Goal: Task Accomplishment & Management: Use online tool/utility

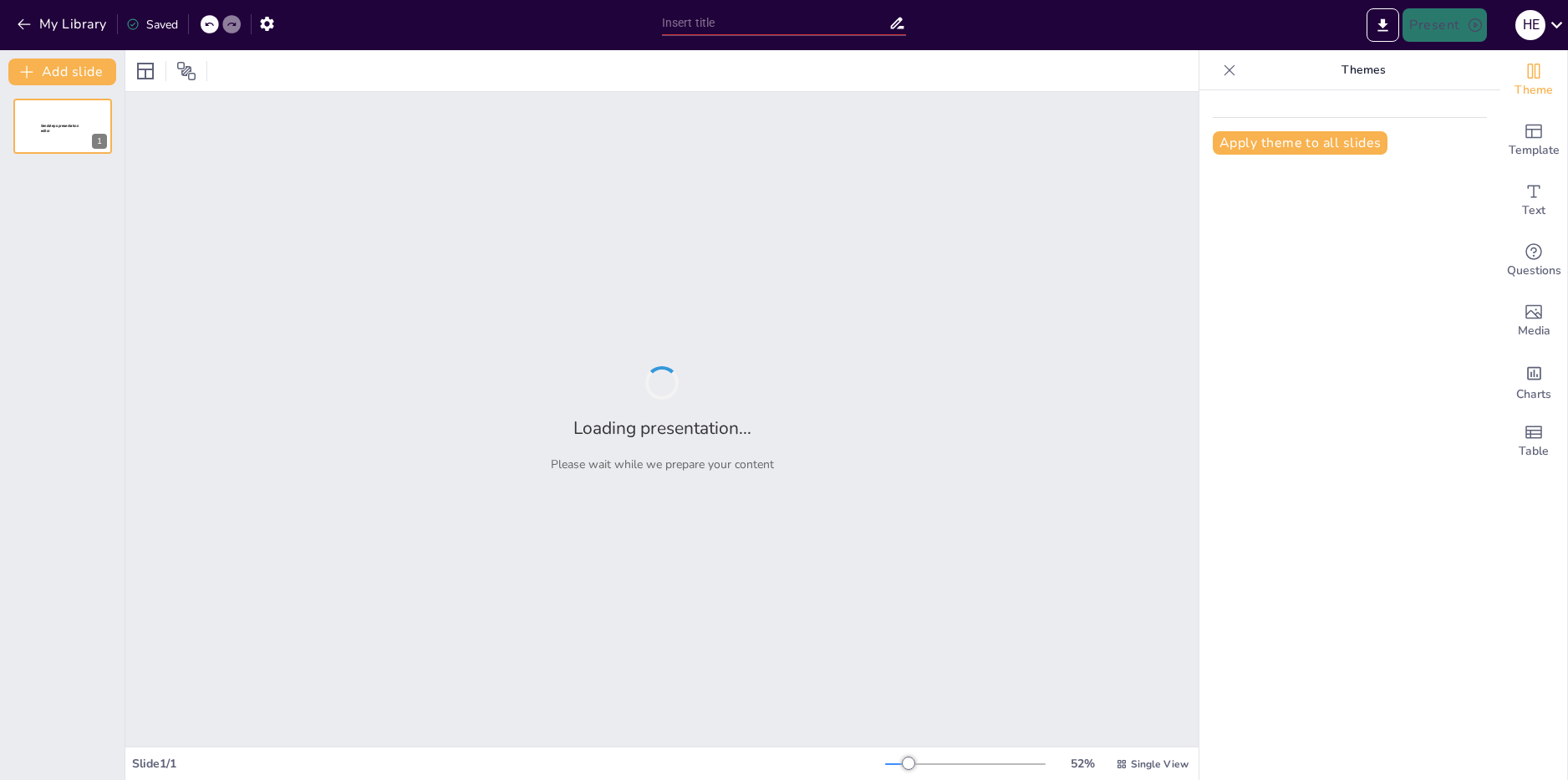
type input "Músculos del Cuerpo Humano: Tipos y Mecanismos de Acción"
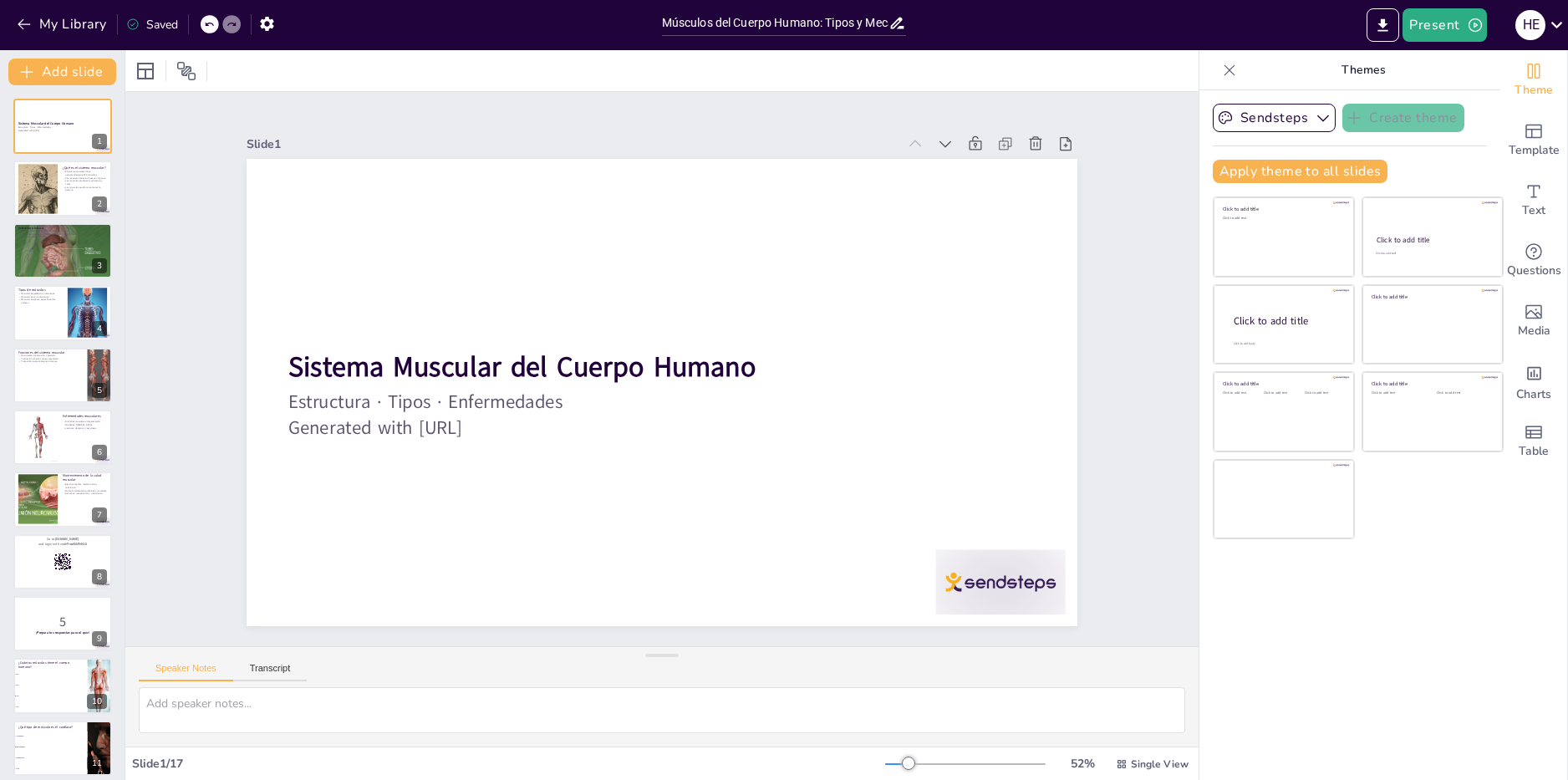
checkbox input "true"
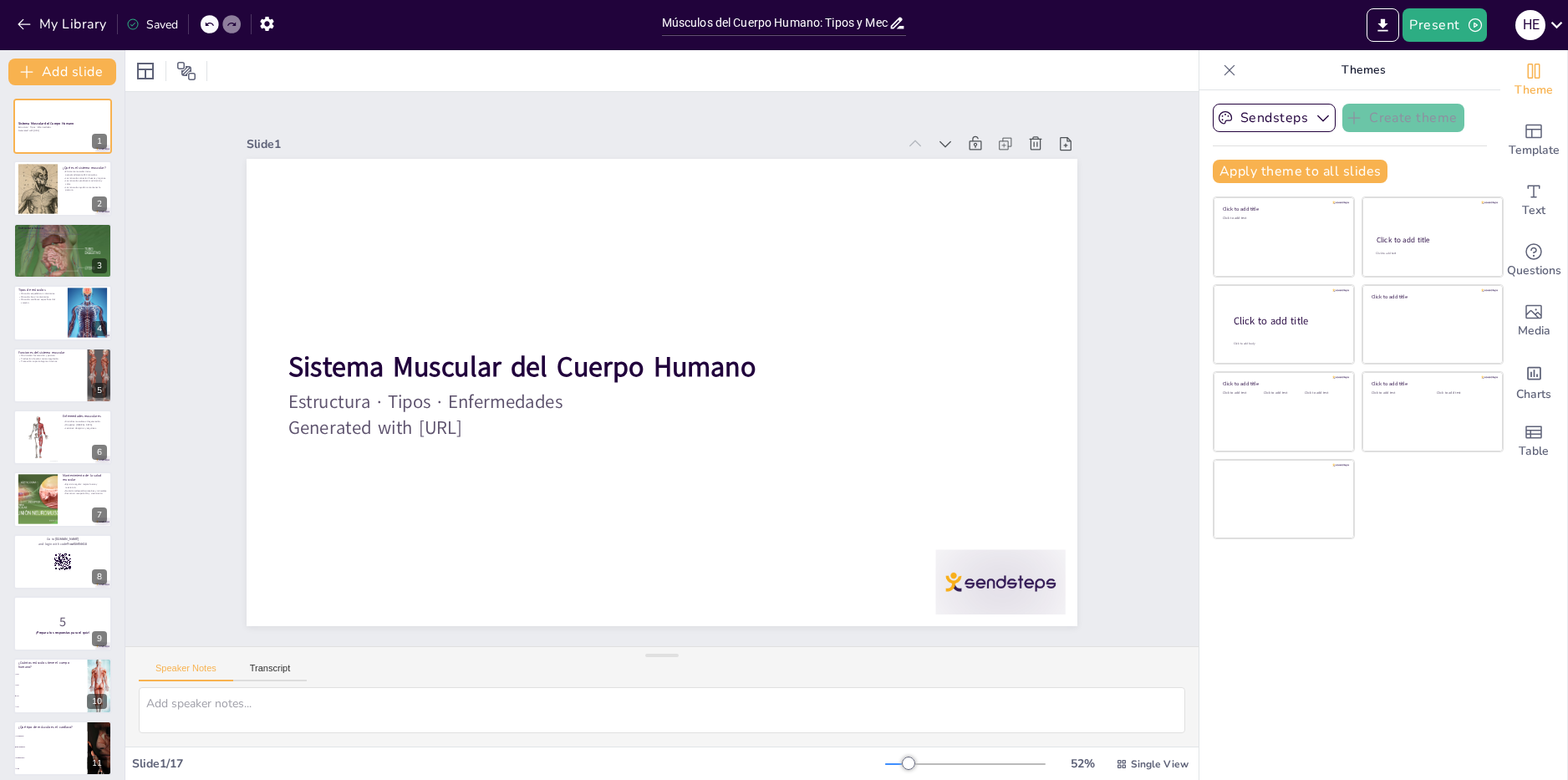
checkbox input "true"
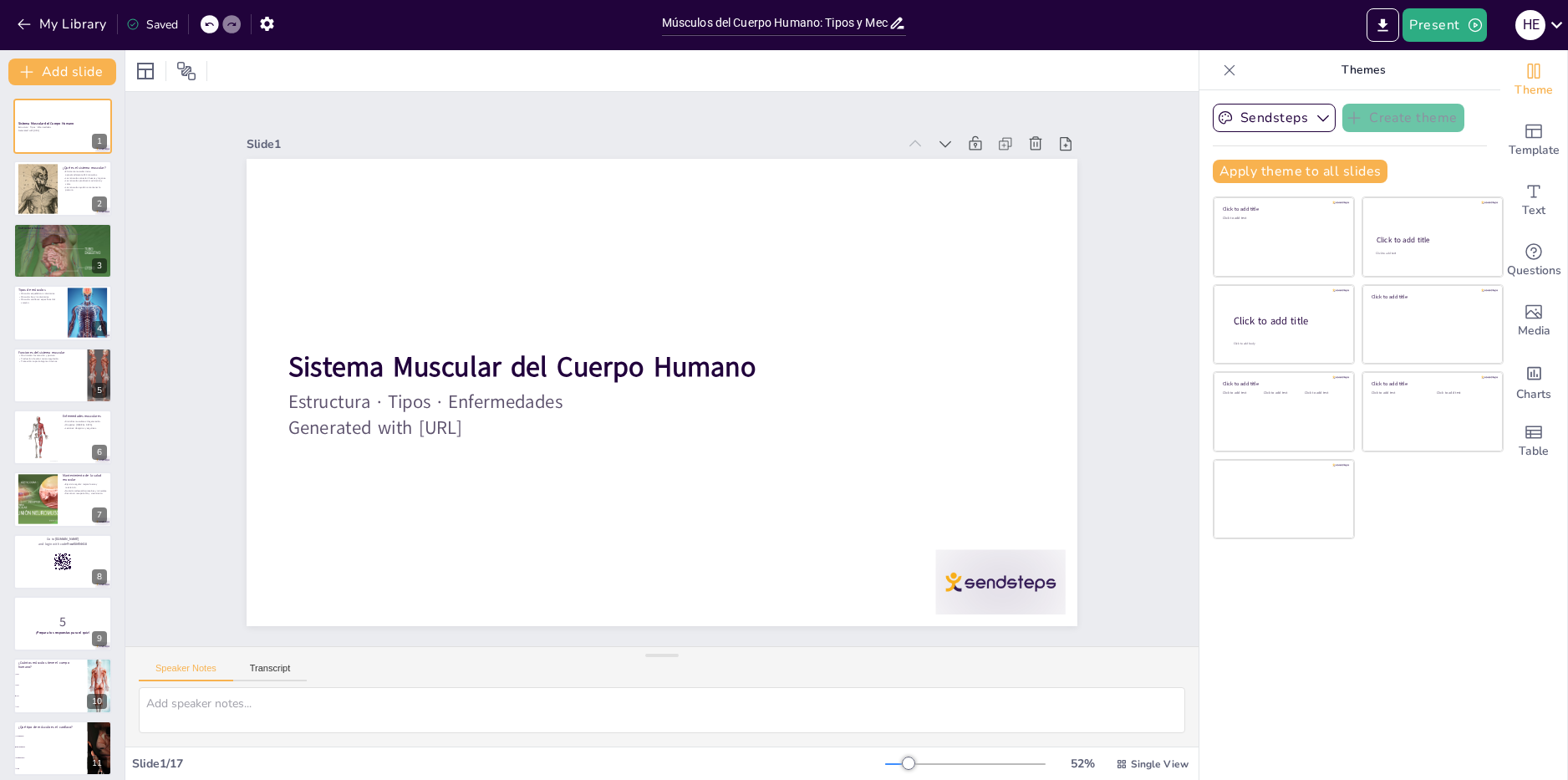
checkbox input "true"
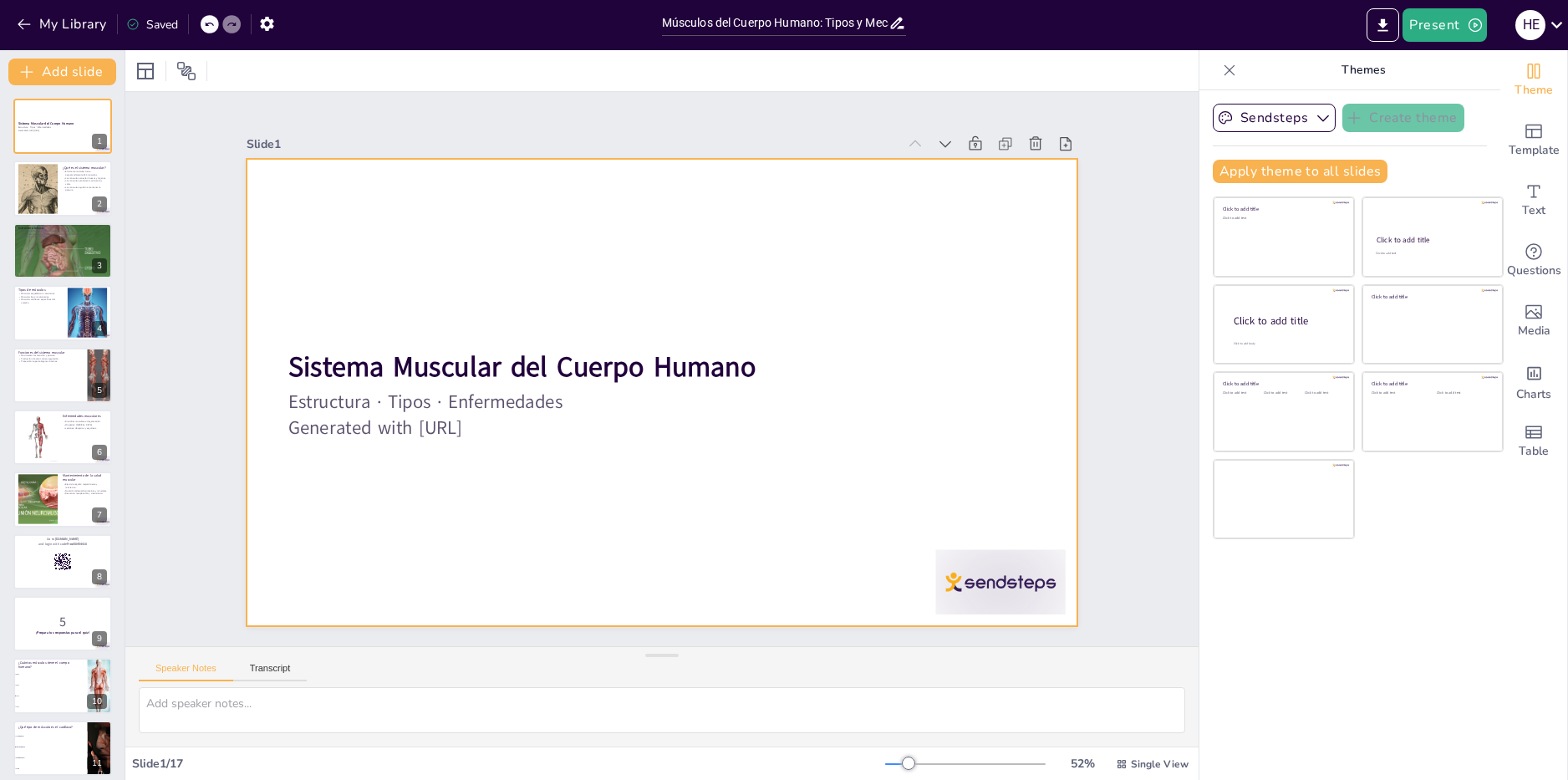
checkbox input "true"
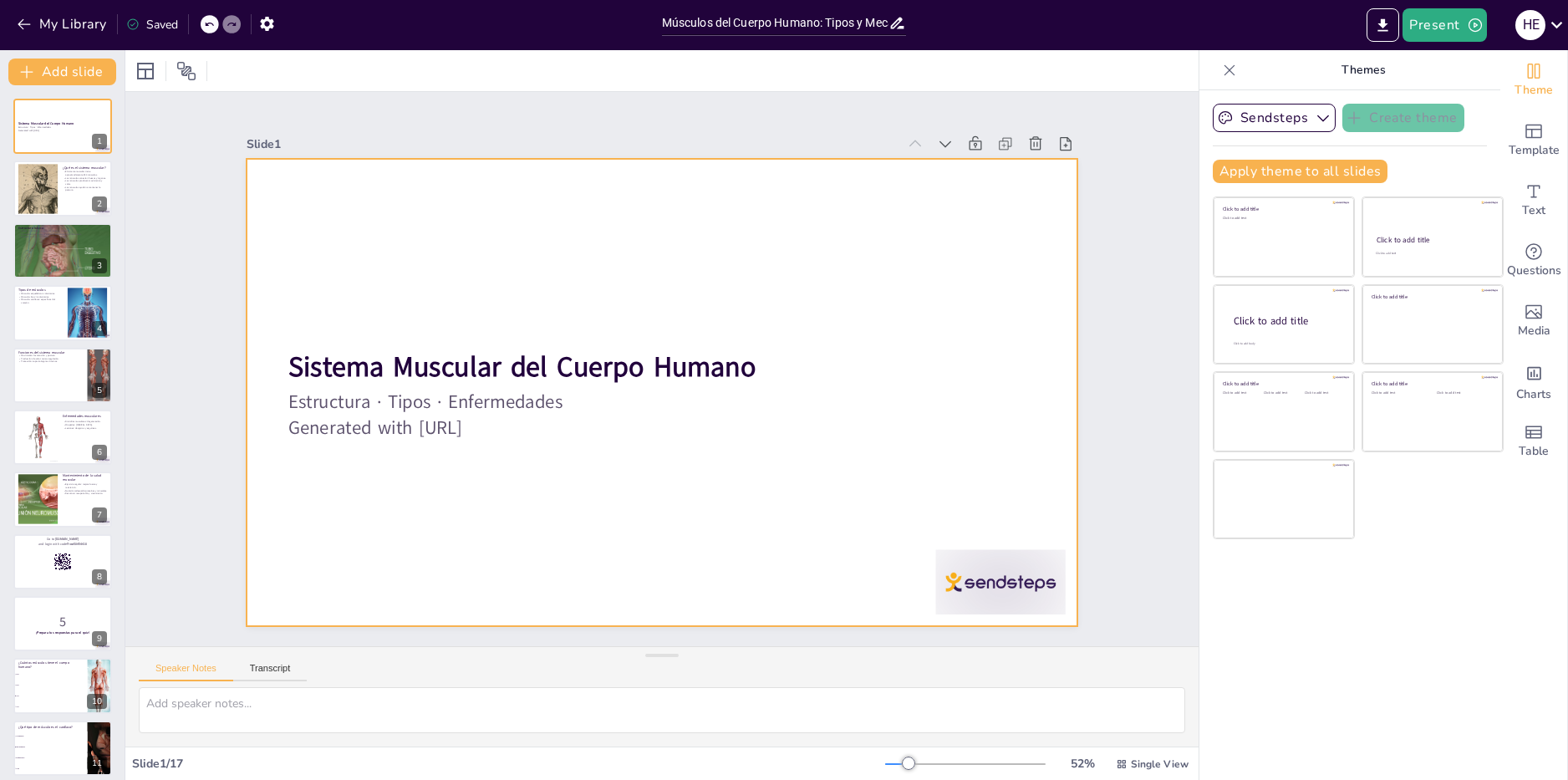
checkbox input "true"
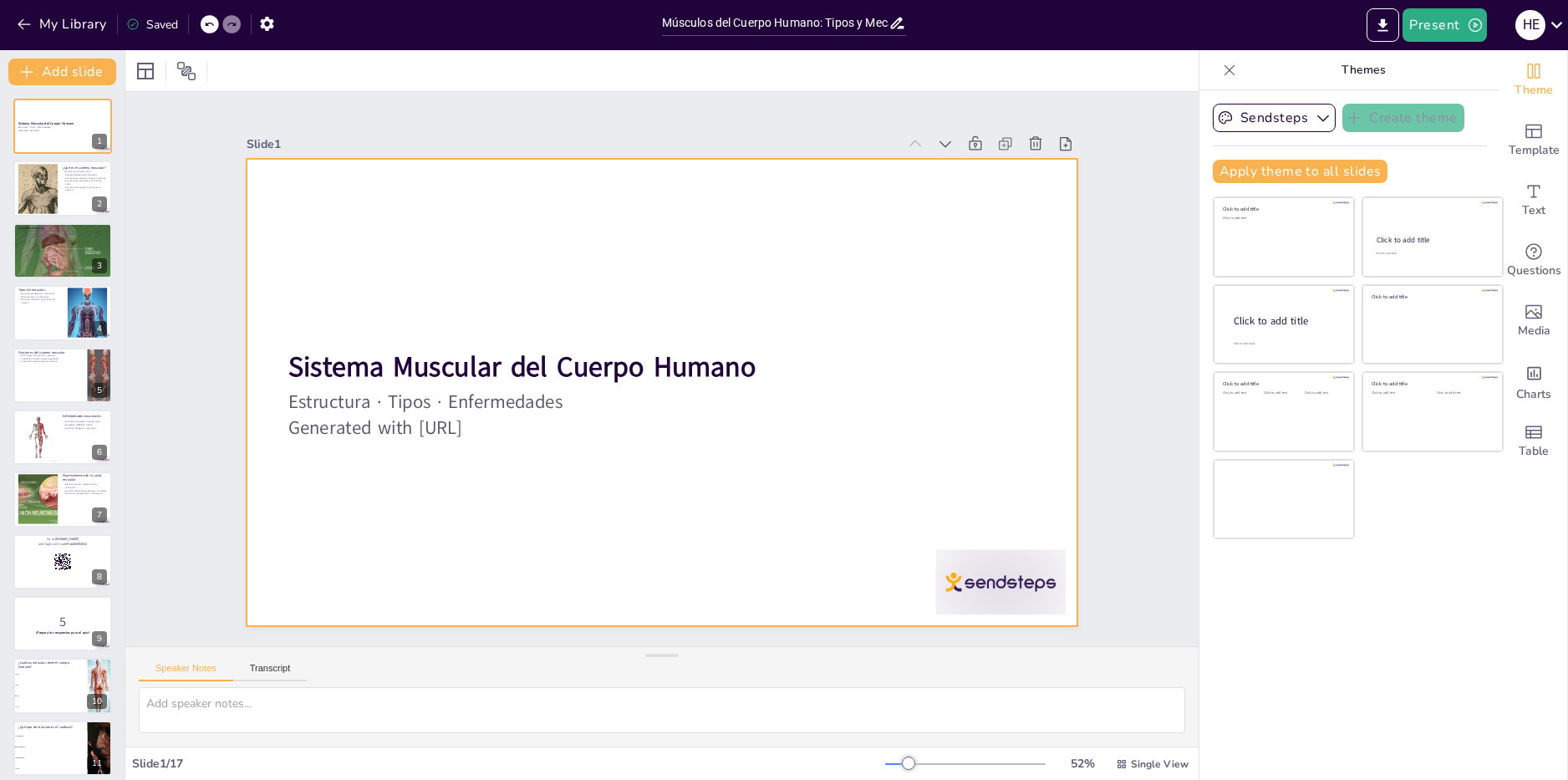
checkbox input "true"
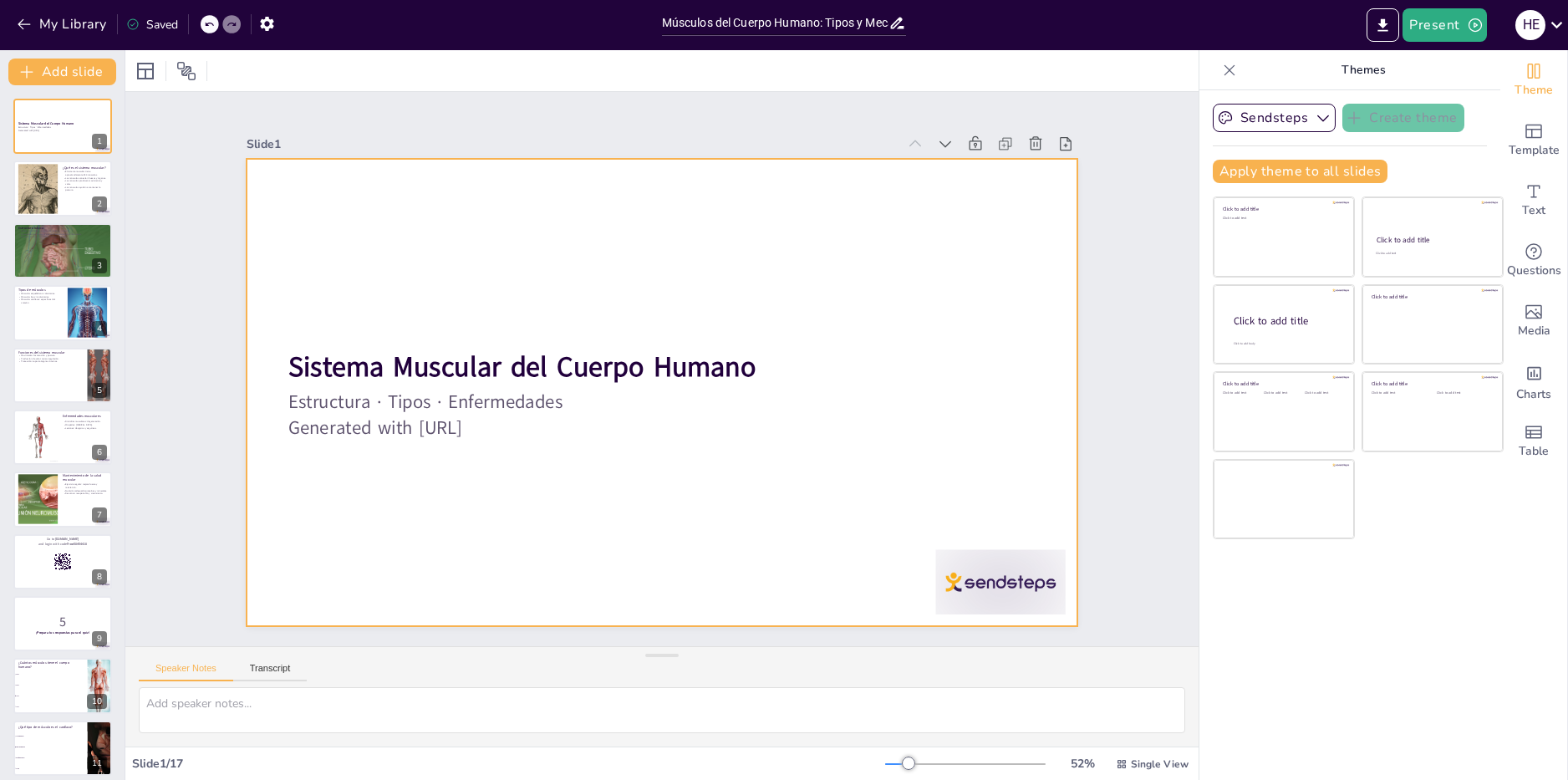
checkbox input "true"
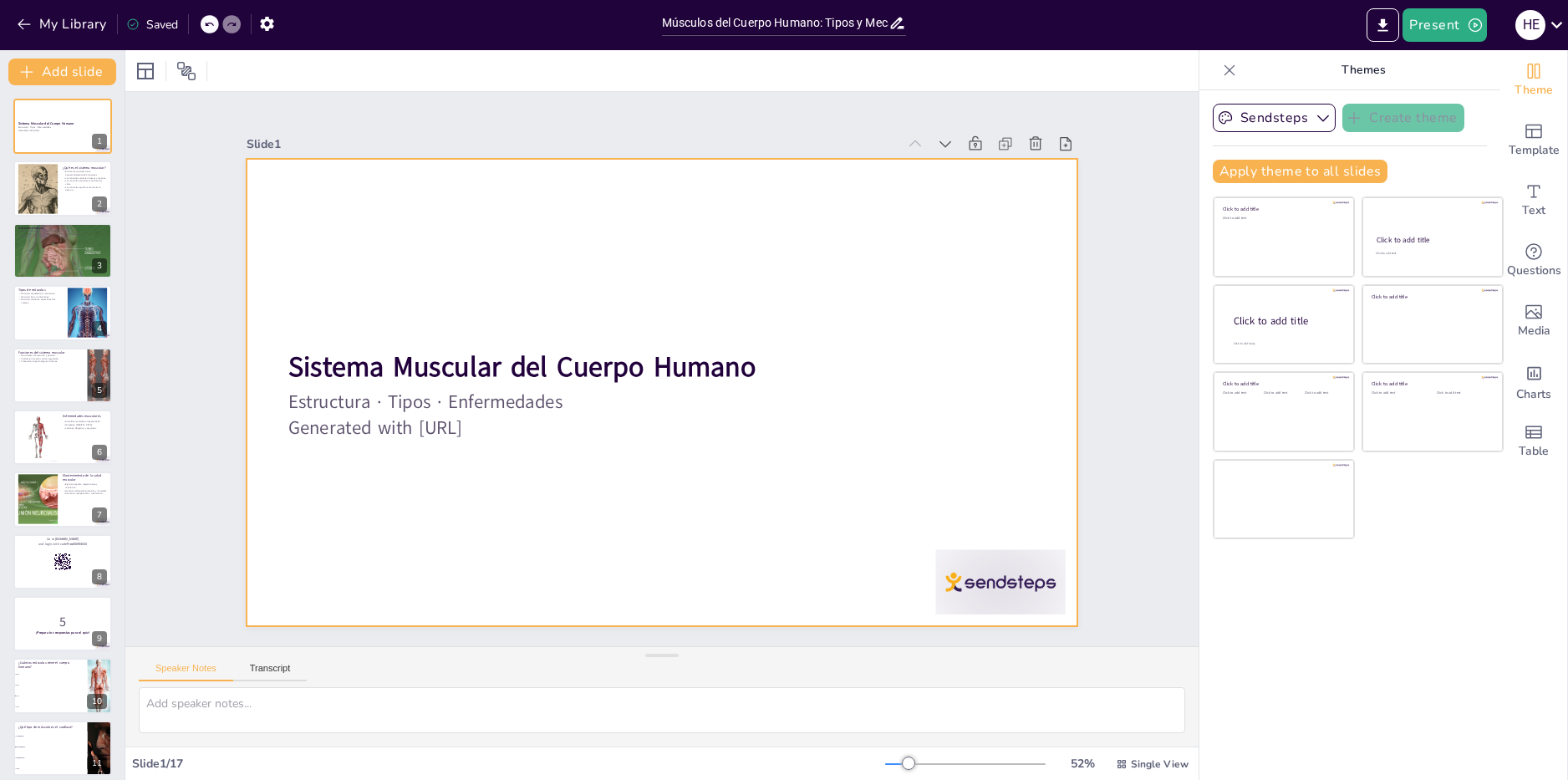
checkbox input "true"
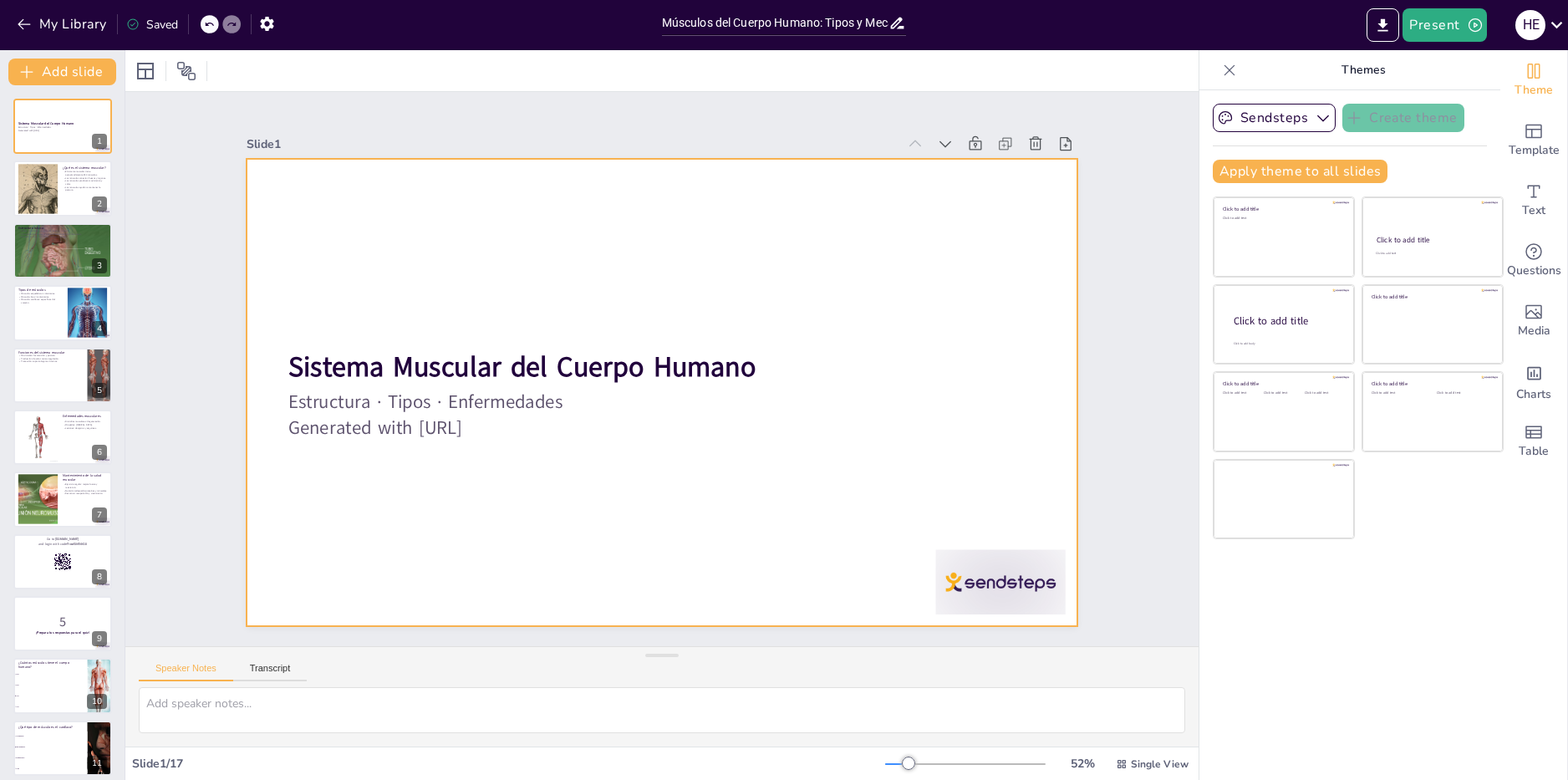
checkbox input "true"
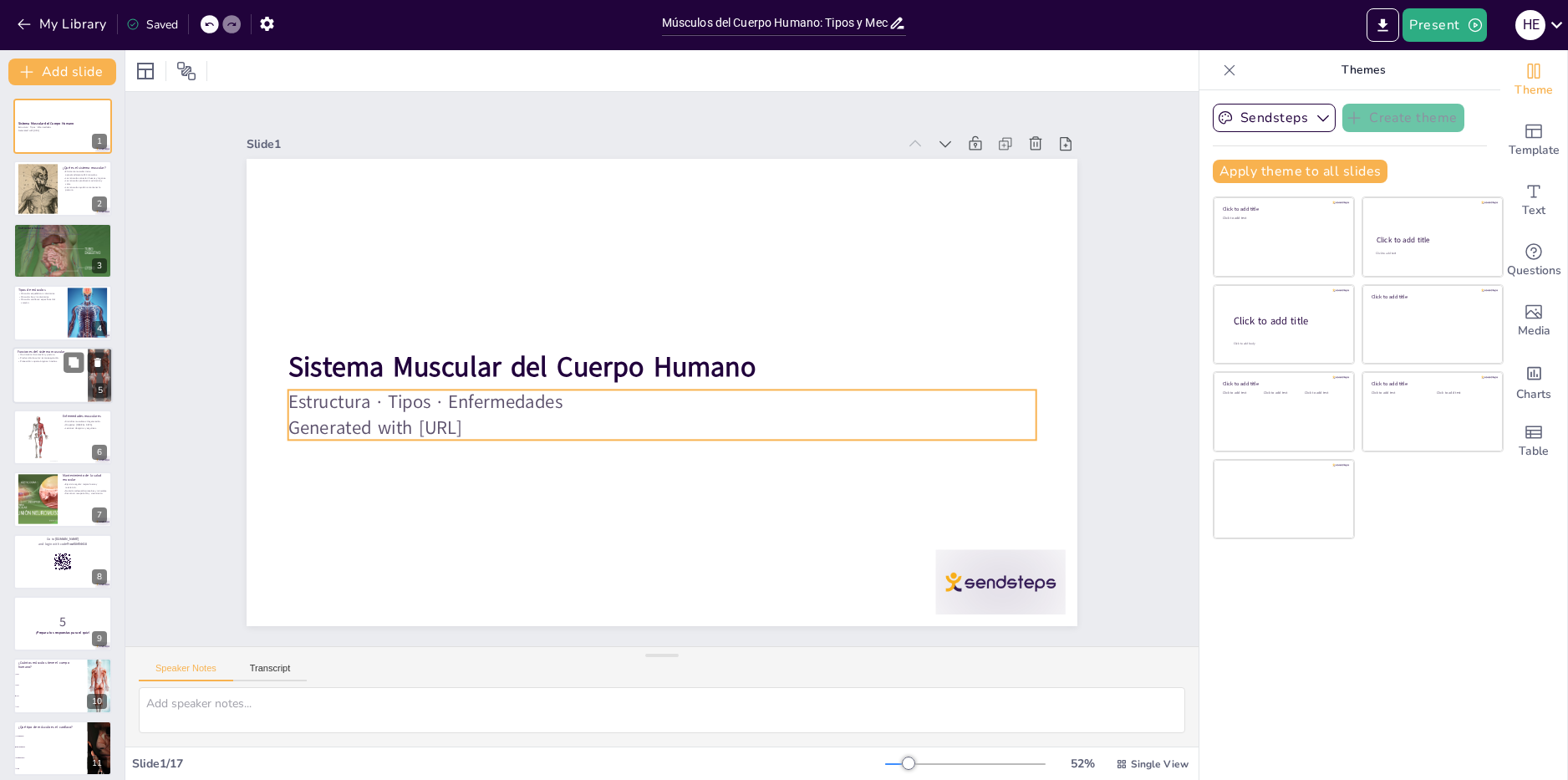
checkbox input "true"
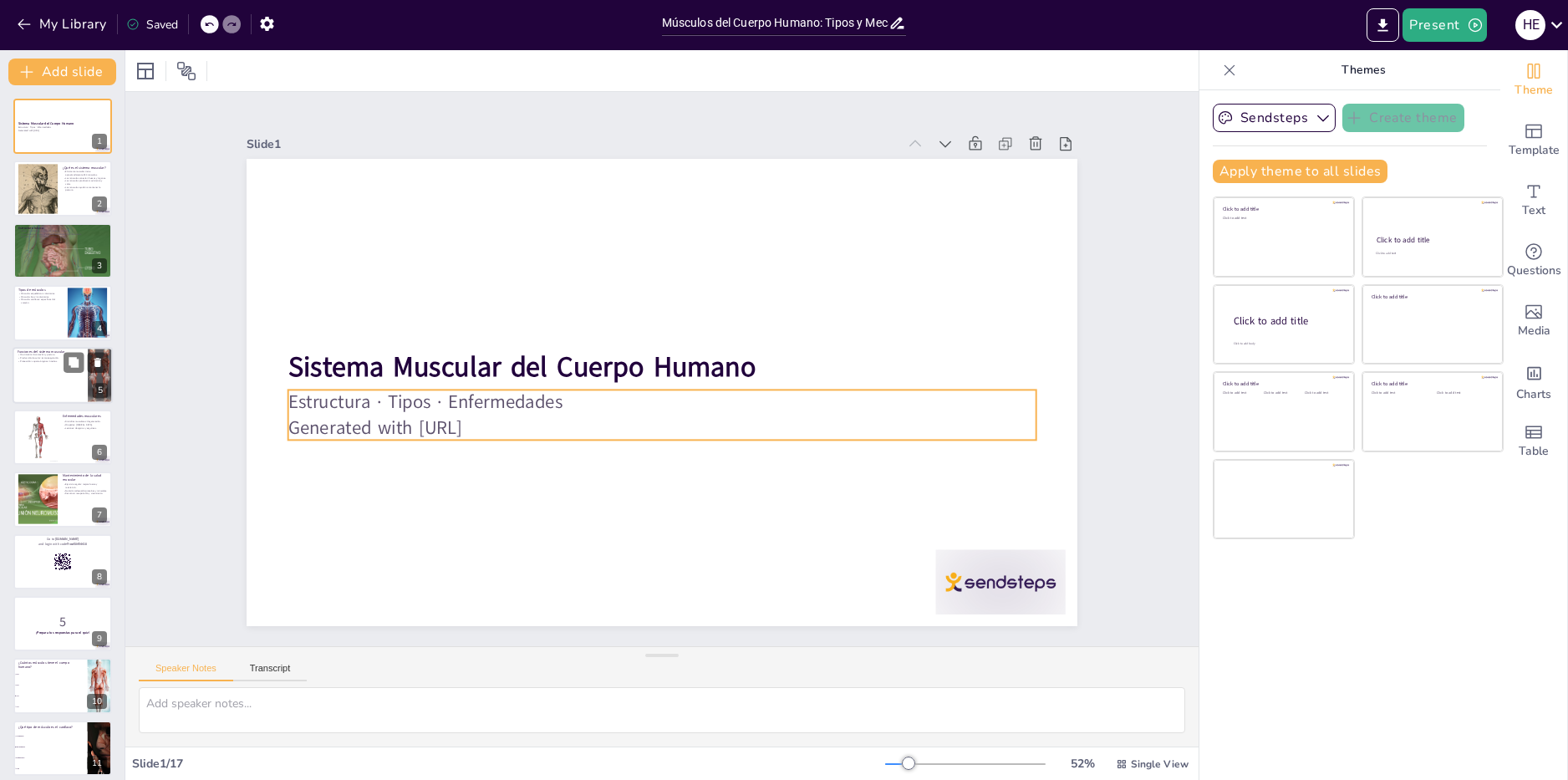
checkbox input "true"
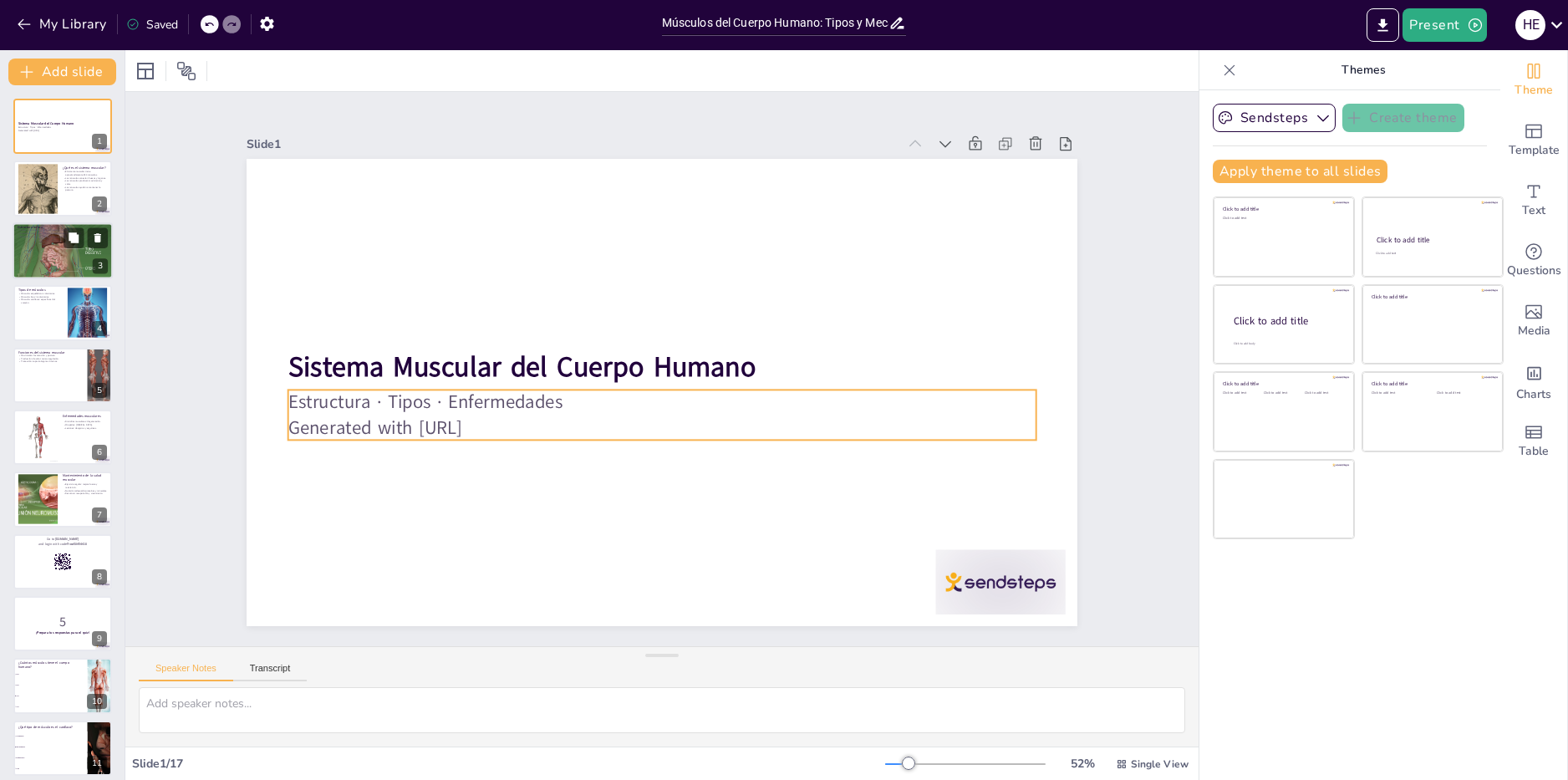
checkbox input "true"
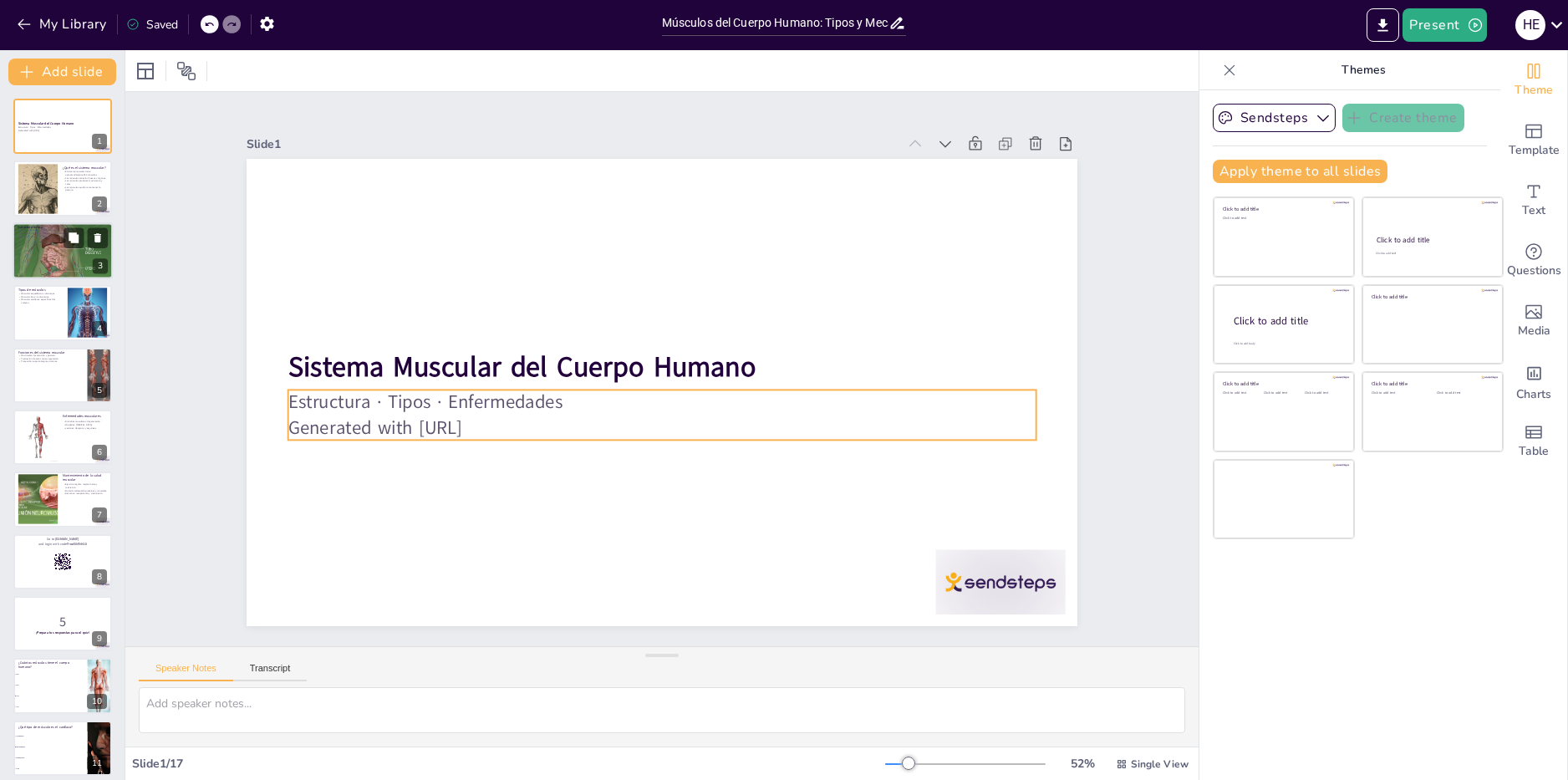
checkbox input "true"
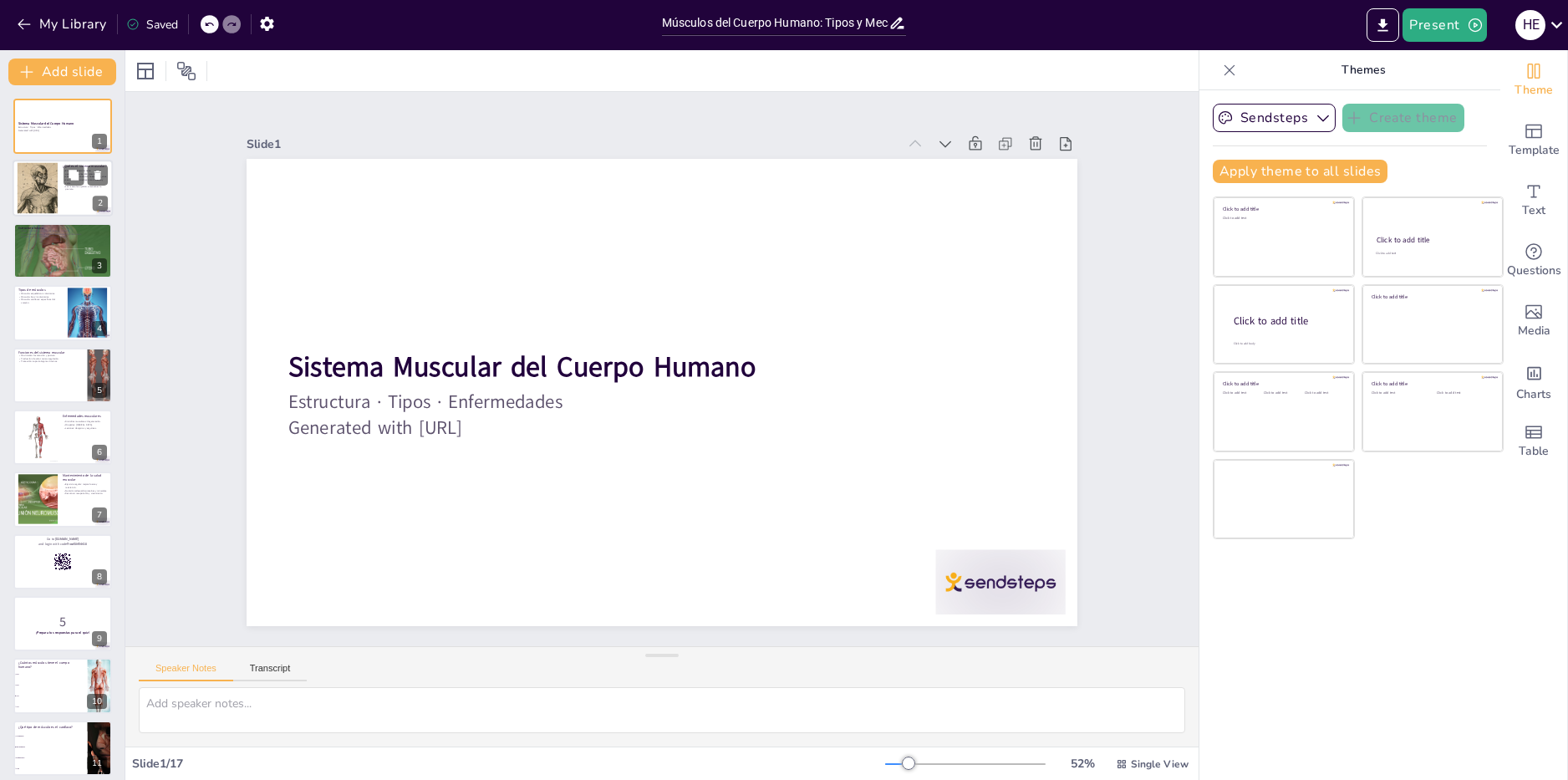
checkbox input "true"
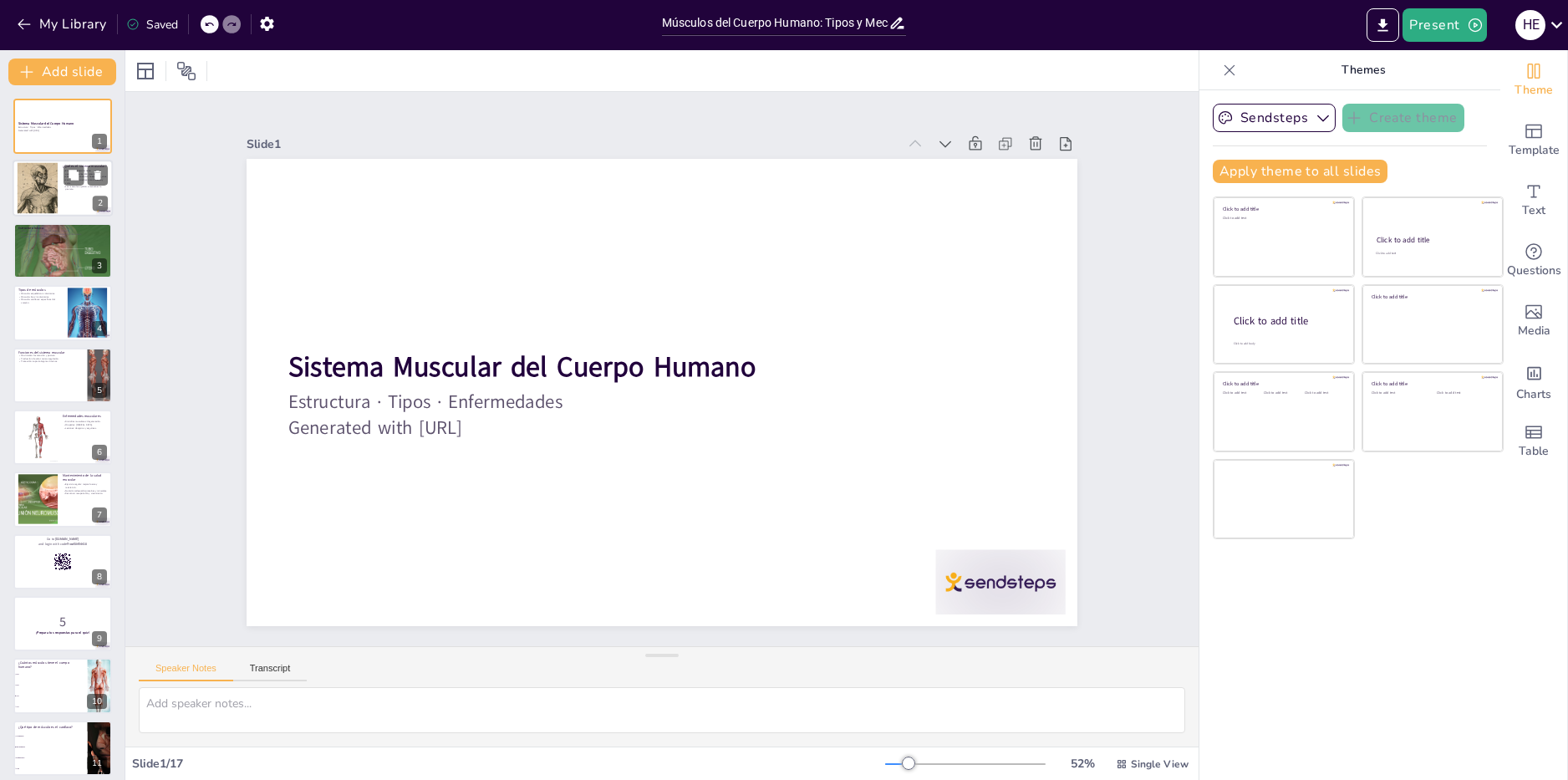
checkbox input "true"
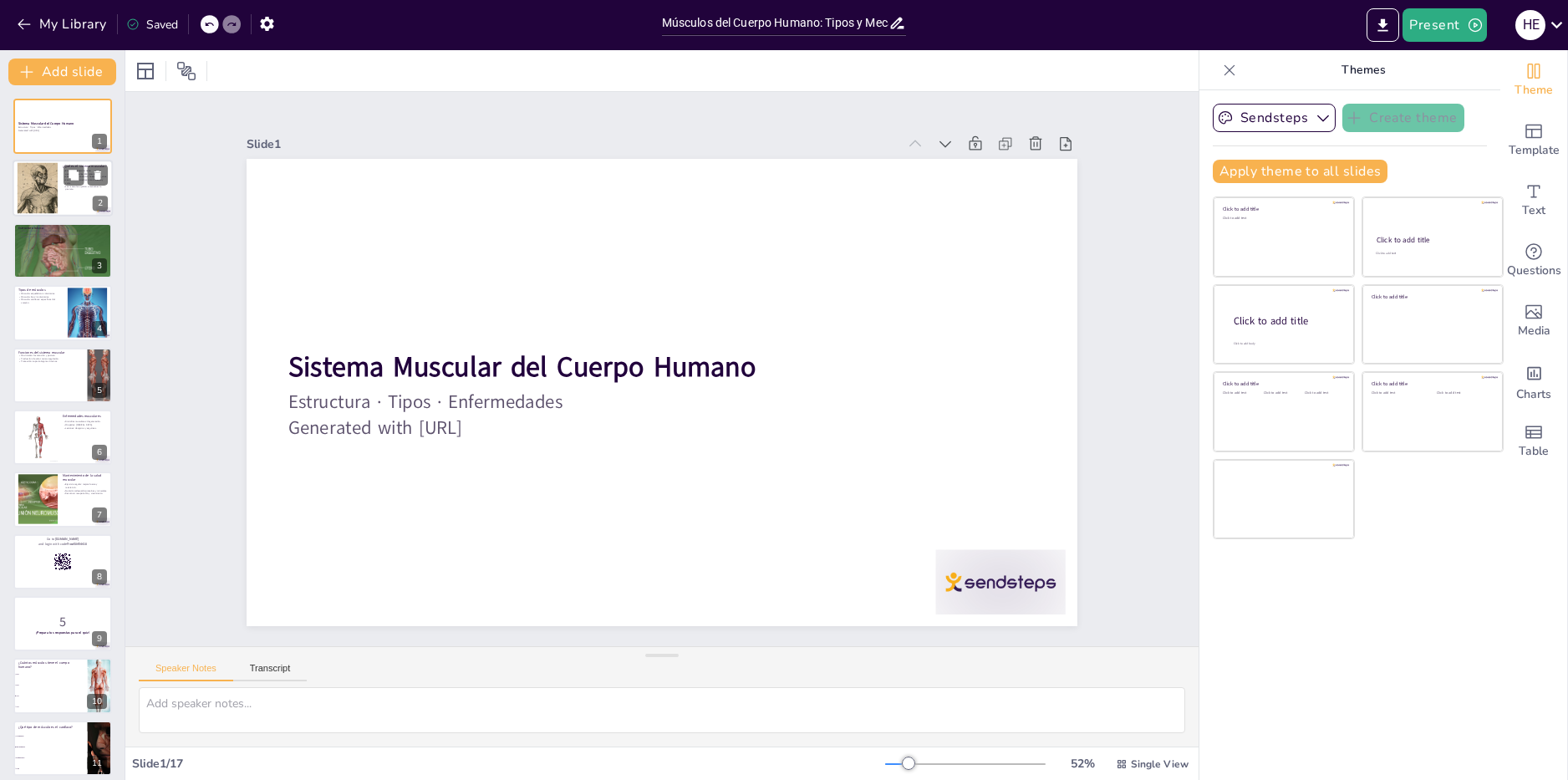
checkbox input "true"
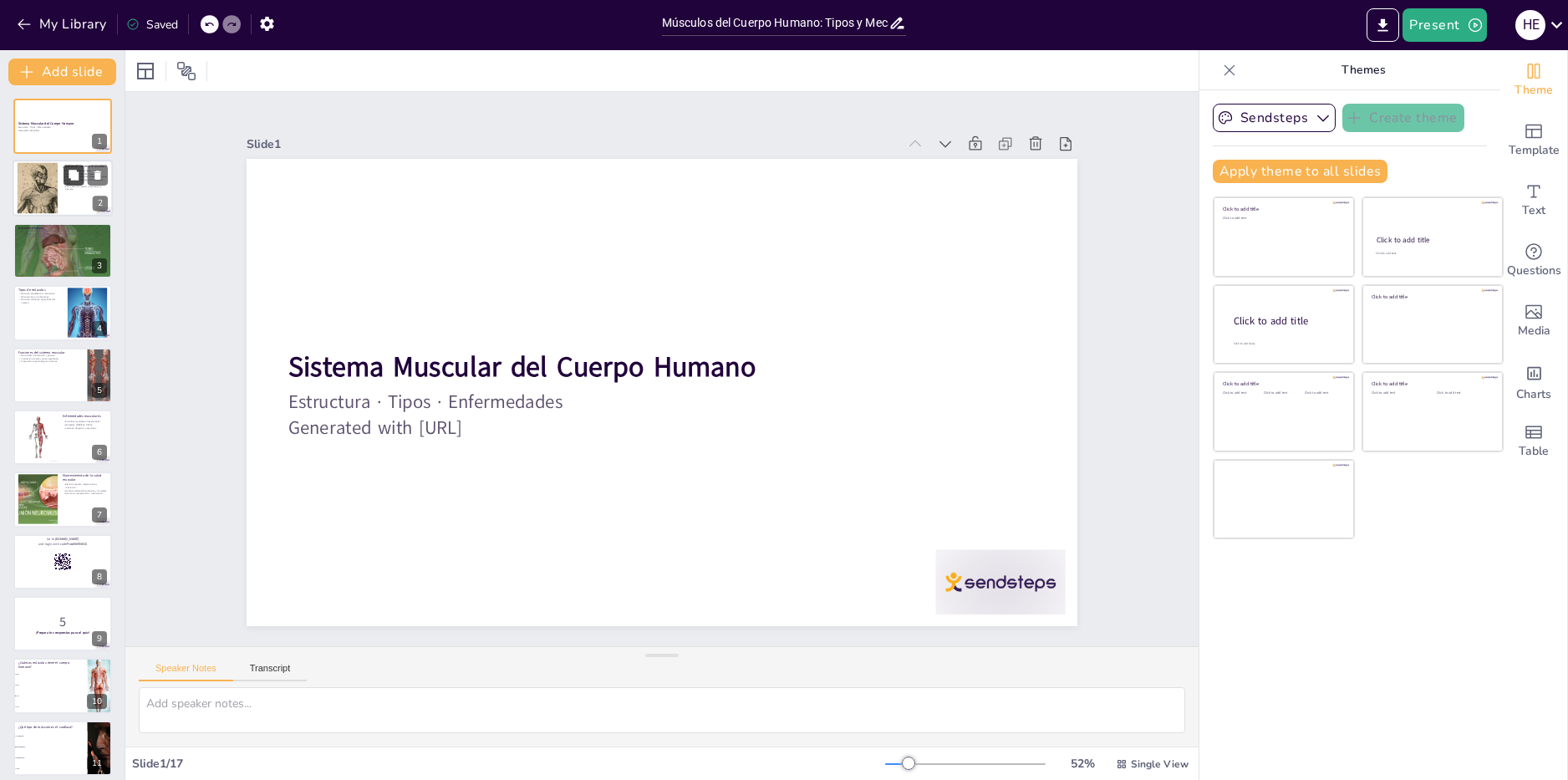
checkbox input "true"
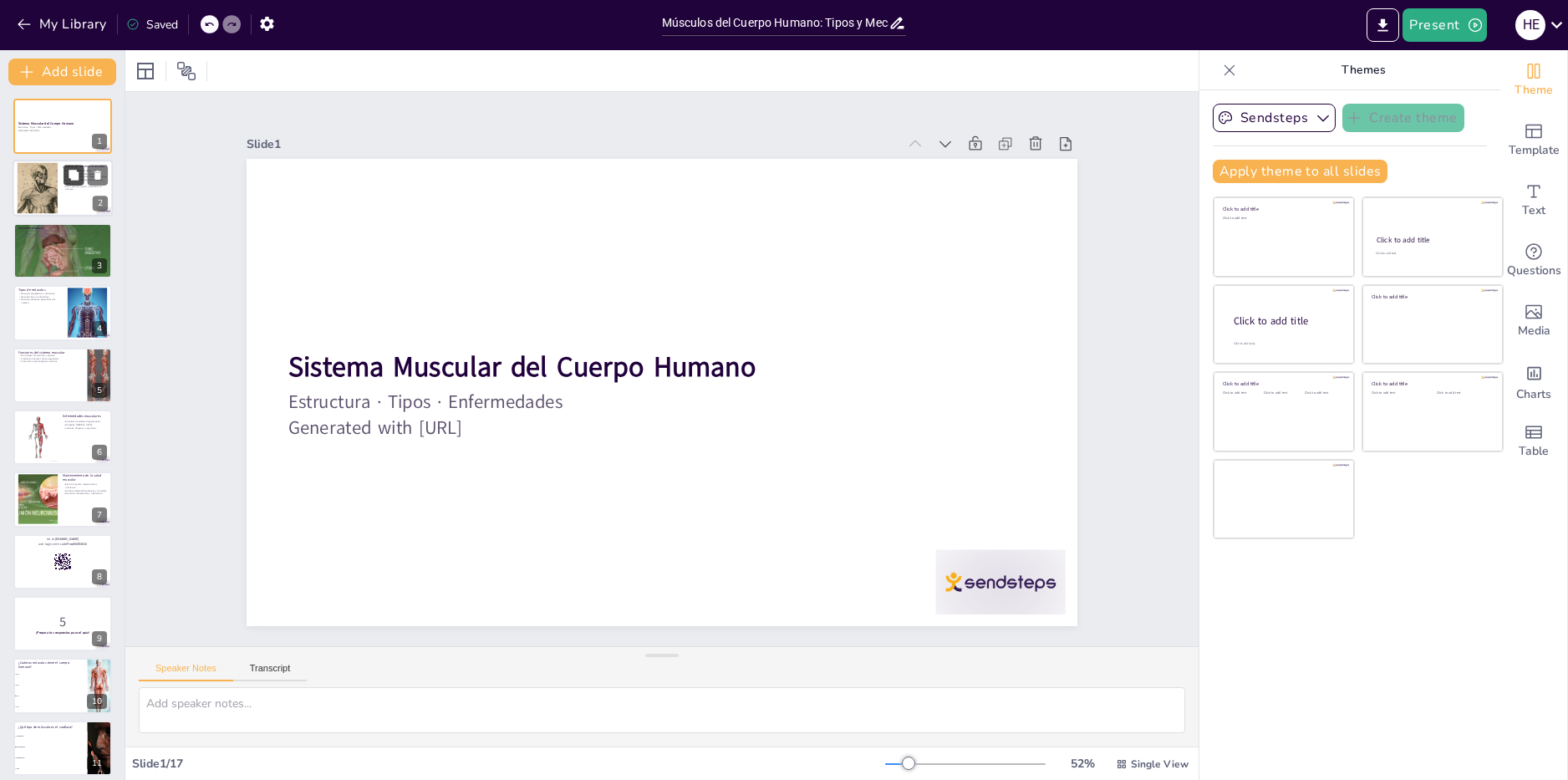
click at [83, 172] on button at bounding box center [73, 175] width 20 height 20
type textarea "El número de músculos en el cuerpo humano es significativo para entender su com…"
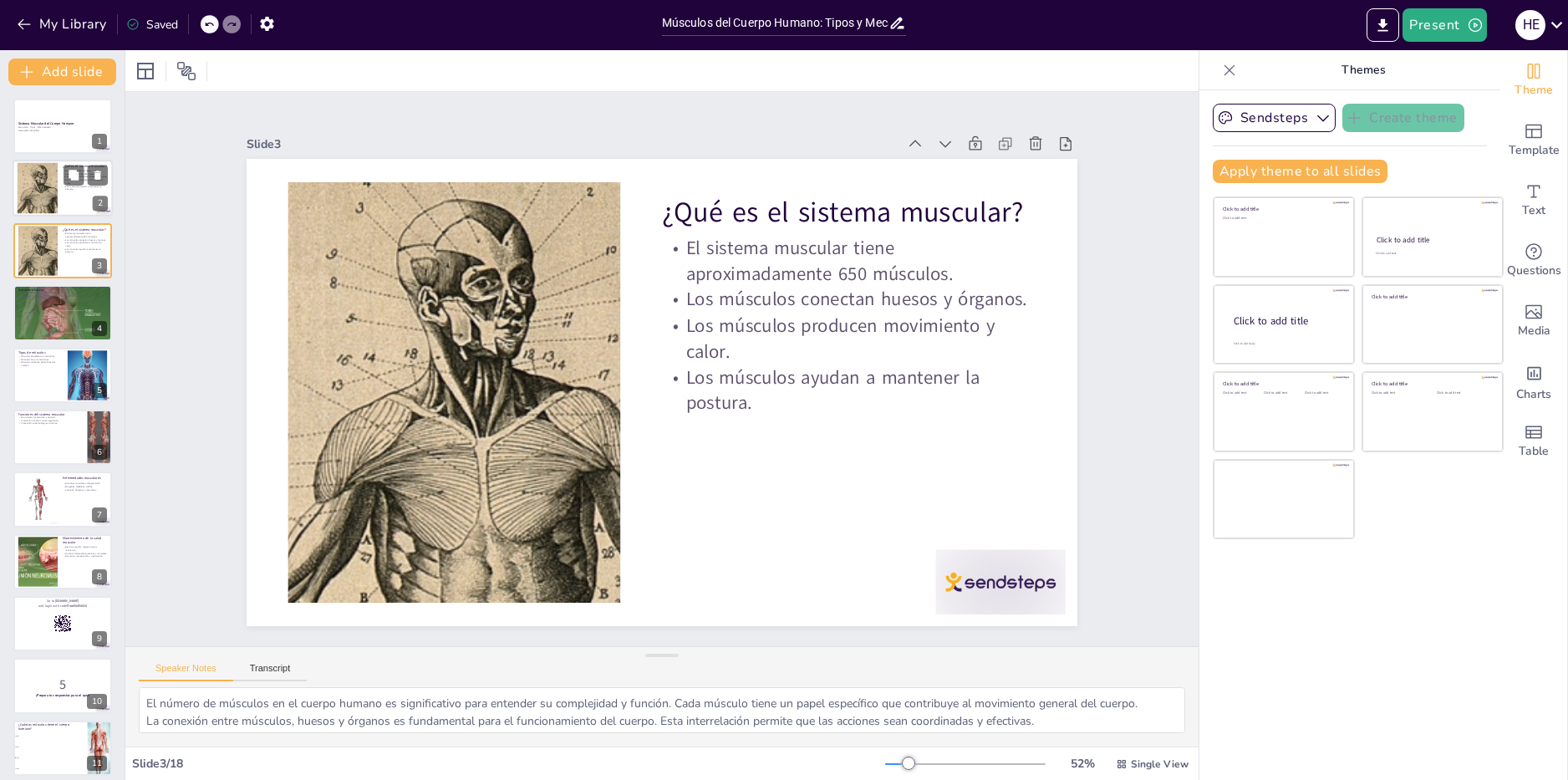
checkbox input "true"
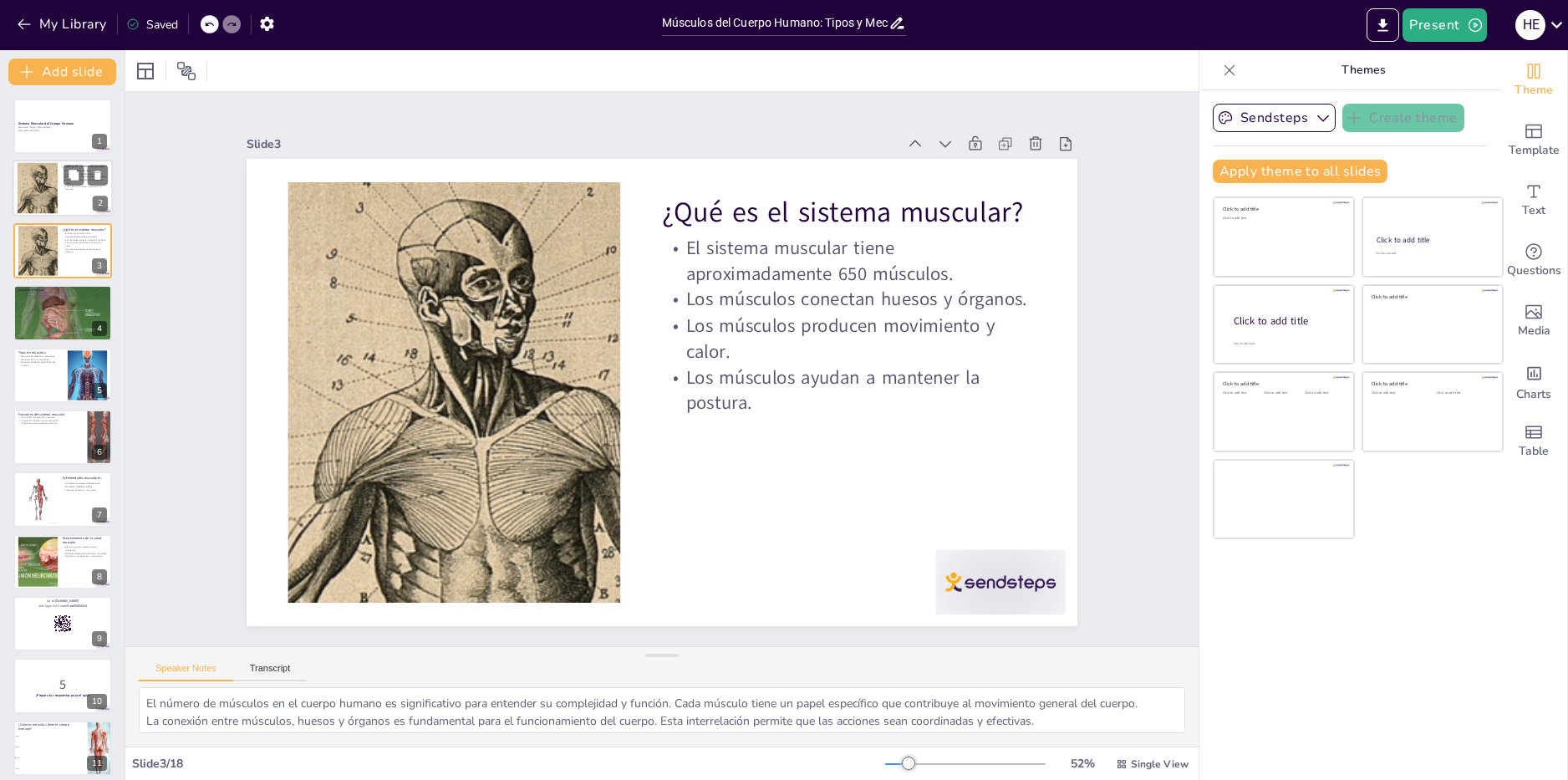
checkbox input "true"
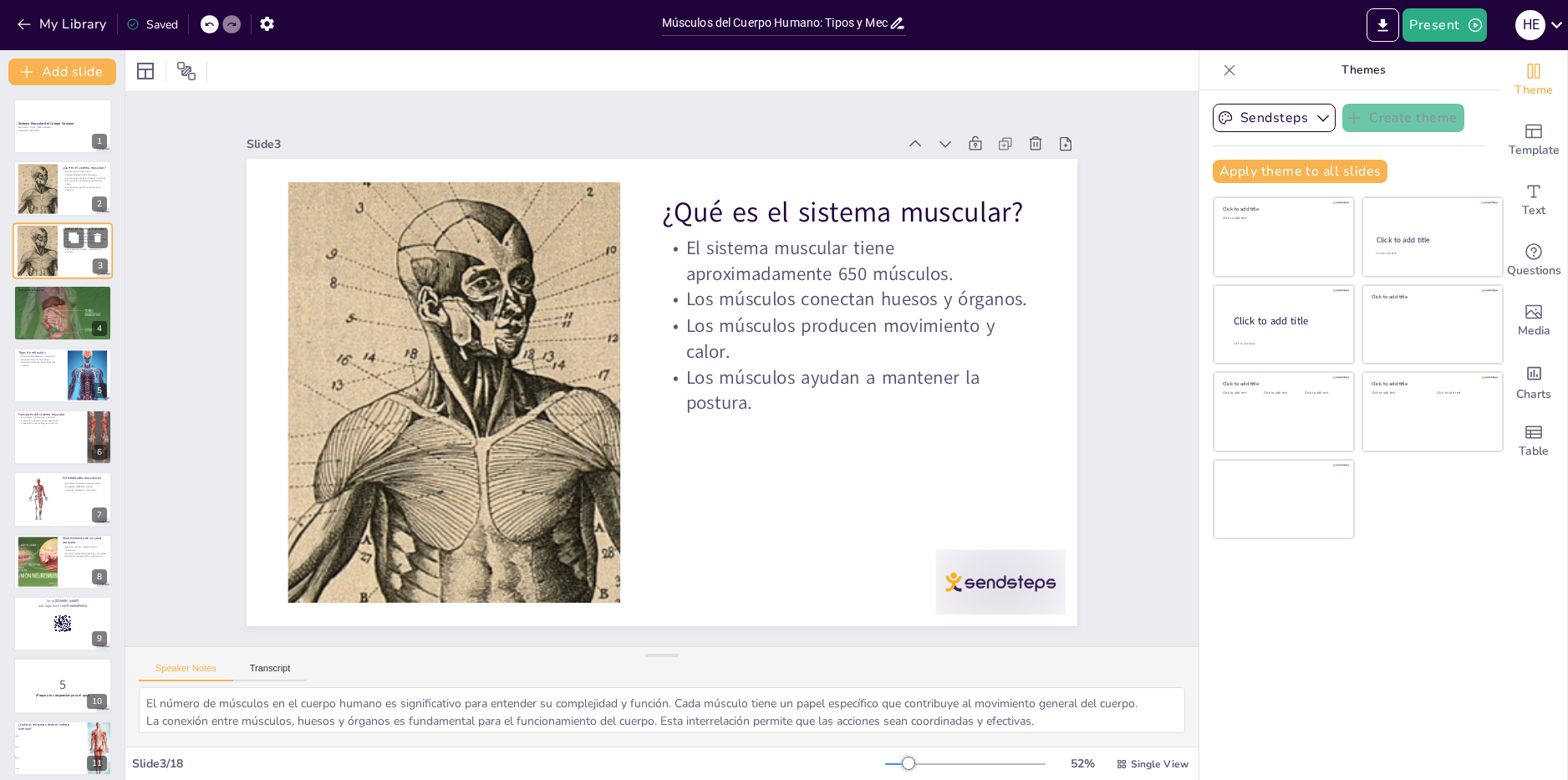
checkbox input "true"
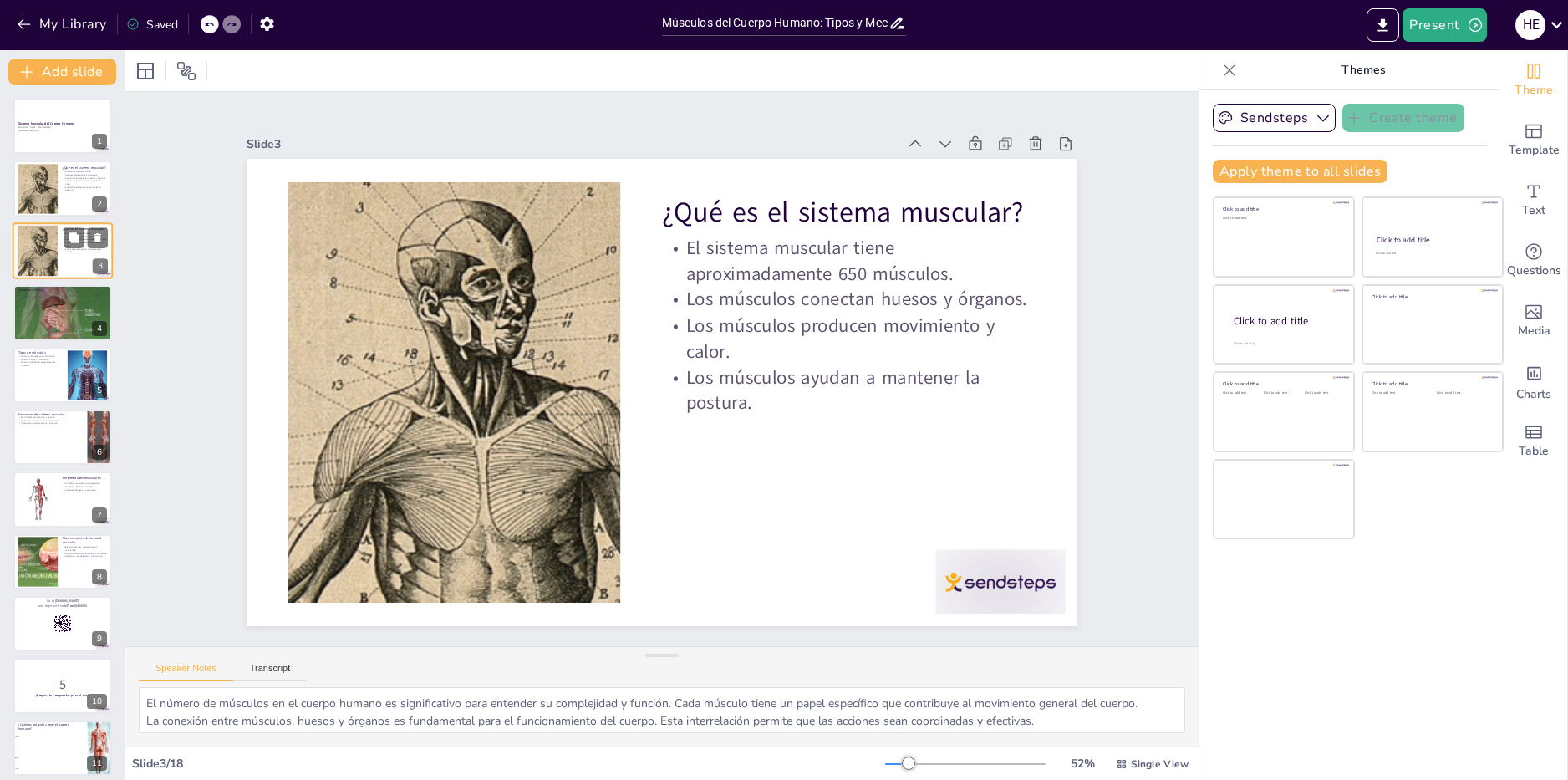
checkbox input "true"
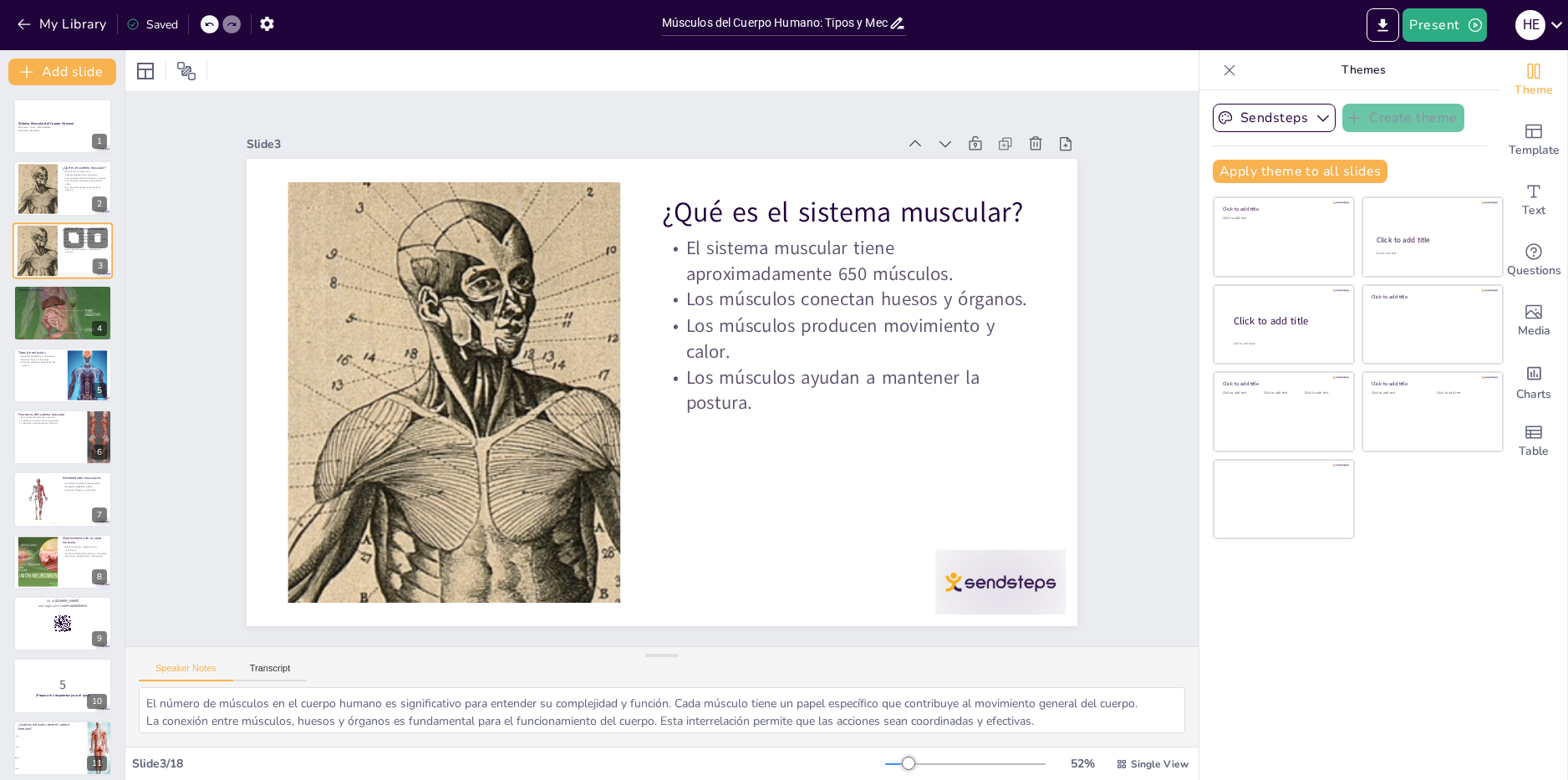
checkbox input "true"
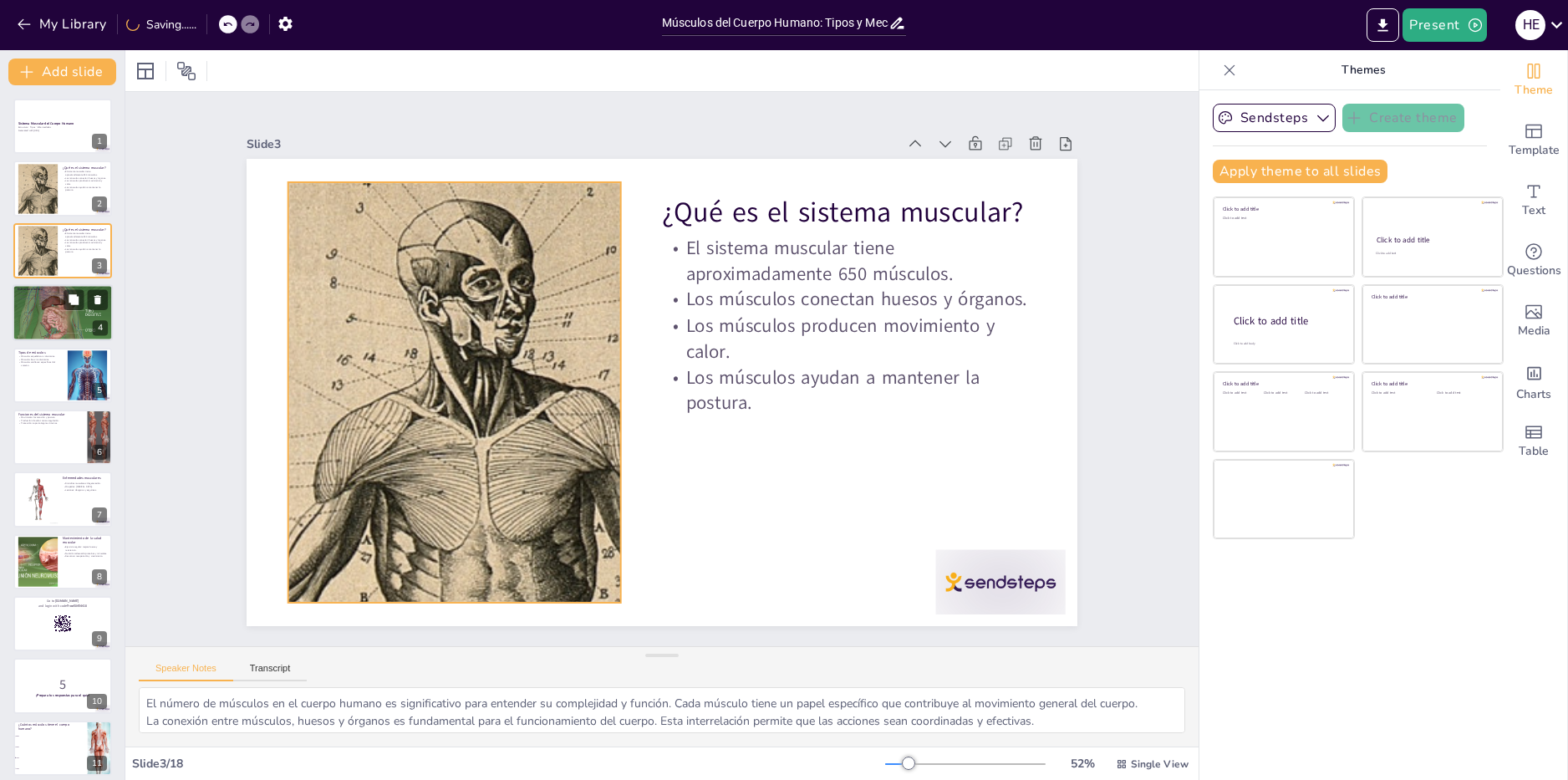
checkbox input "true"
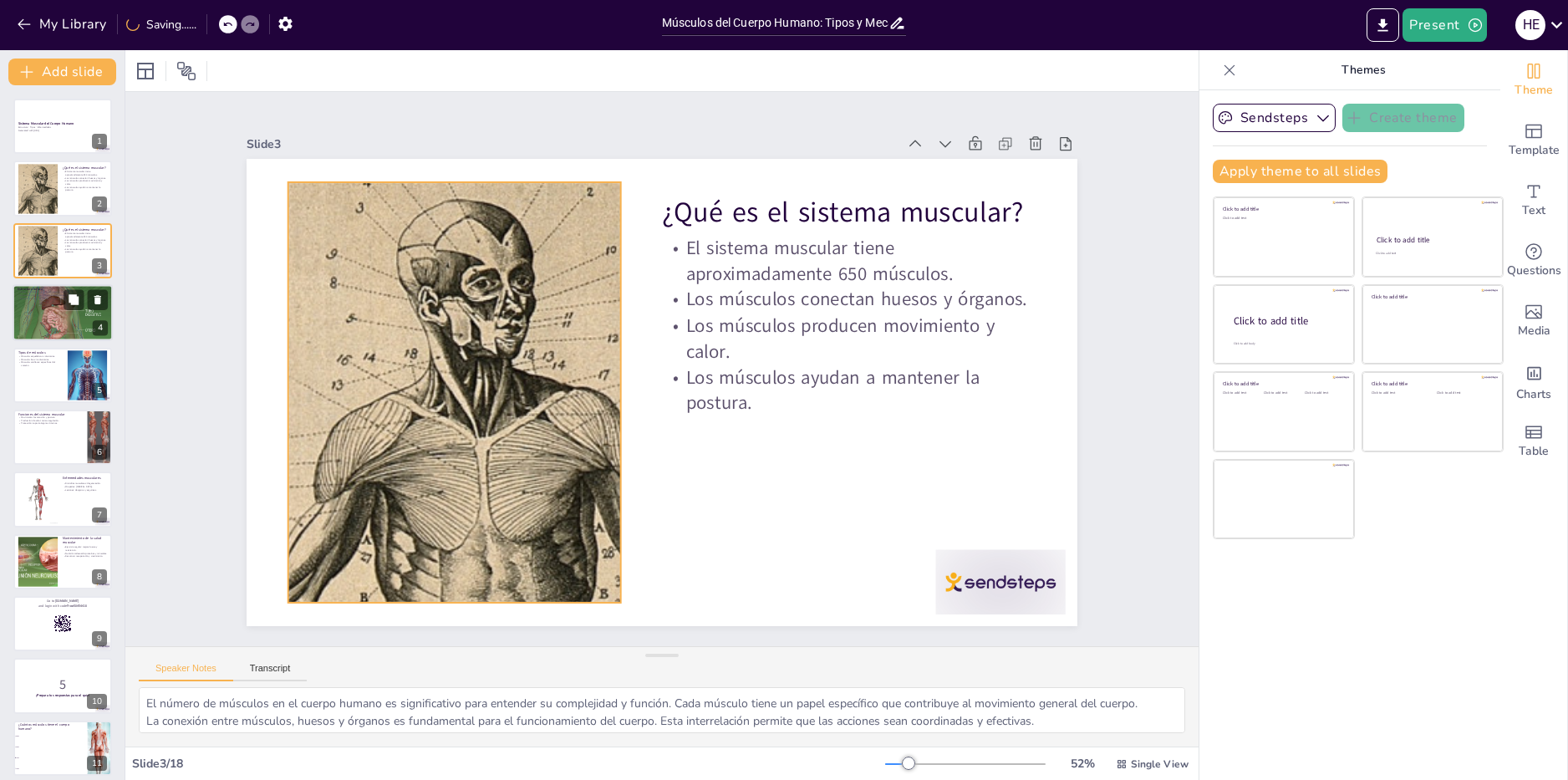
checkbox input "true"
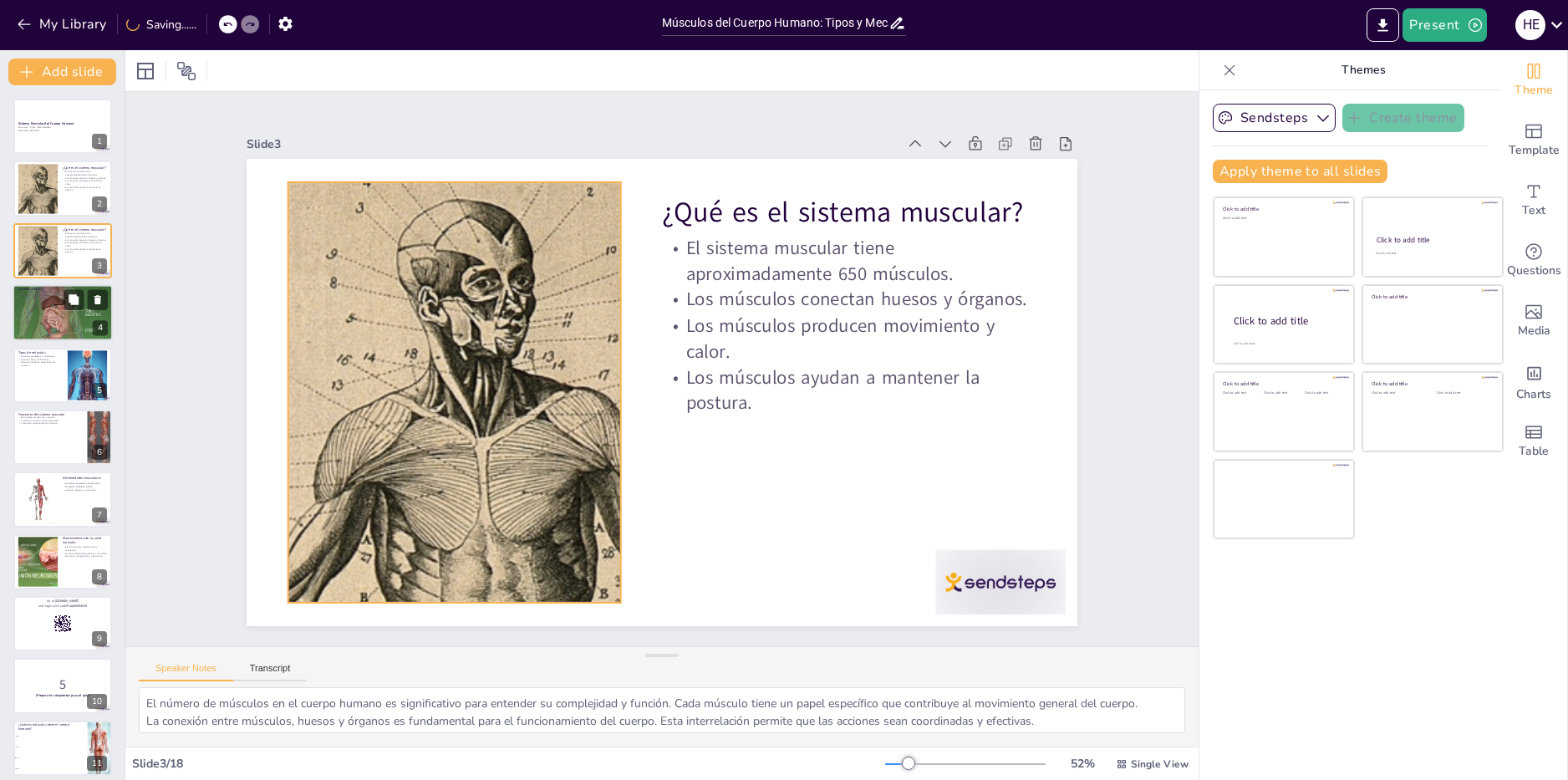
checkbox input "true"
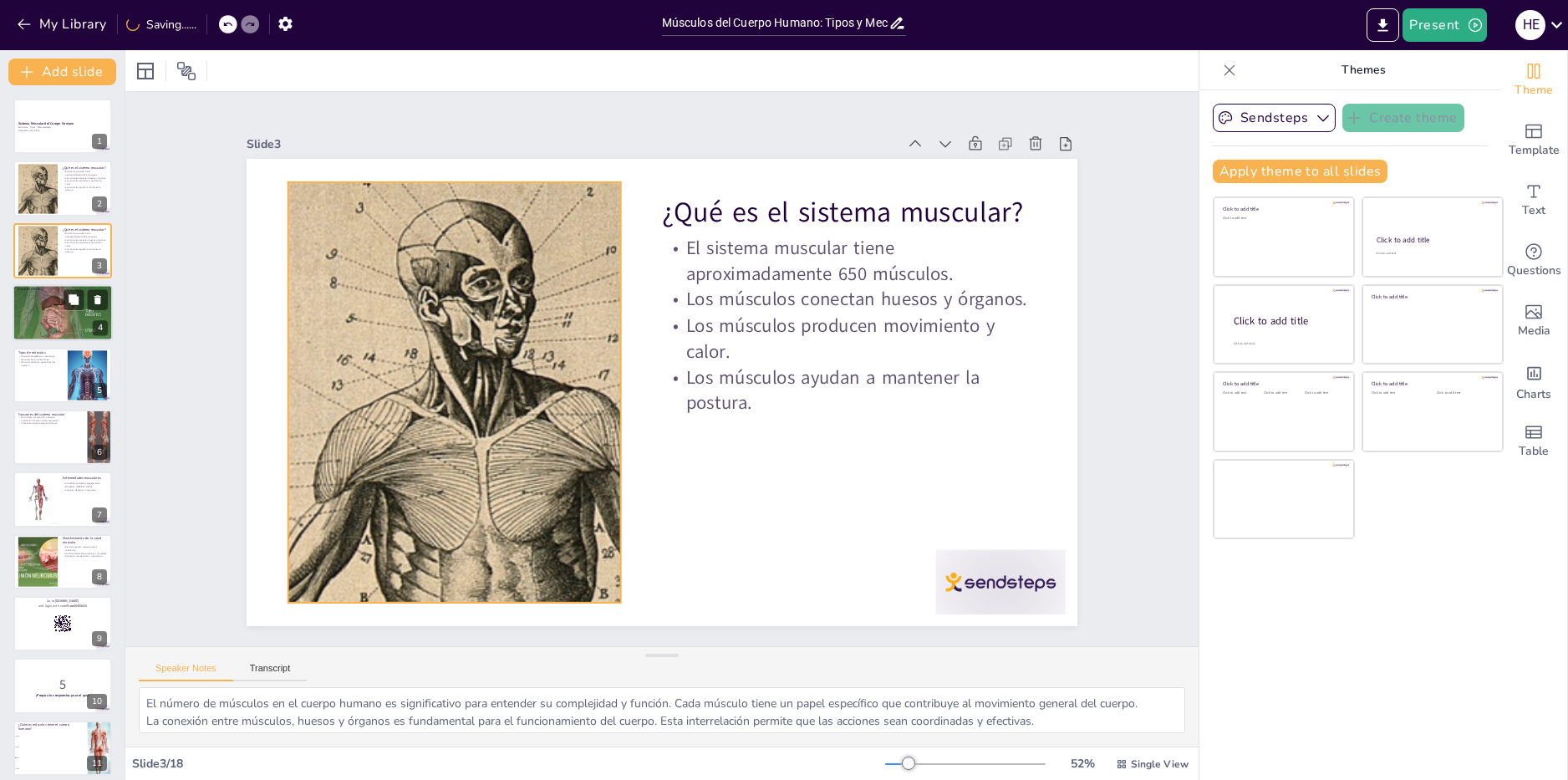
checkbox input "true"
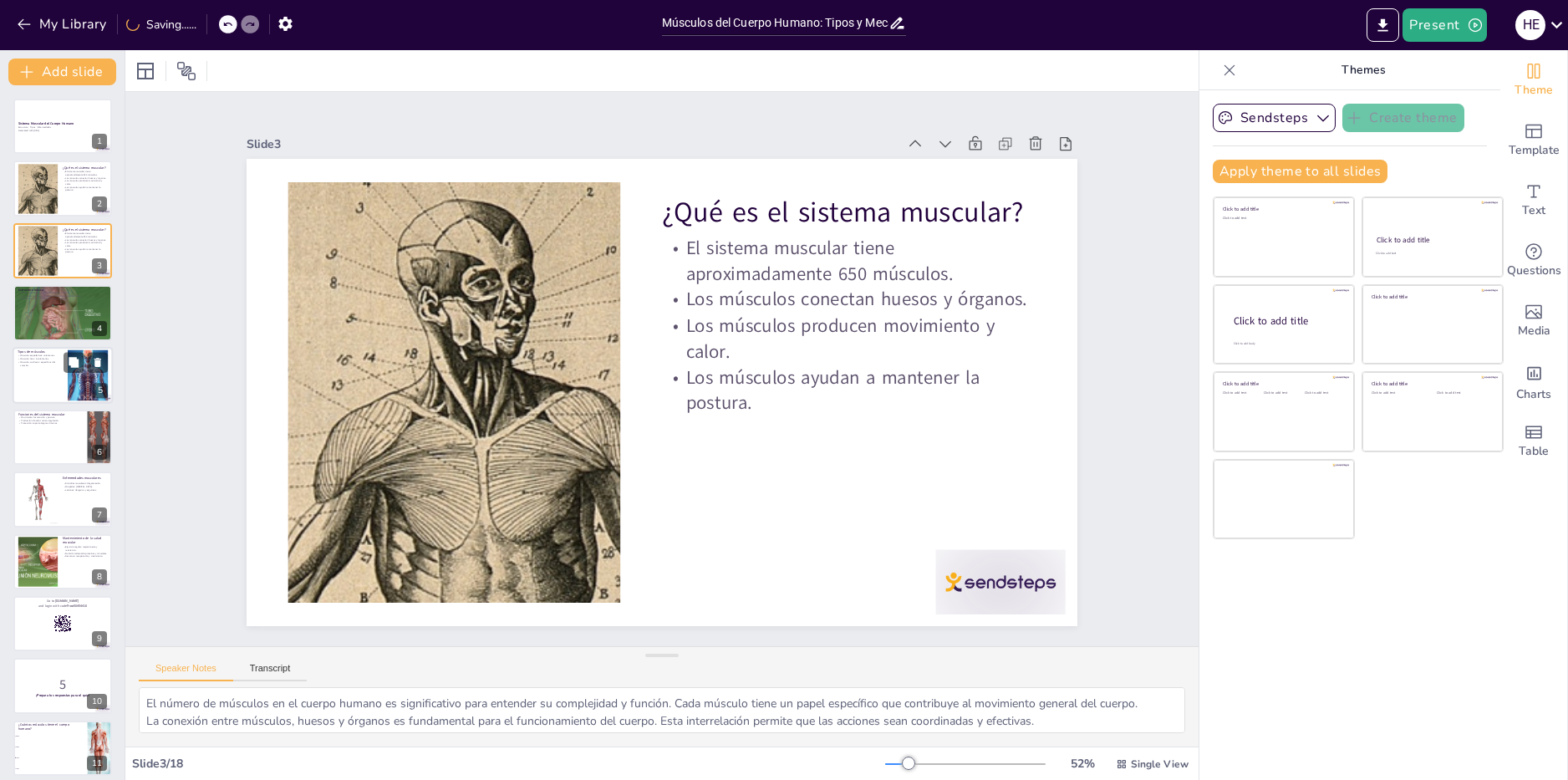
checkbox input "true"
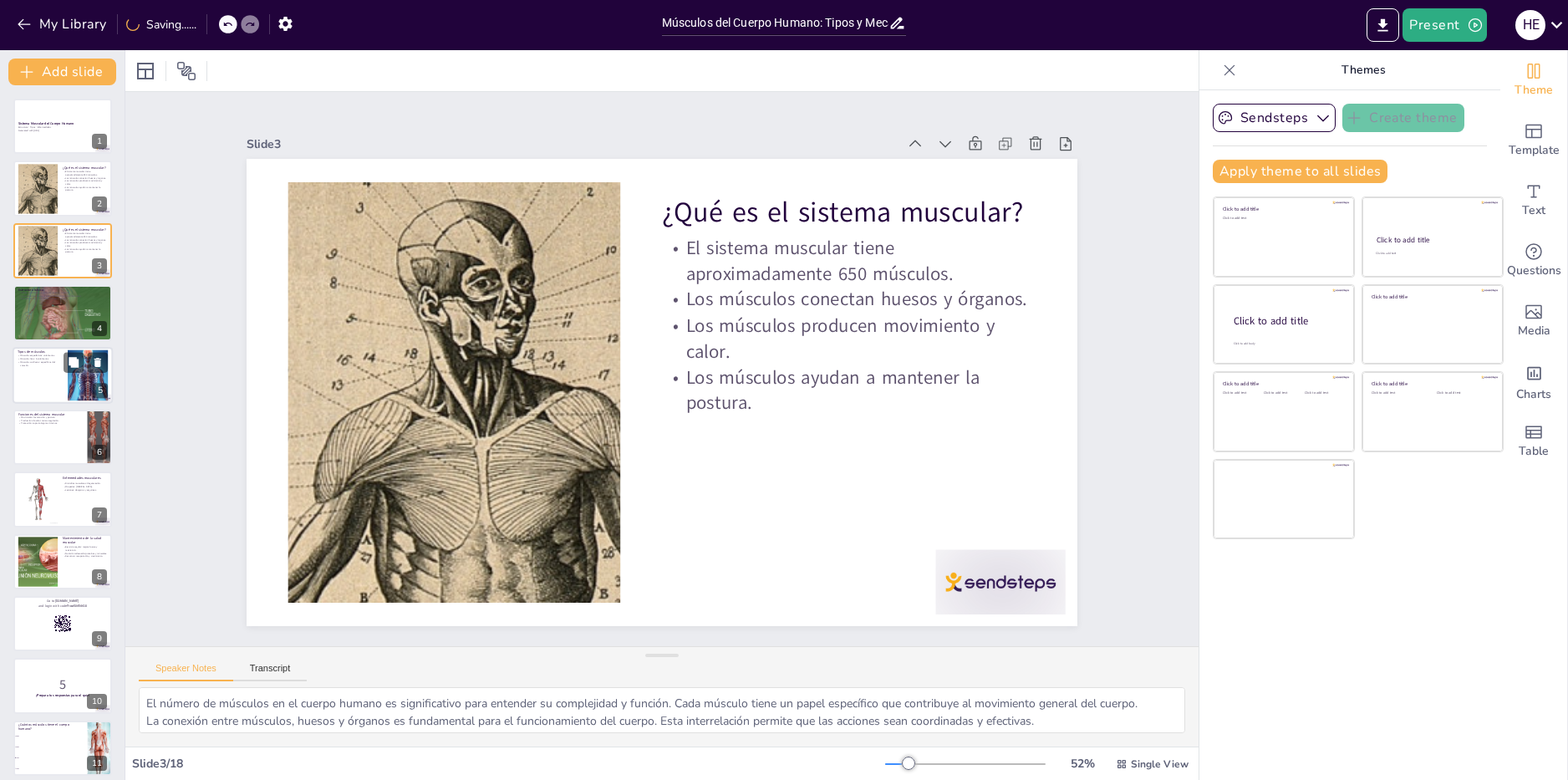
checkbox input "true"
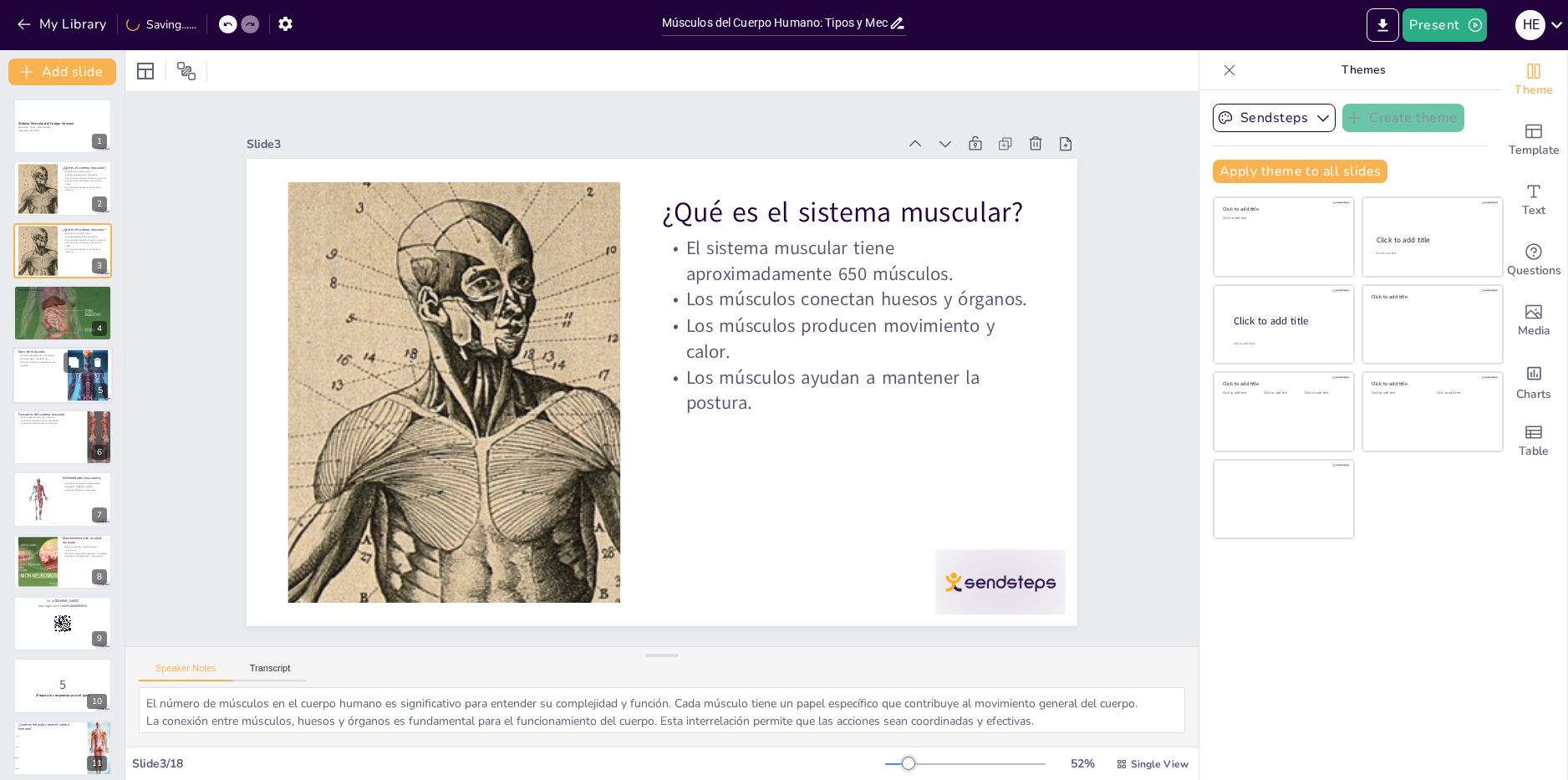
checkbox input "true"
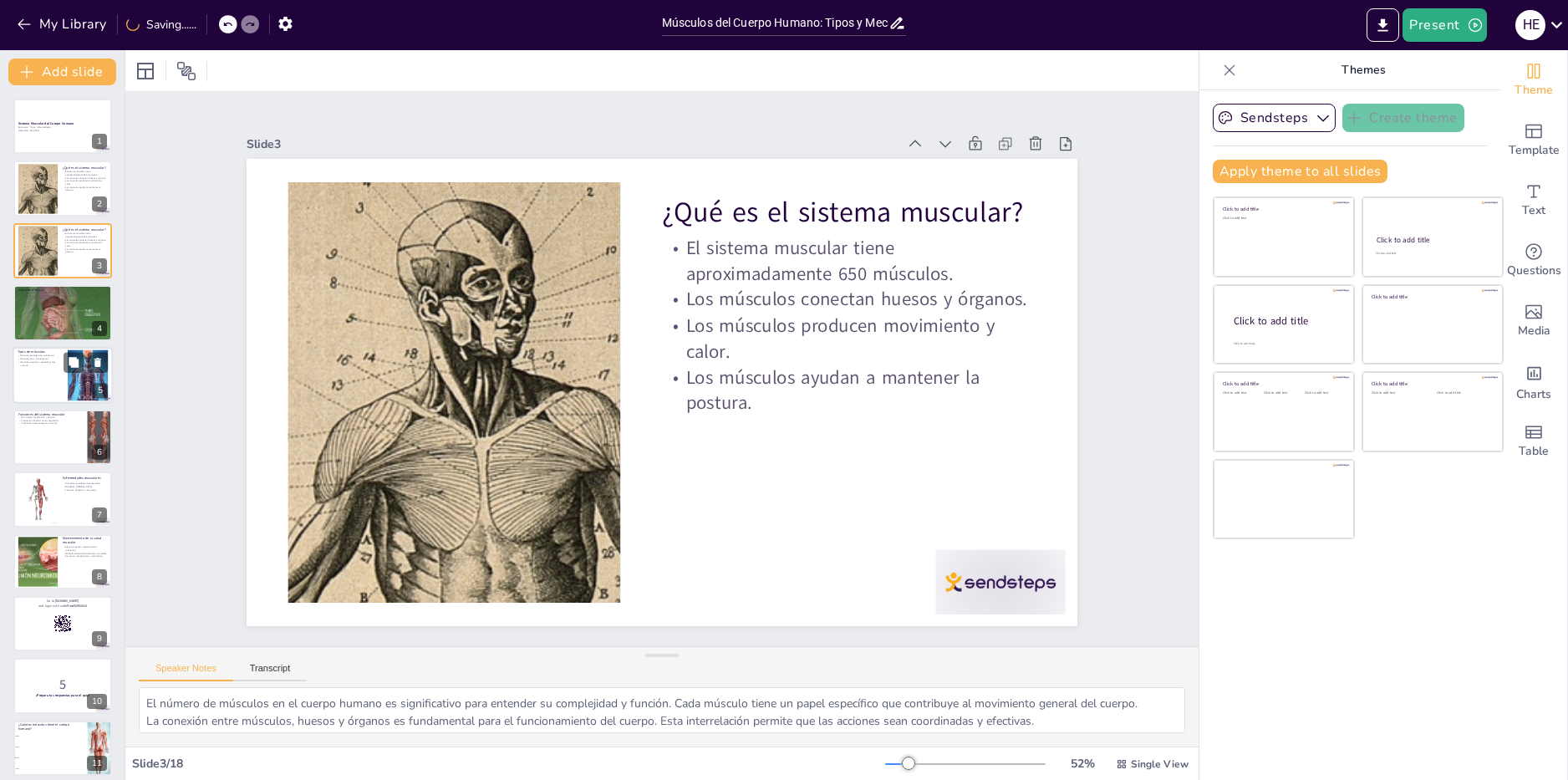
checkbox input "true"
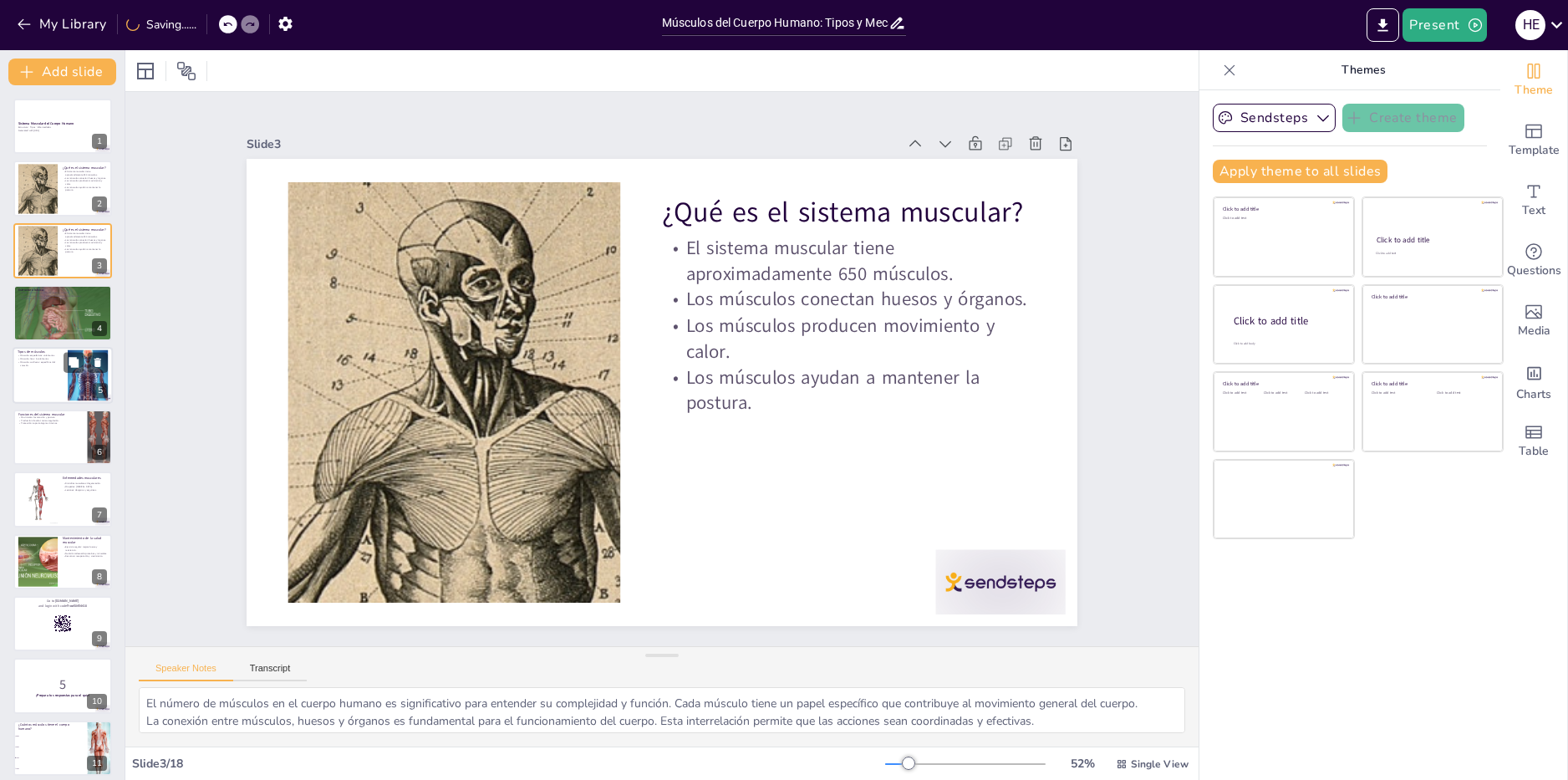
checkbox input "true"
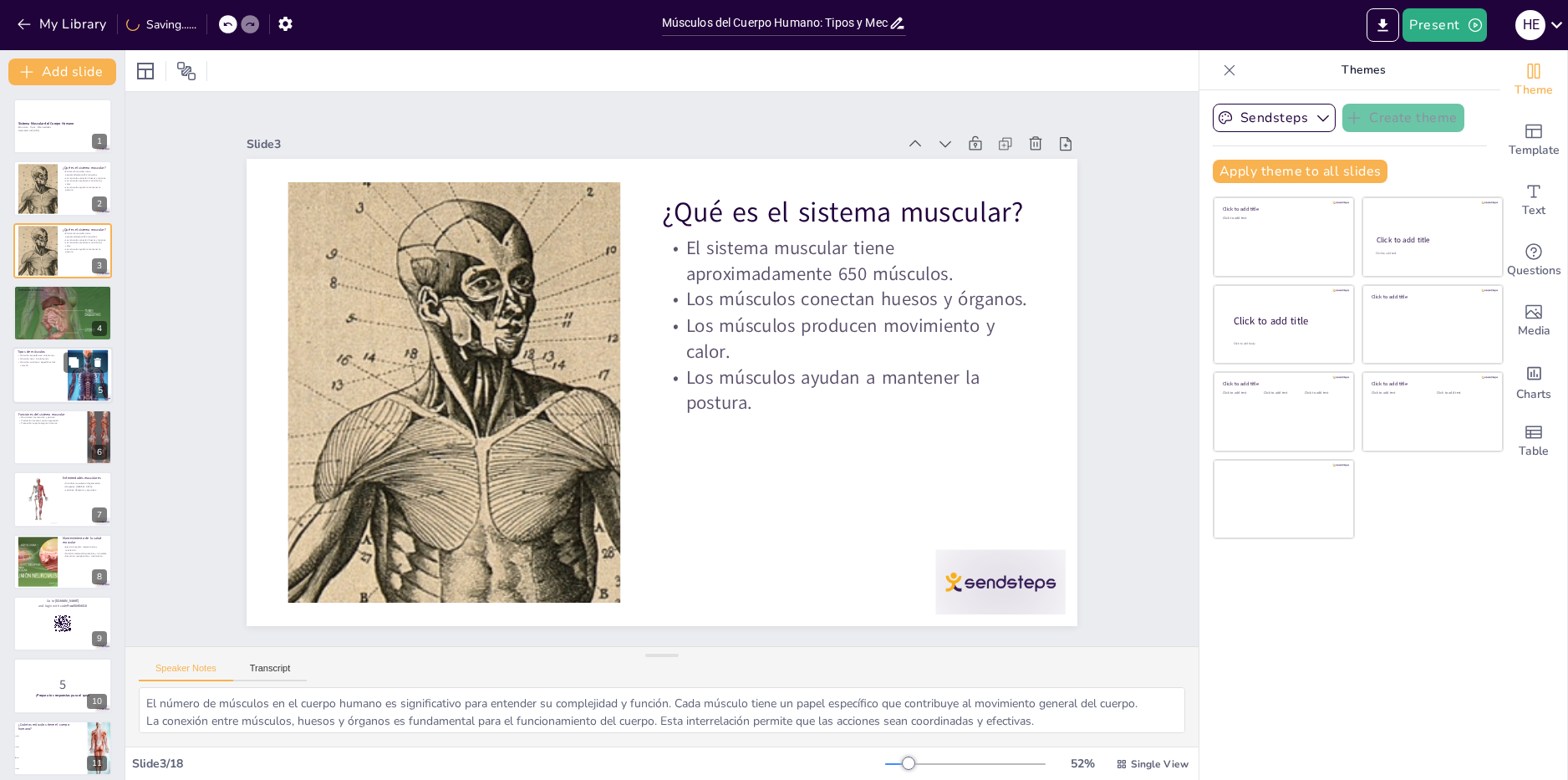
checkbox input "true"
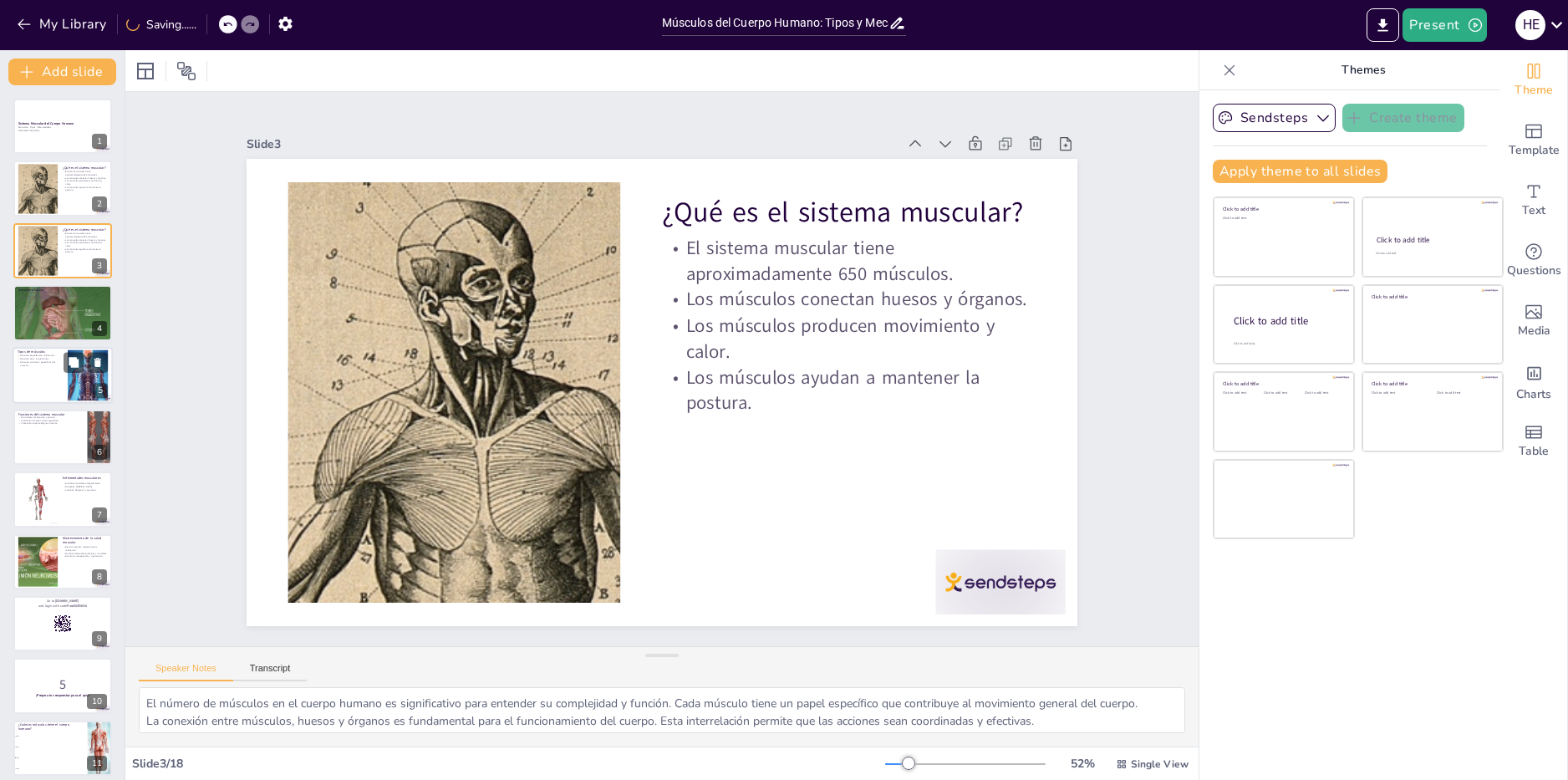
click at [46, 360] on p "Músculos cardíacos: específicos del corazón." at bounding box center [40, 363] width 45 height 6
type textarea "Los músculos esqueléticos son los que controlamos conscientemente, lo que nos p…"
checkbox input "true"
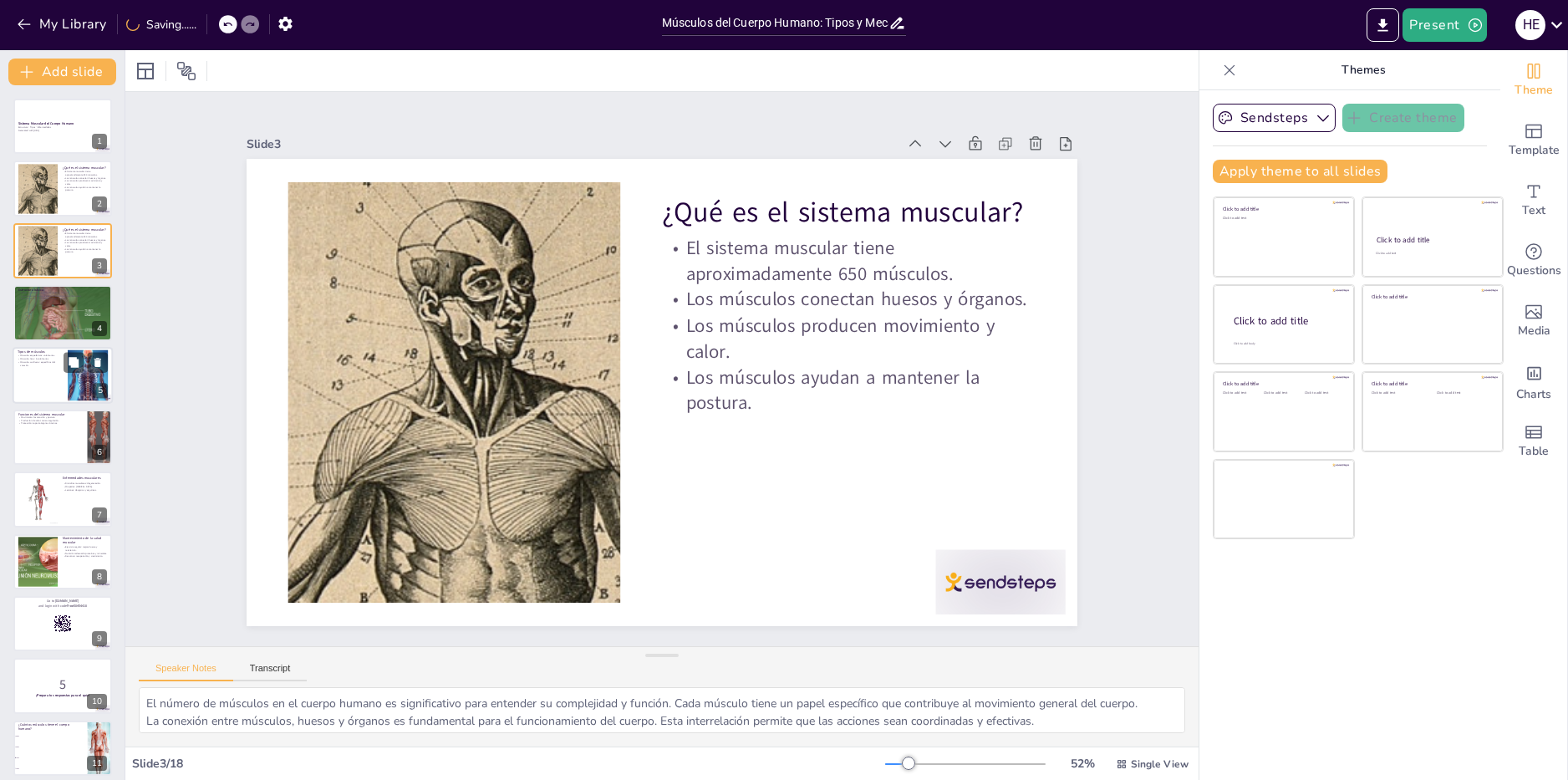
checkbox input "true"
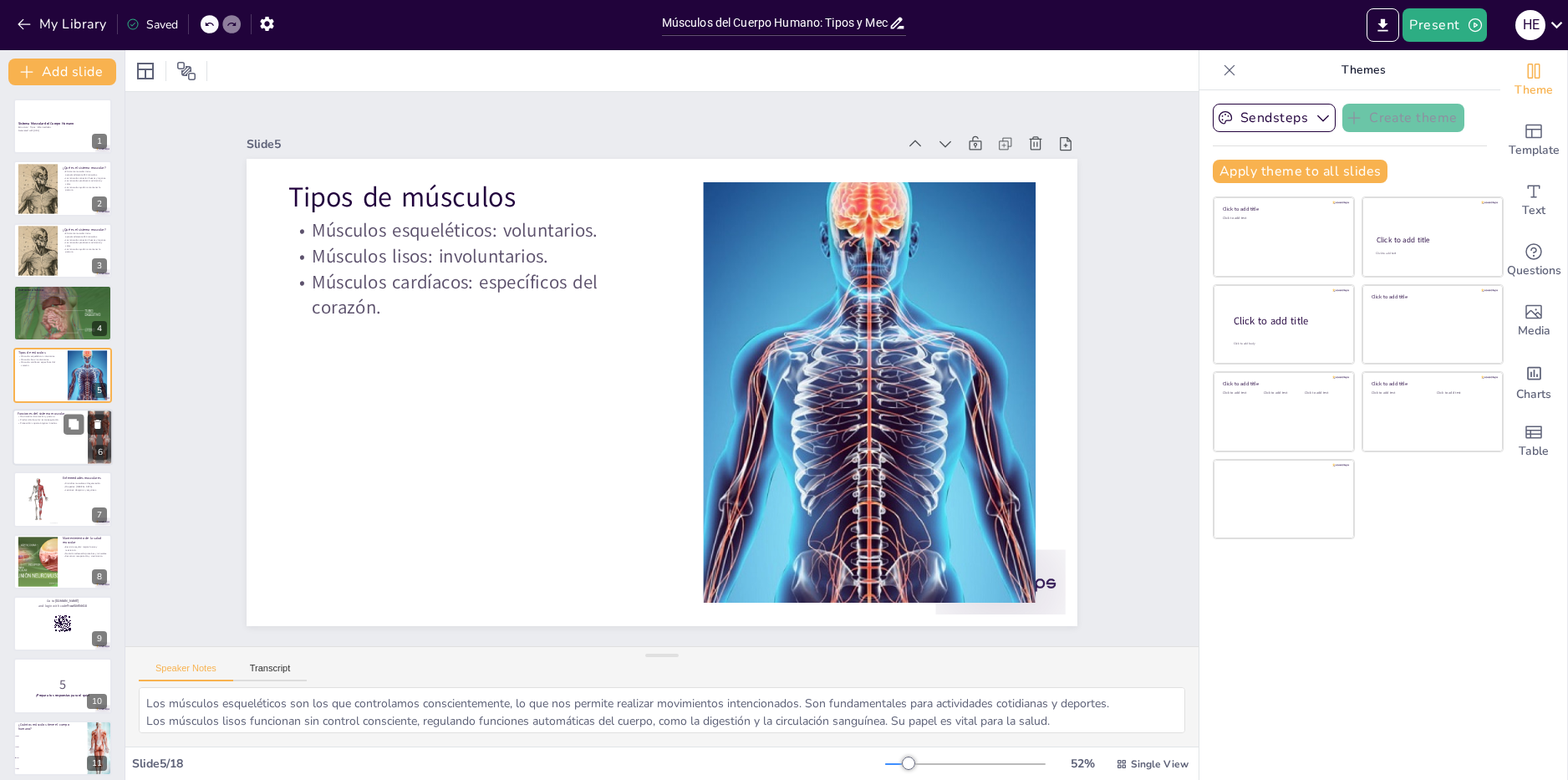
checkbox input "true"
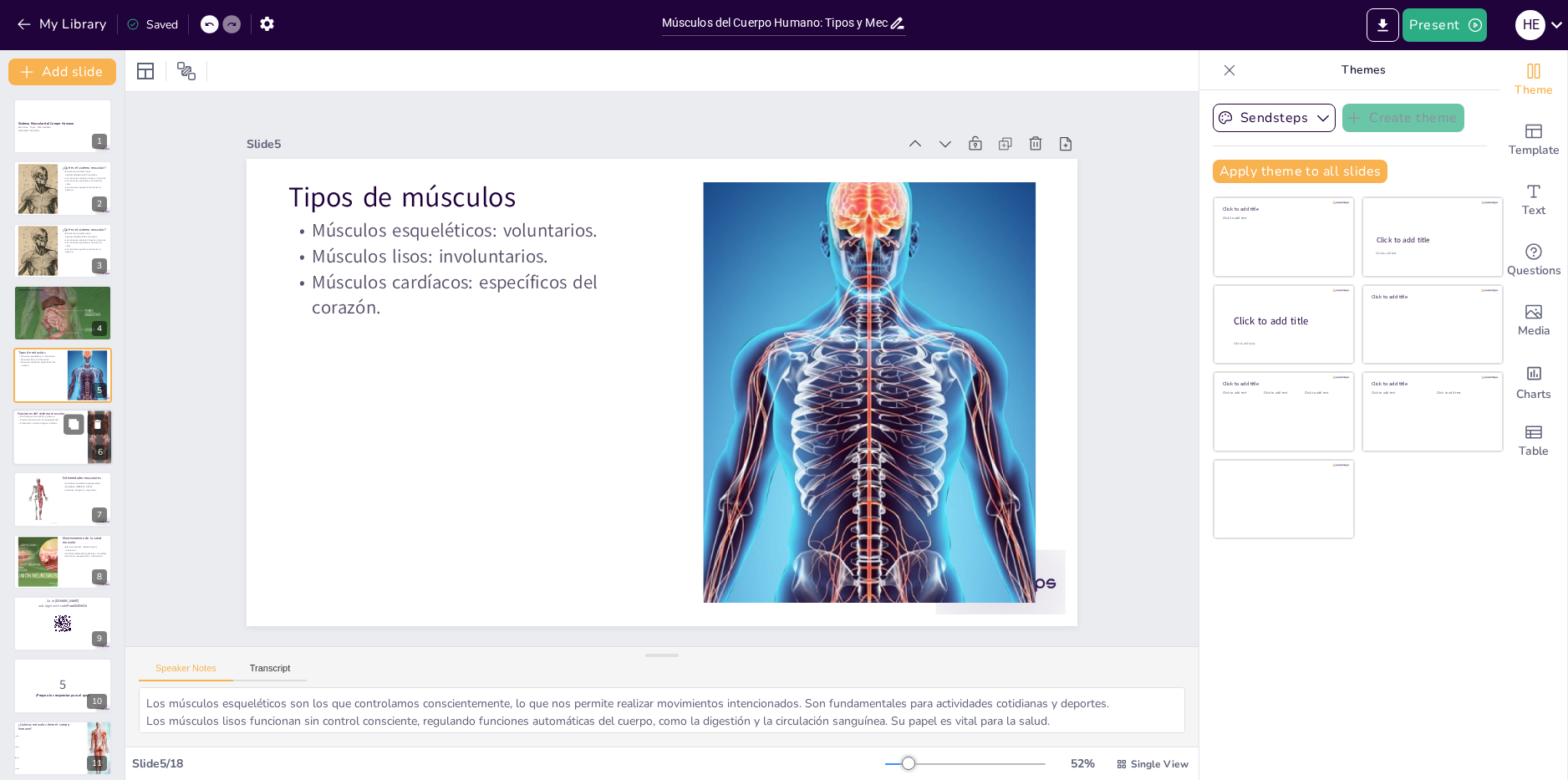
checkbox input "true"
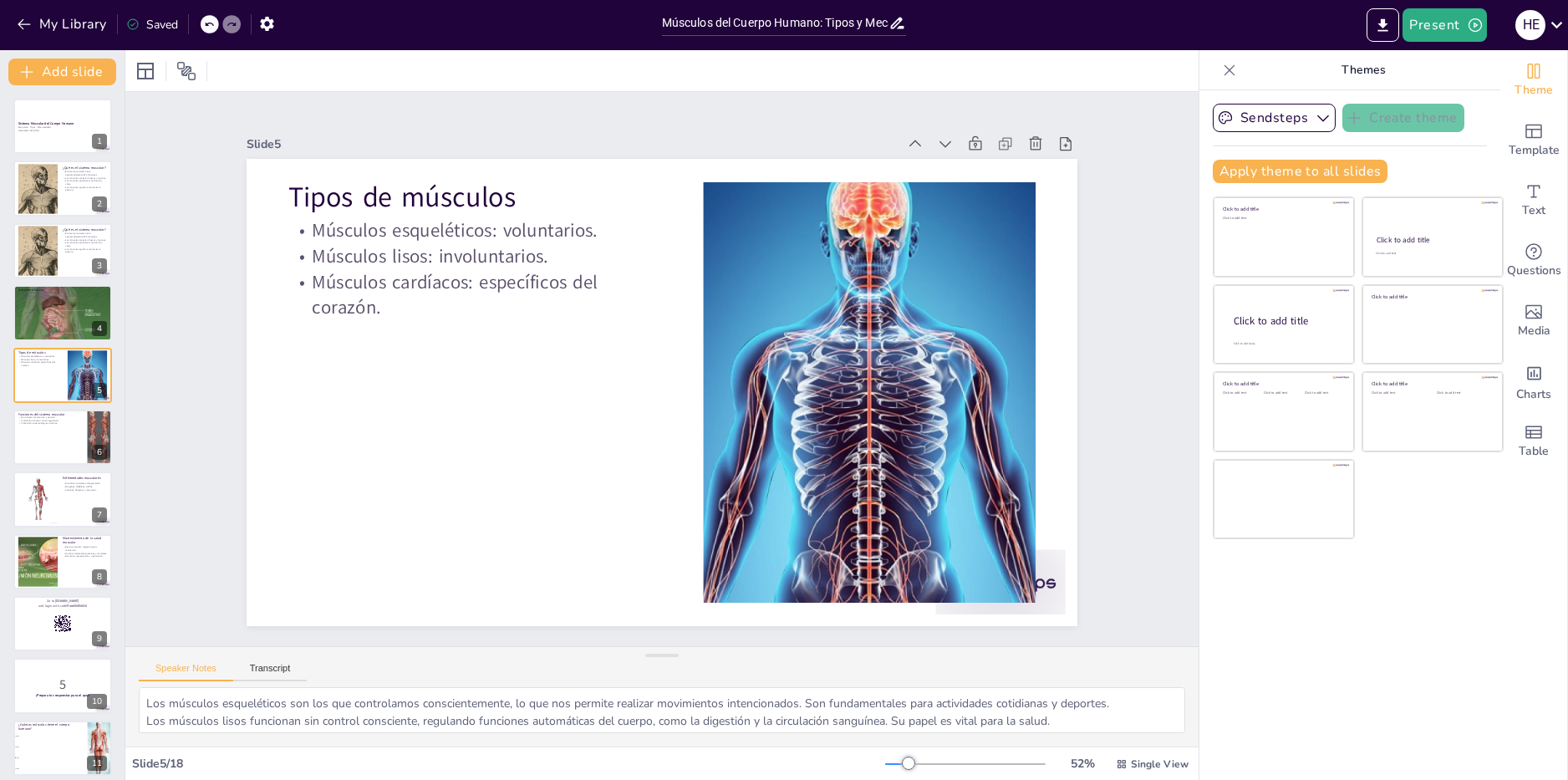
checkbox input "true"
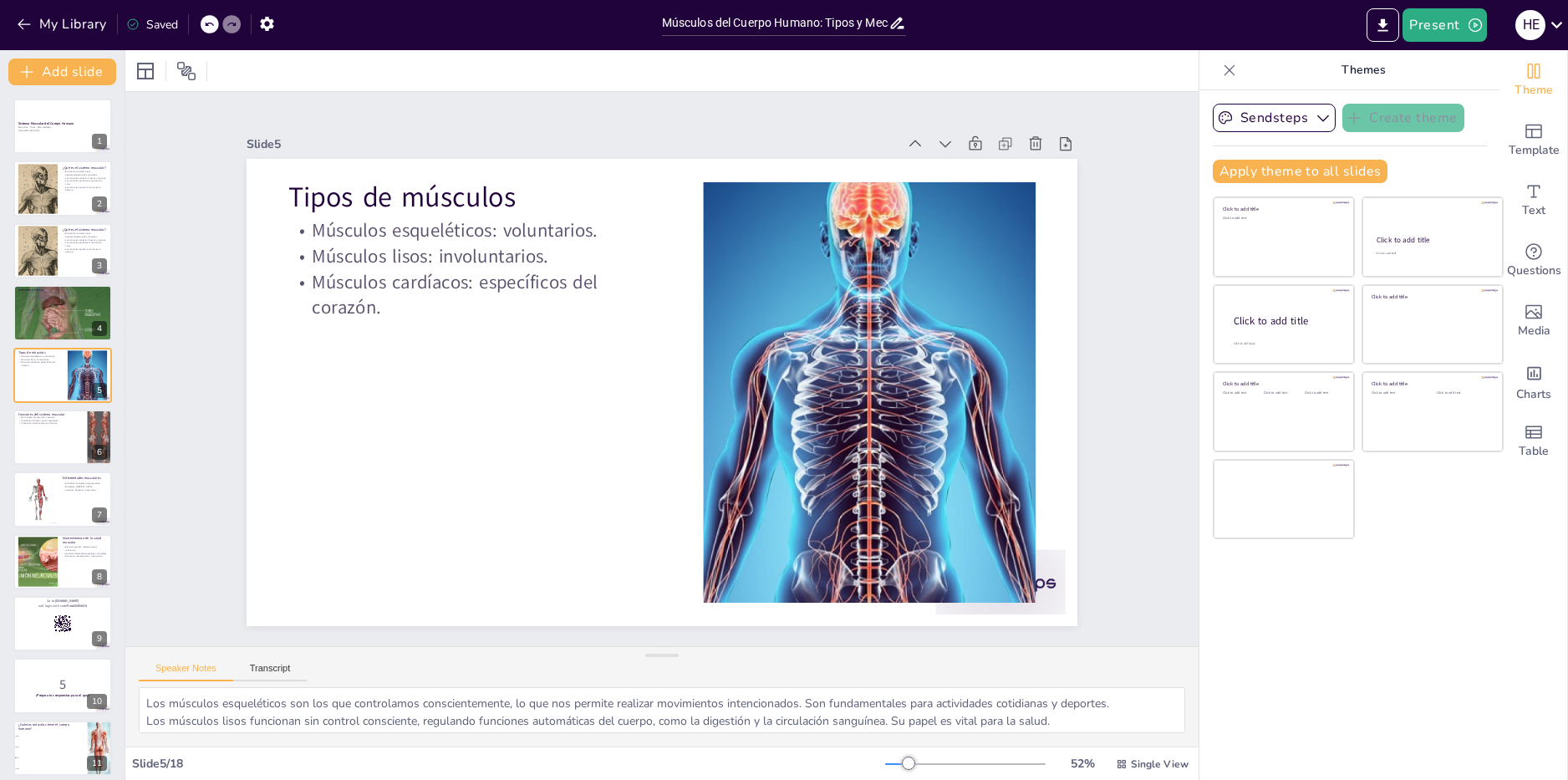
checkbox input "true"
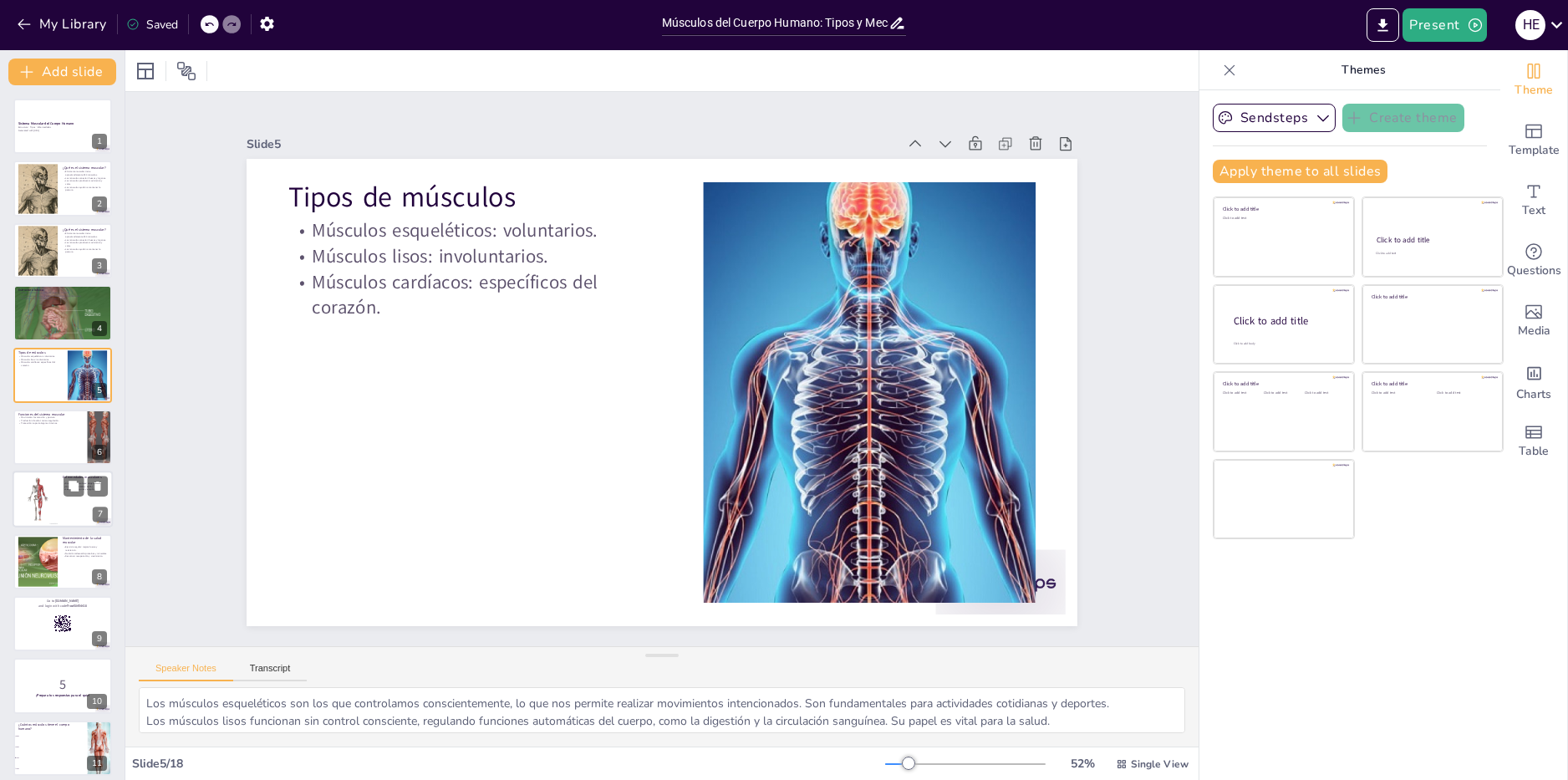
checkbox input "true"
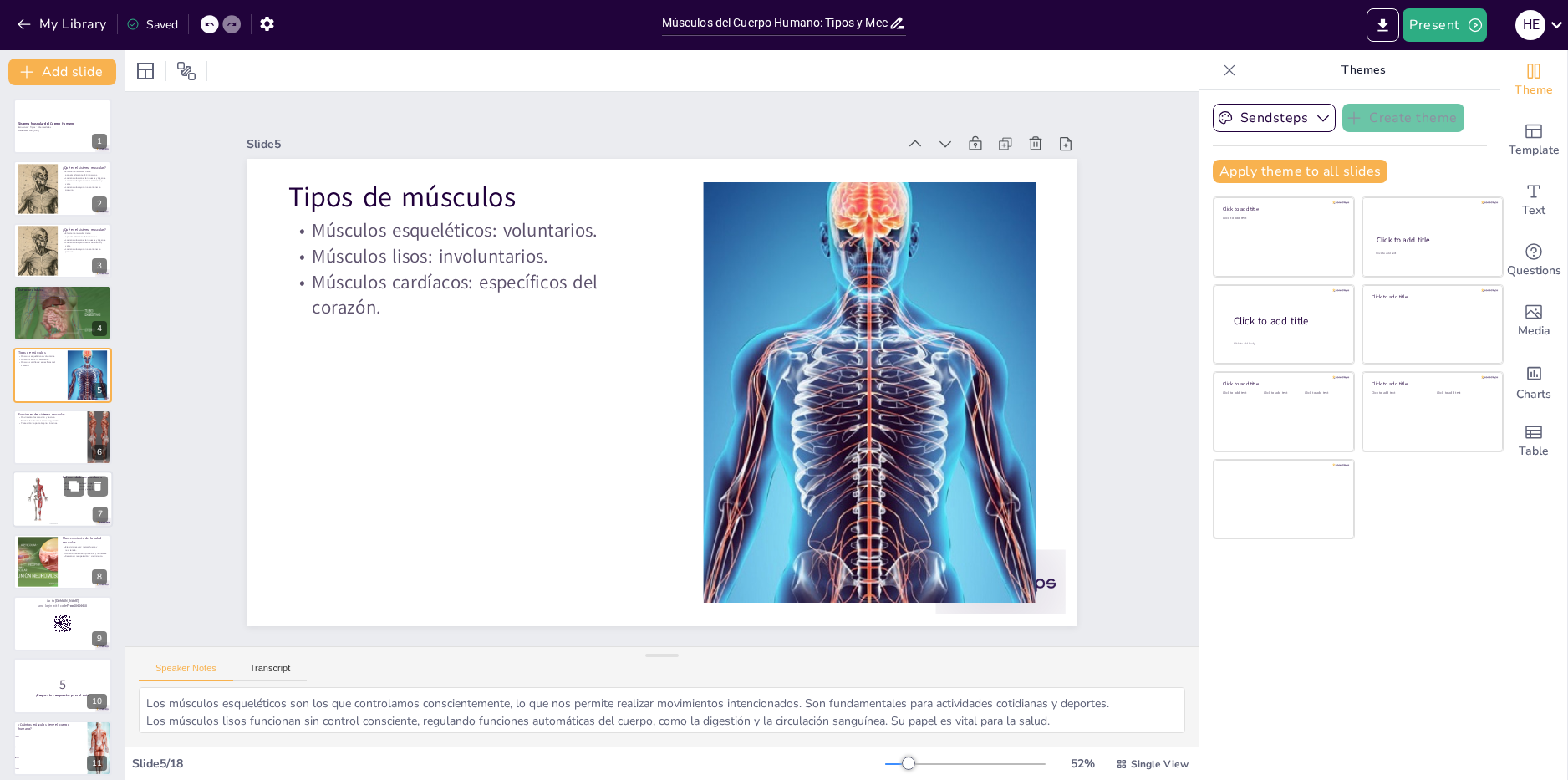
checkbox input "true"
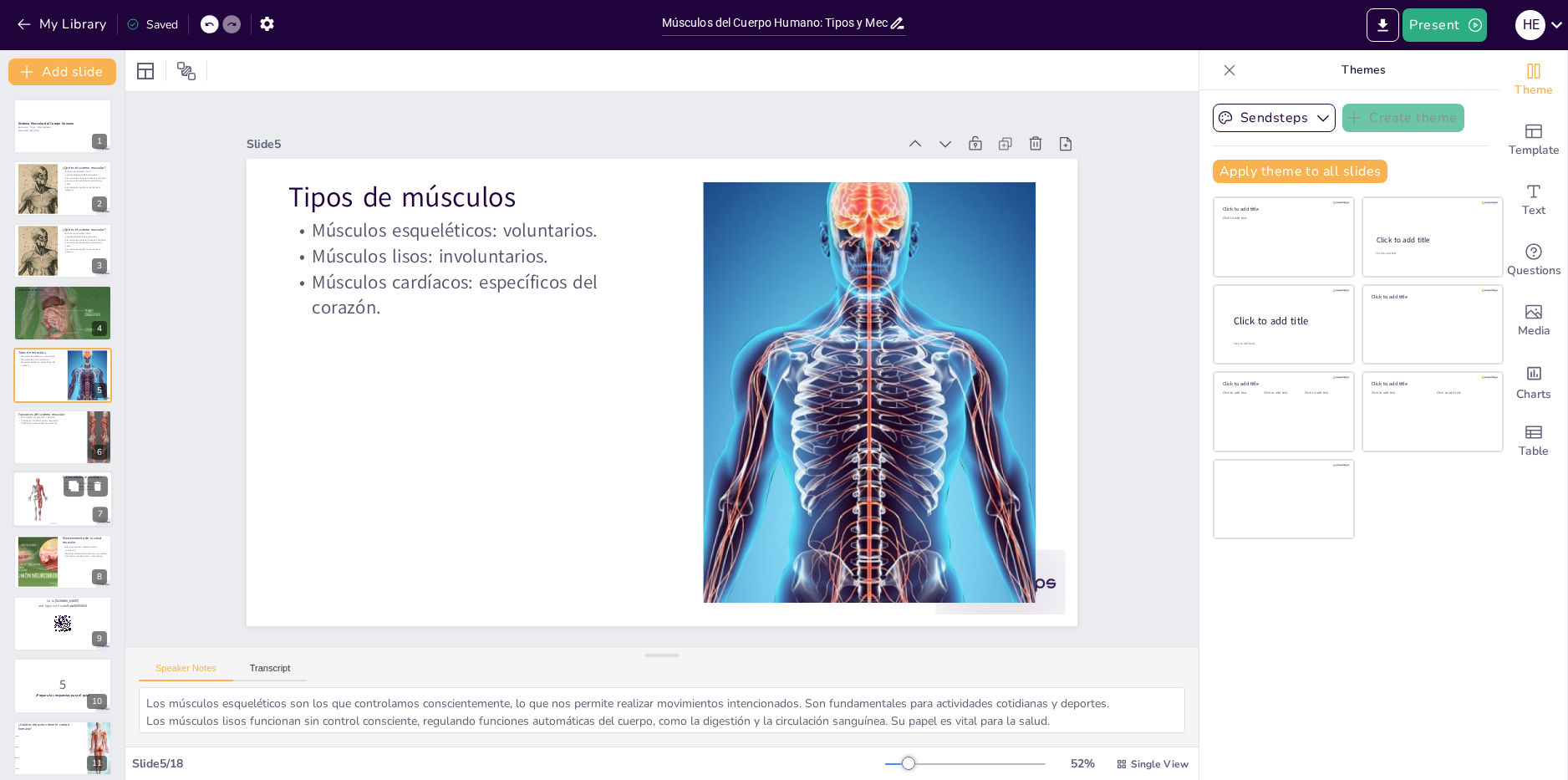
checkbox input "true"
click at [49, 438] on div at bounding box center [62, 437] width 100 height 57
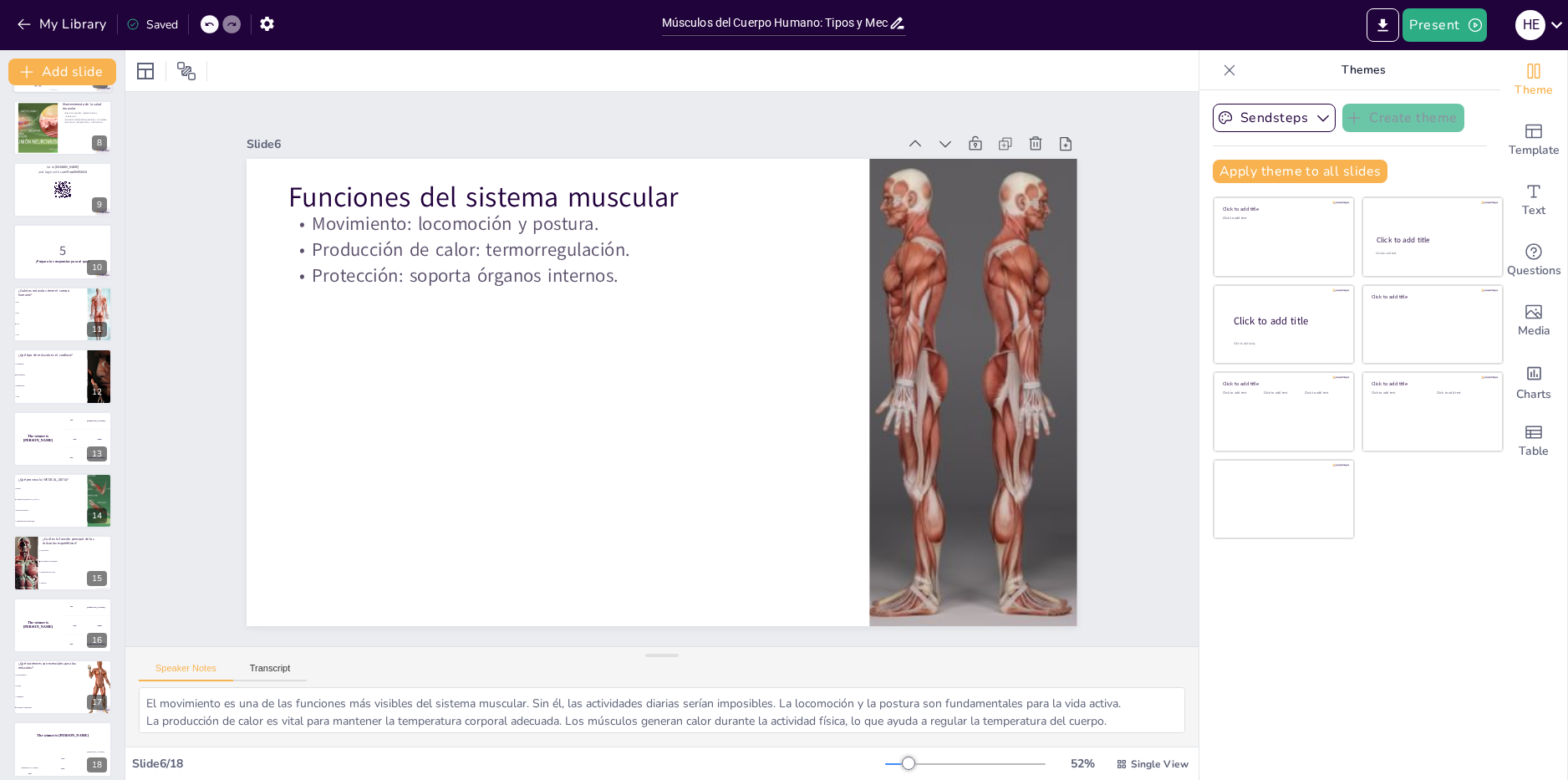
scroll to position [444, 0]
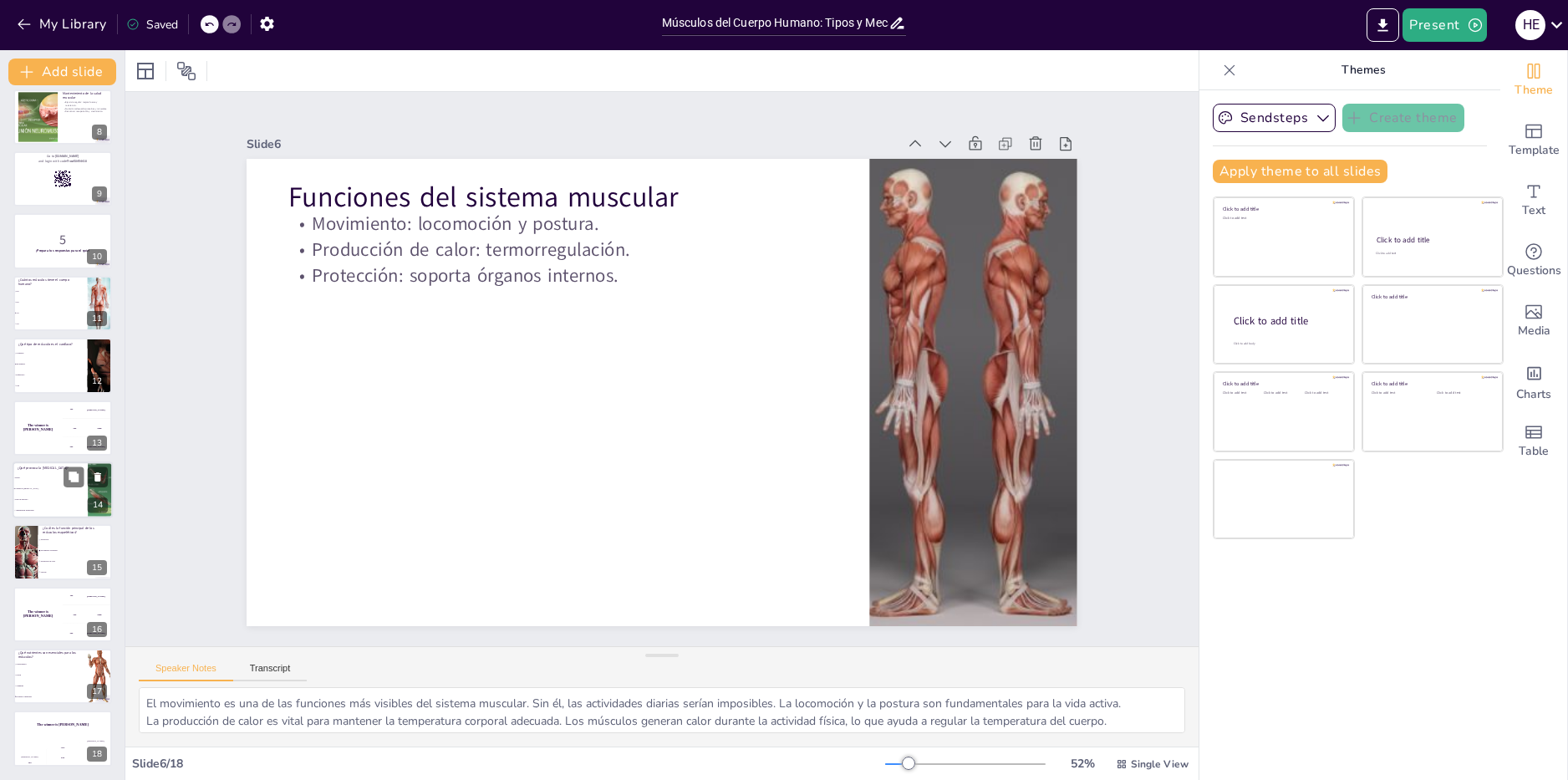
click at [44, 496] on li "Falta de ejercicio" at bounding box center [50, 499] width 75 height 11
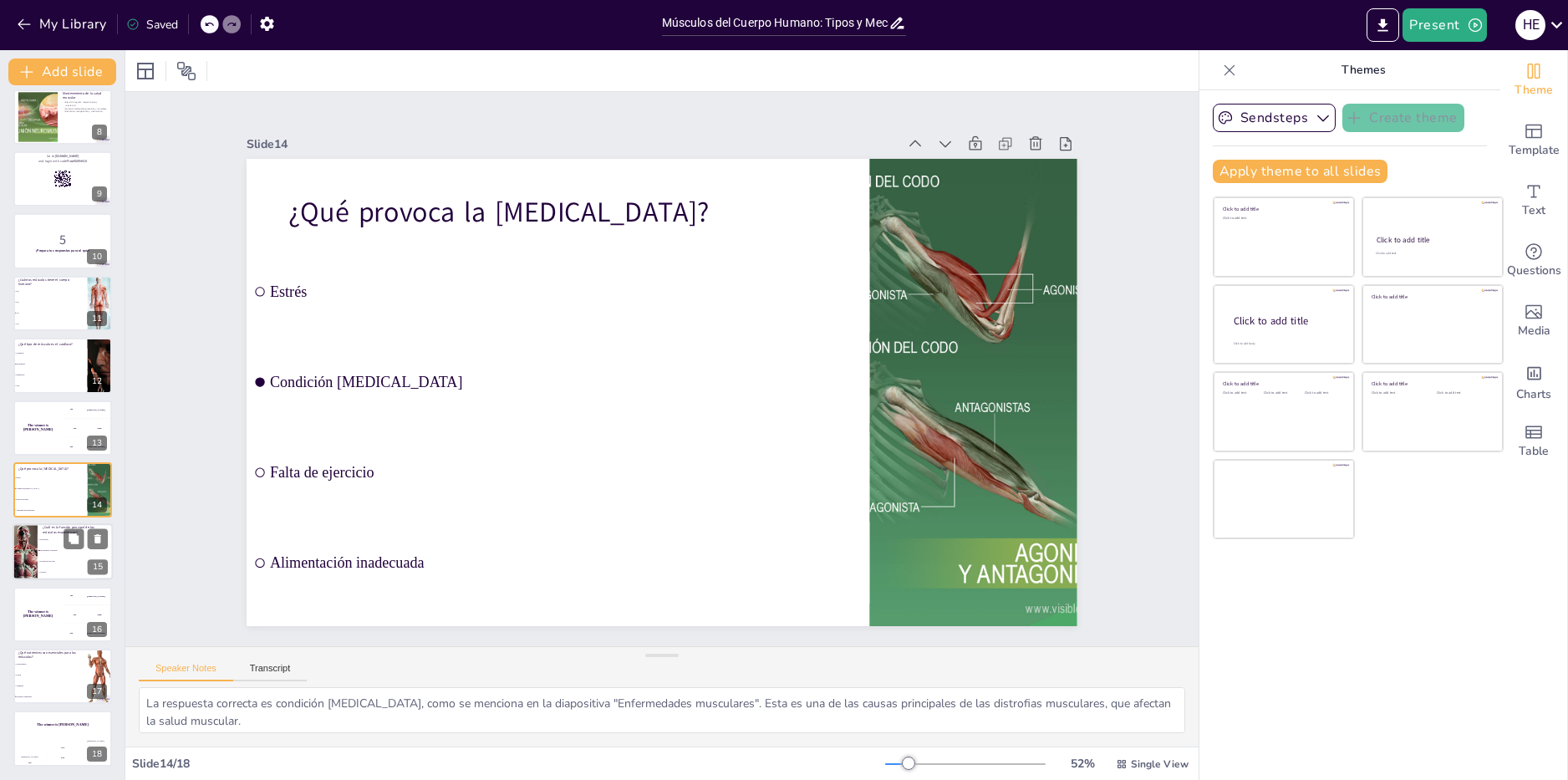
click at [53, 551] on span "Movimiento voluntario" at bounding box center [76, 551] width 72 height 3
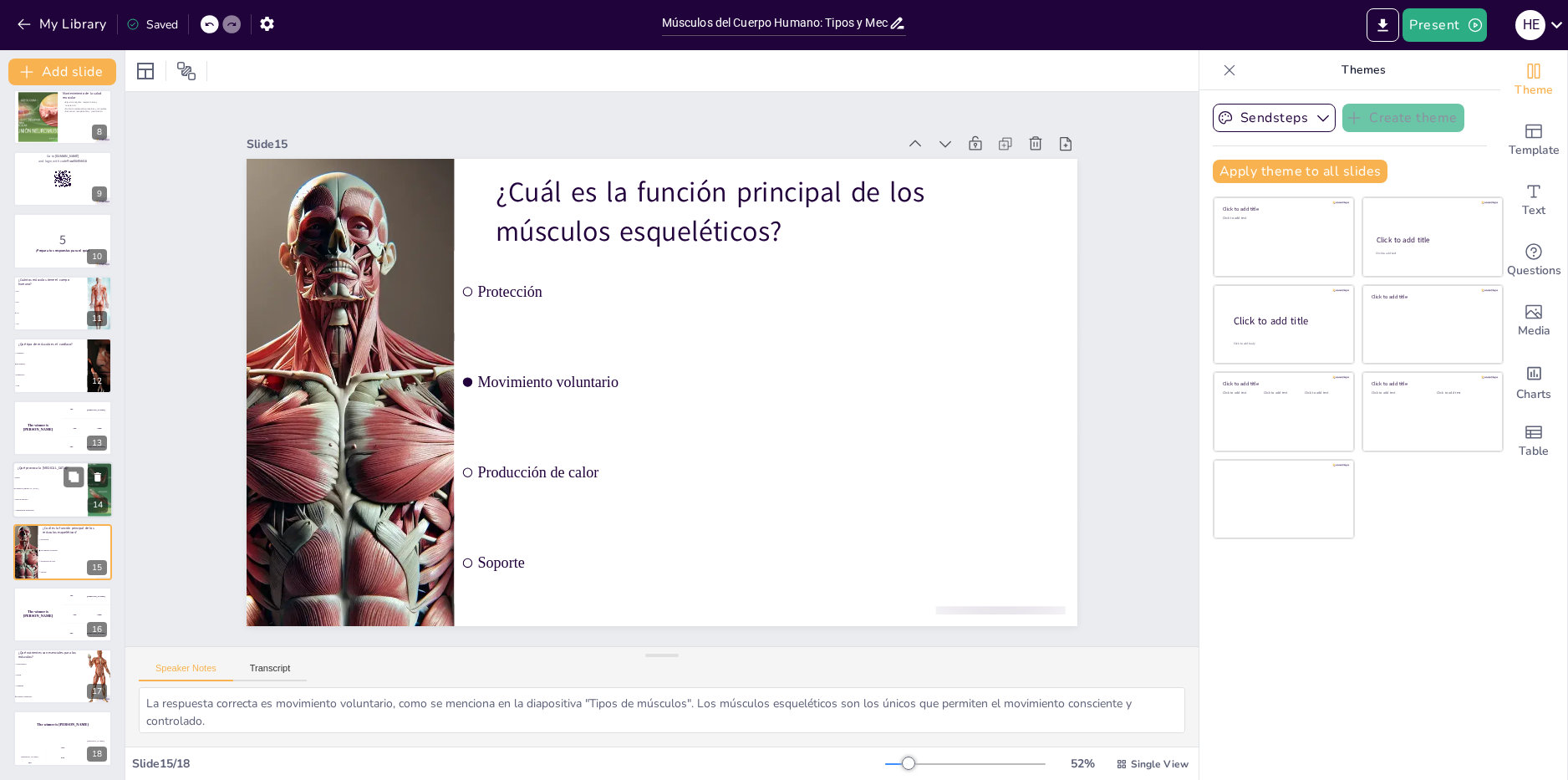
click at [57, 507] on li "Alimentación inadecuada" at bounding box center [50, 511] width 75 height 11
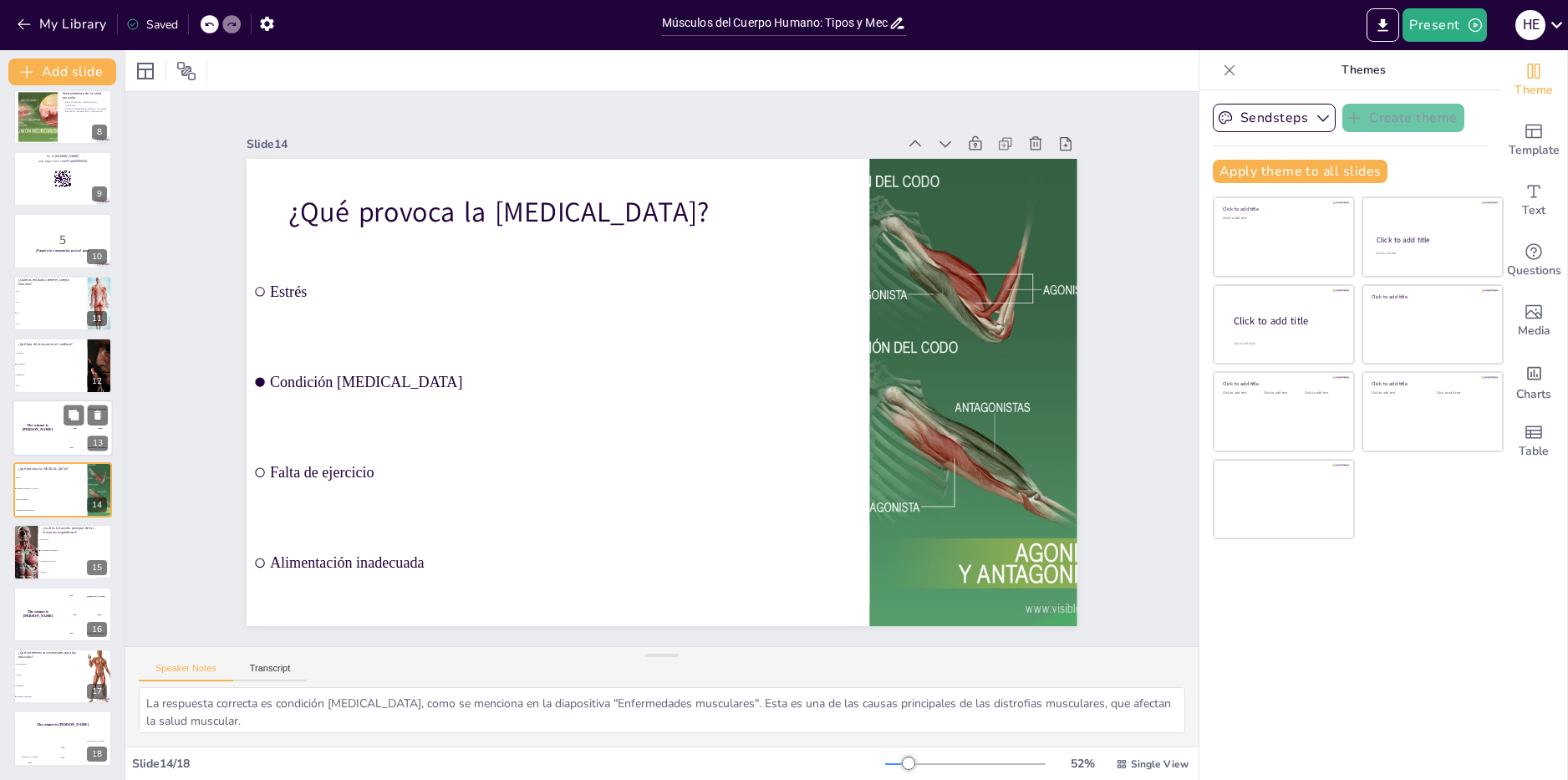
click at [49, 412] on div "The winner is [PERSON_NAME]" at bounding box center [37, 427] width 51 height 57
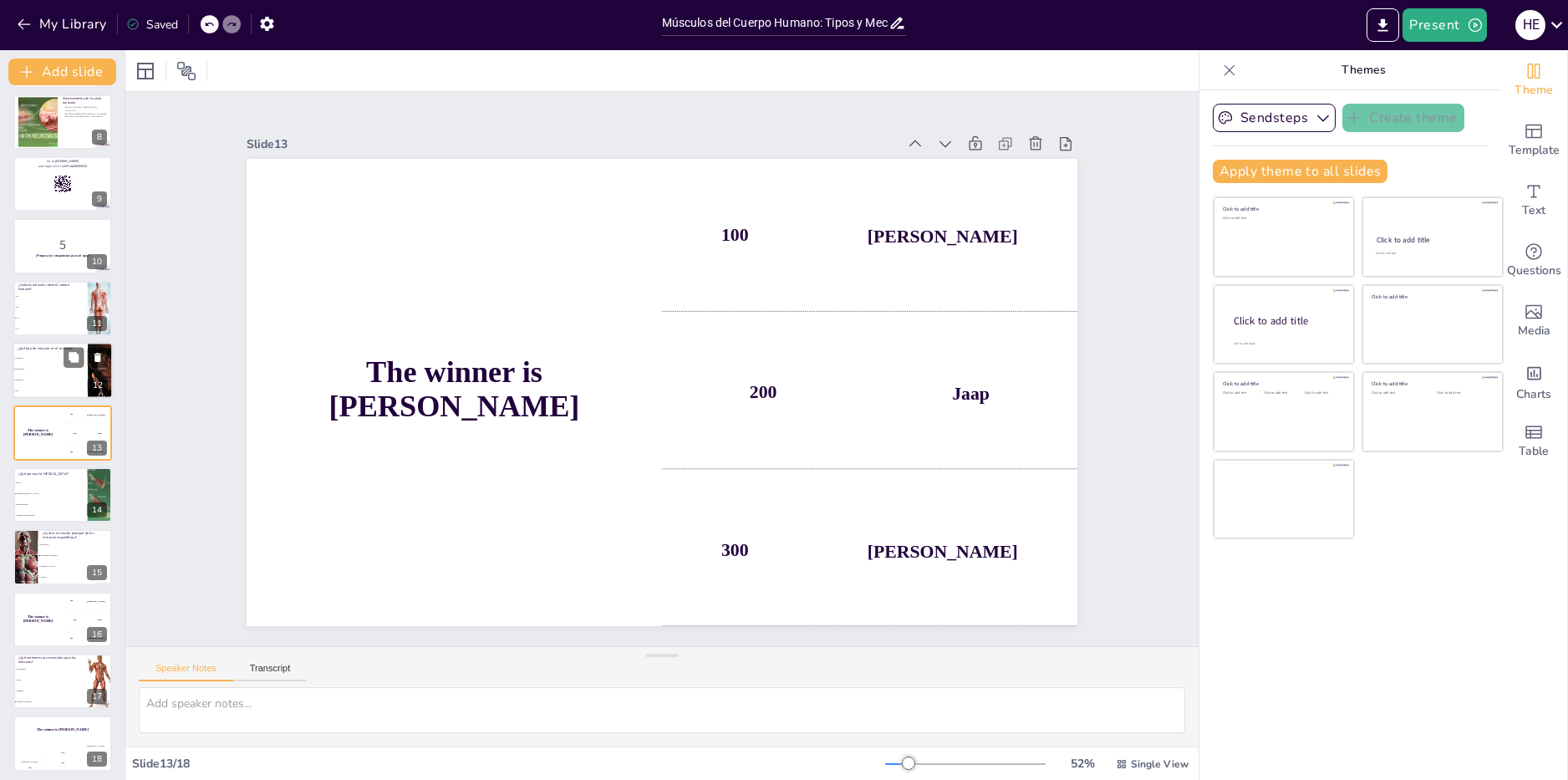
click at [27, 371] on li "Involuntario" at bounding box center [50, 370] width 75 height 11
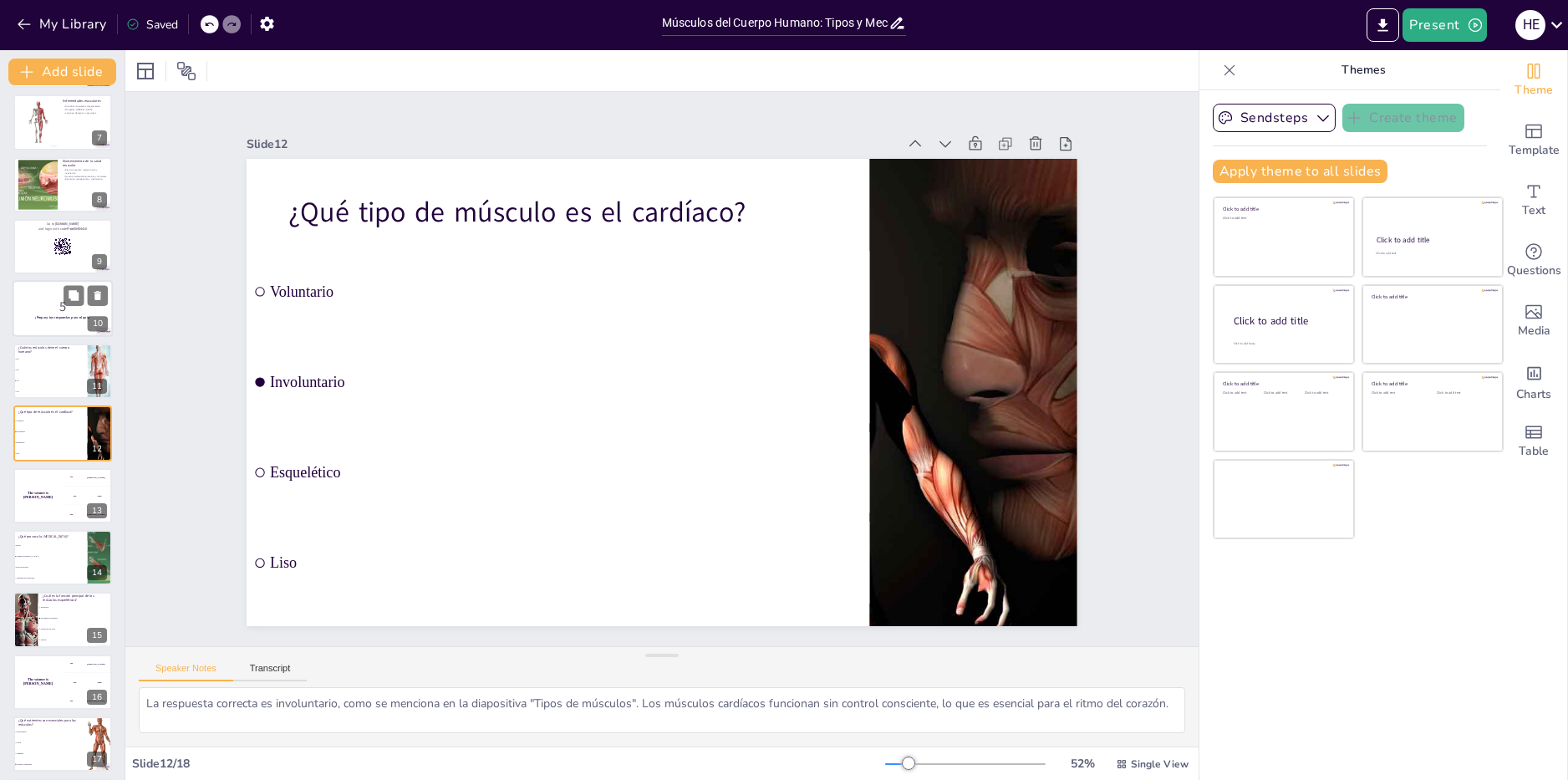
click at [42, 316] on strong "¡Prepara tus respuestas para el quiz!" at bounding box center [63, 318] width 54 height 4
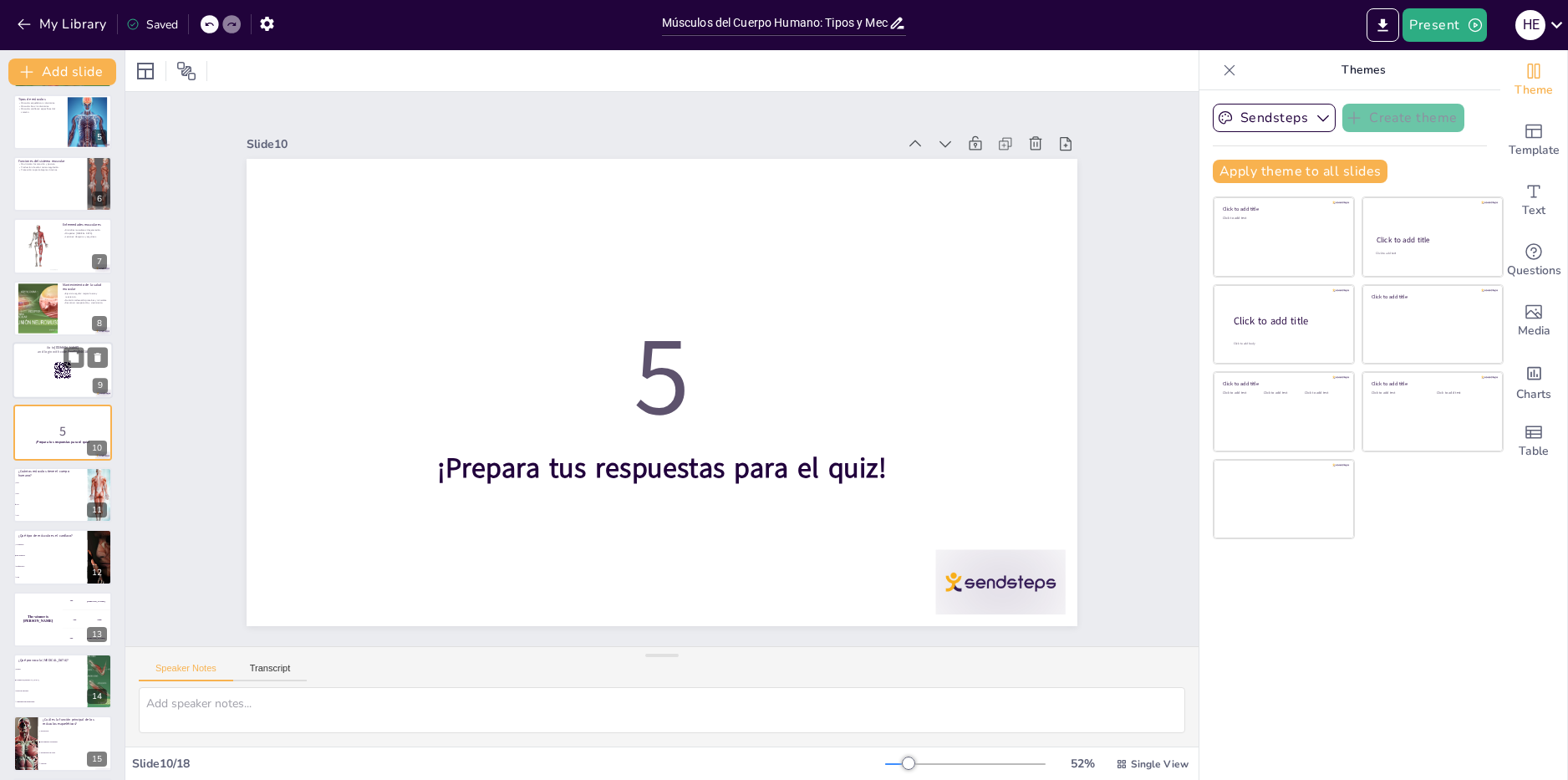
click at [37, 370] on div at bounding box center [62, 369] width 100 height 57
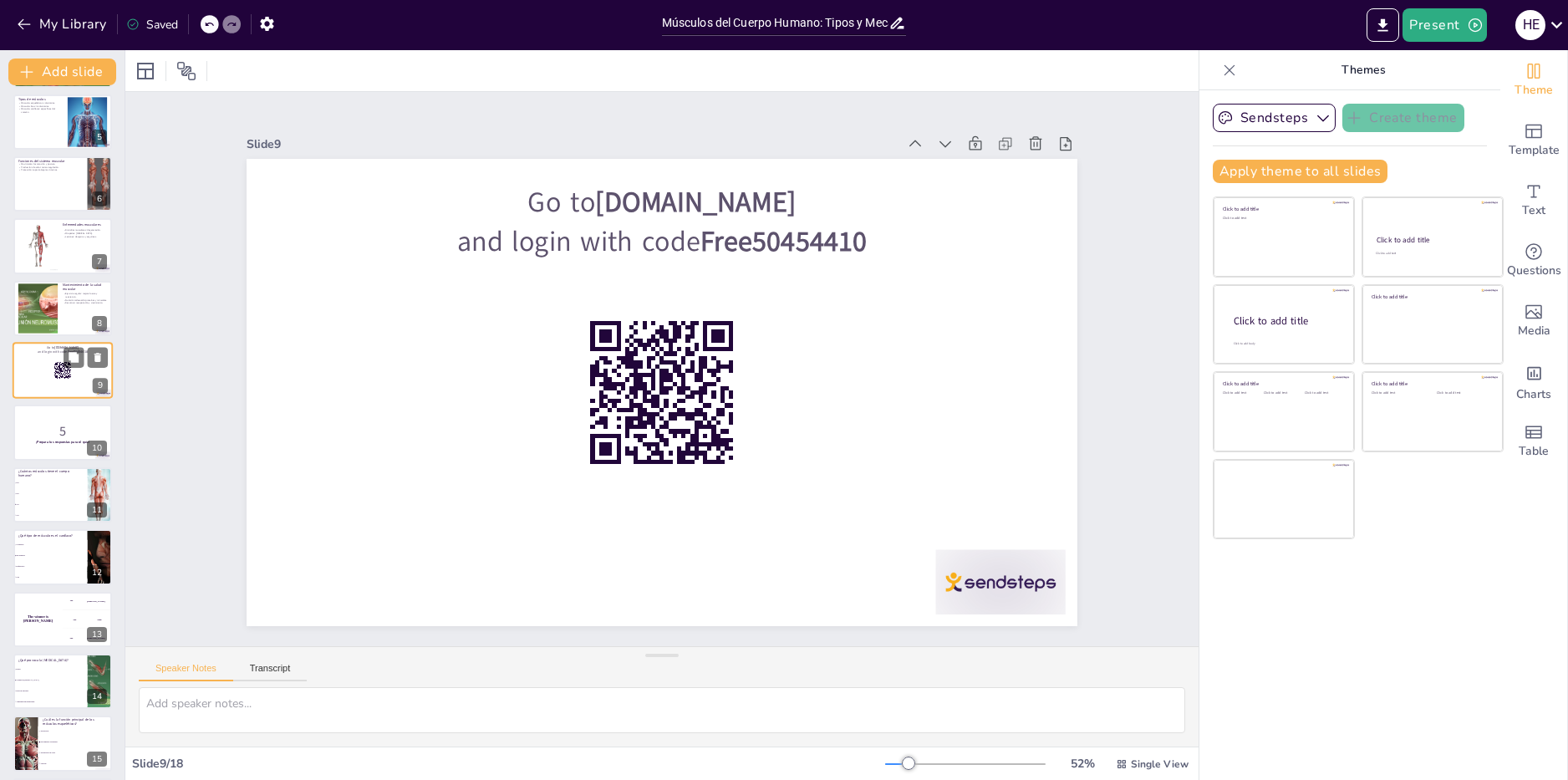
scroll to position [191, 0]
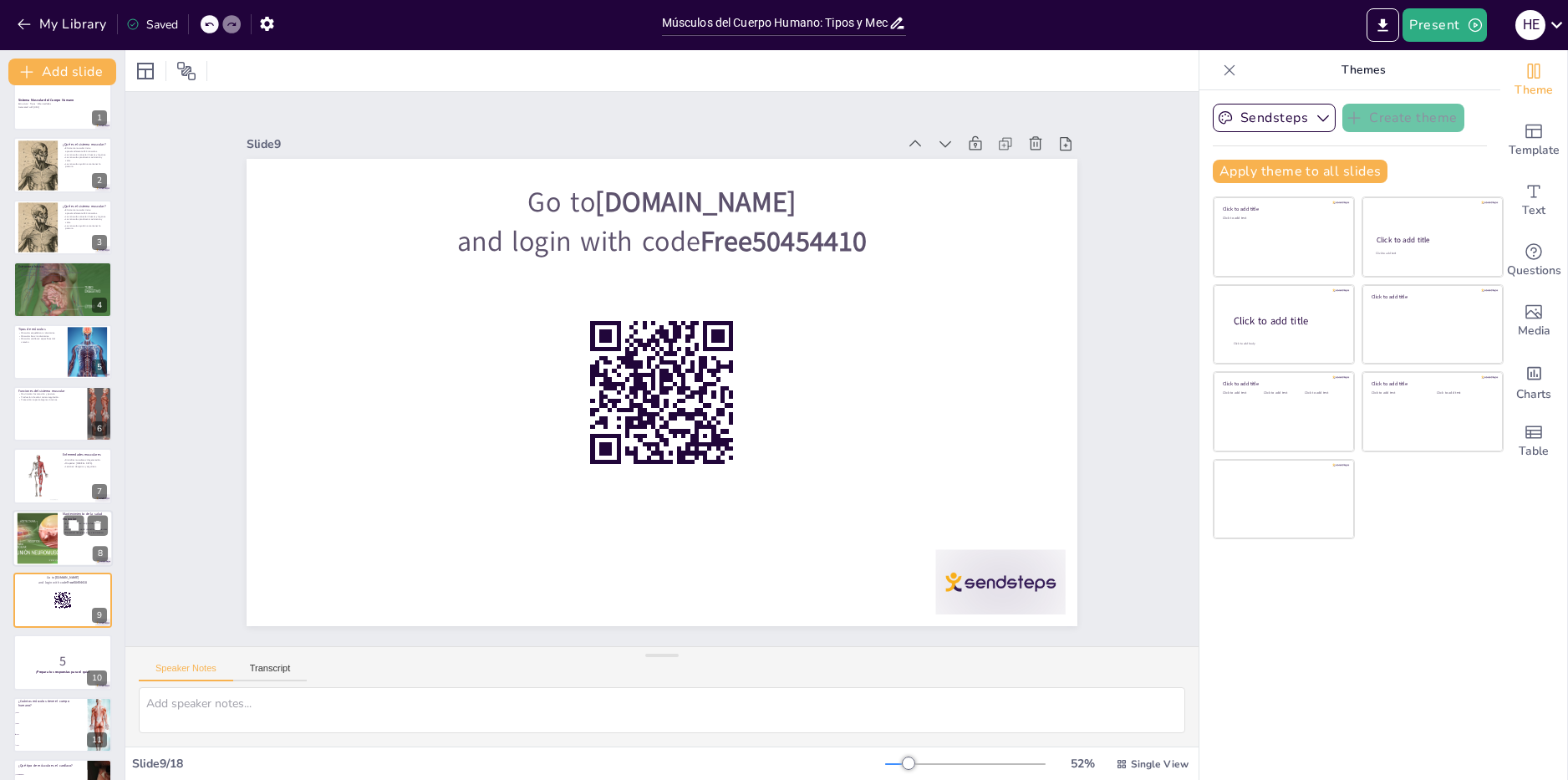
click at [58, 545] on div at bounding box center [62, 538] width 100 height 57
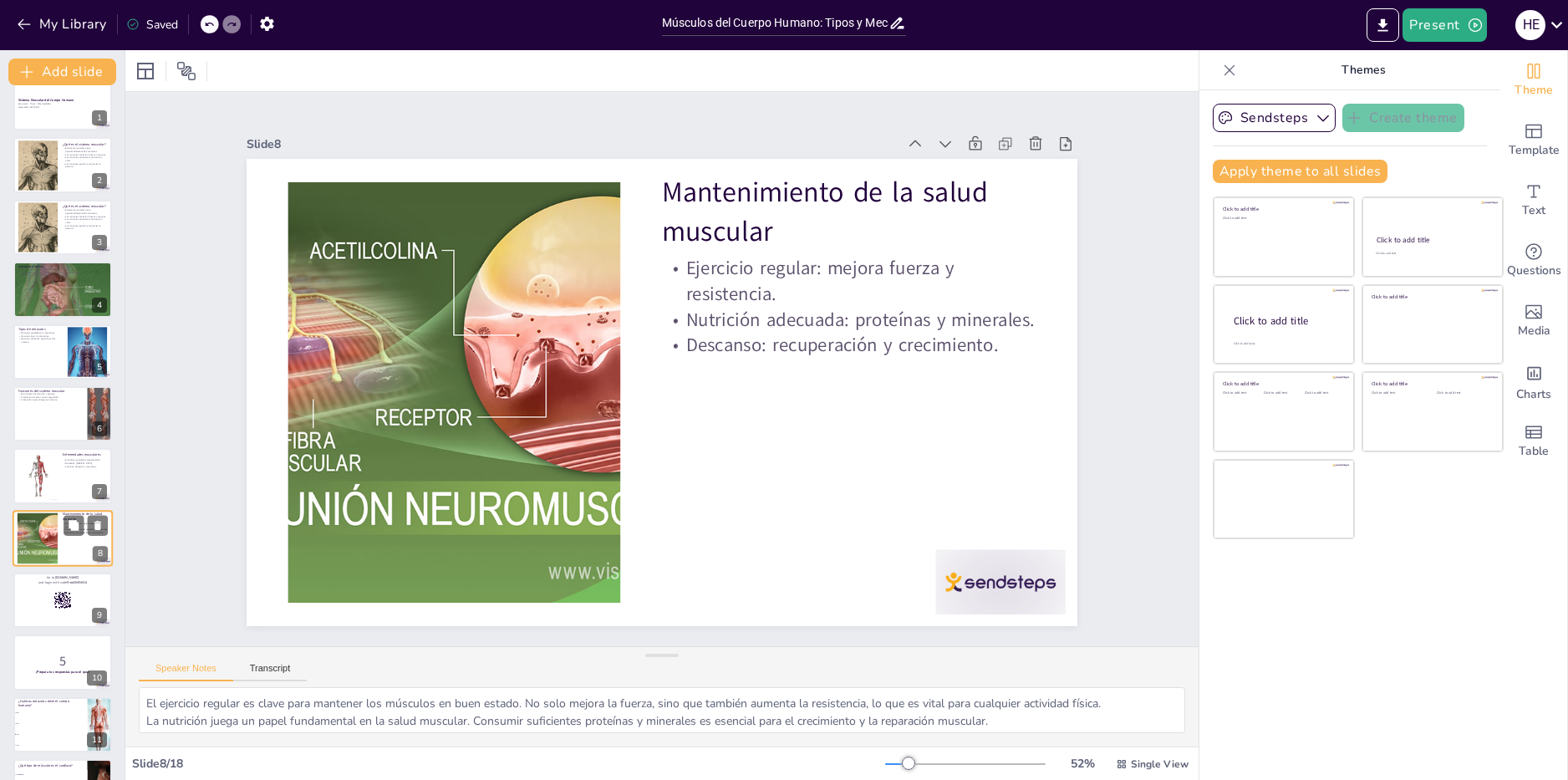
scroll to position [129, 0]
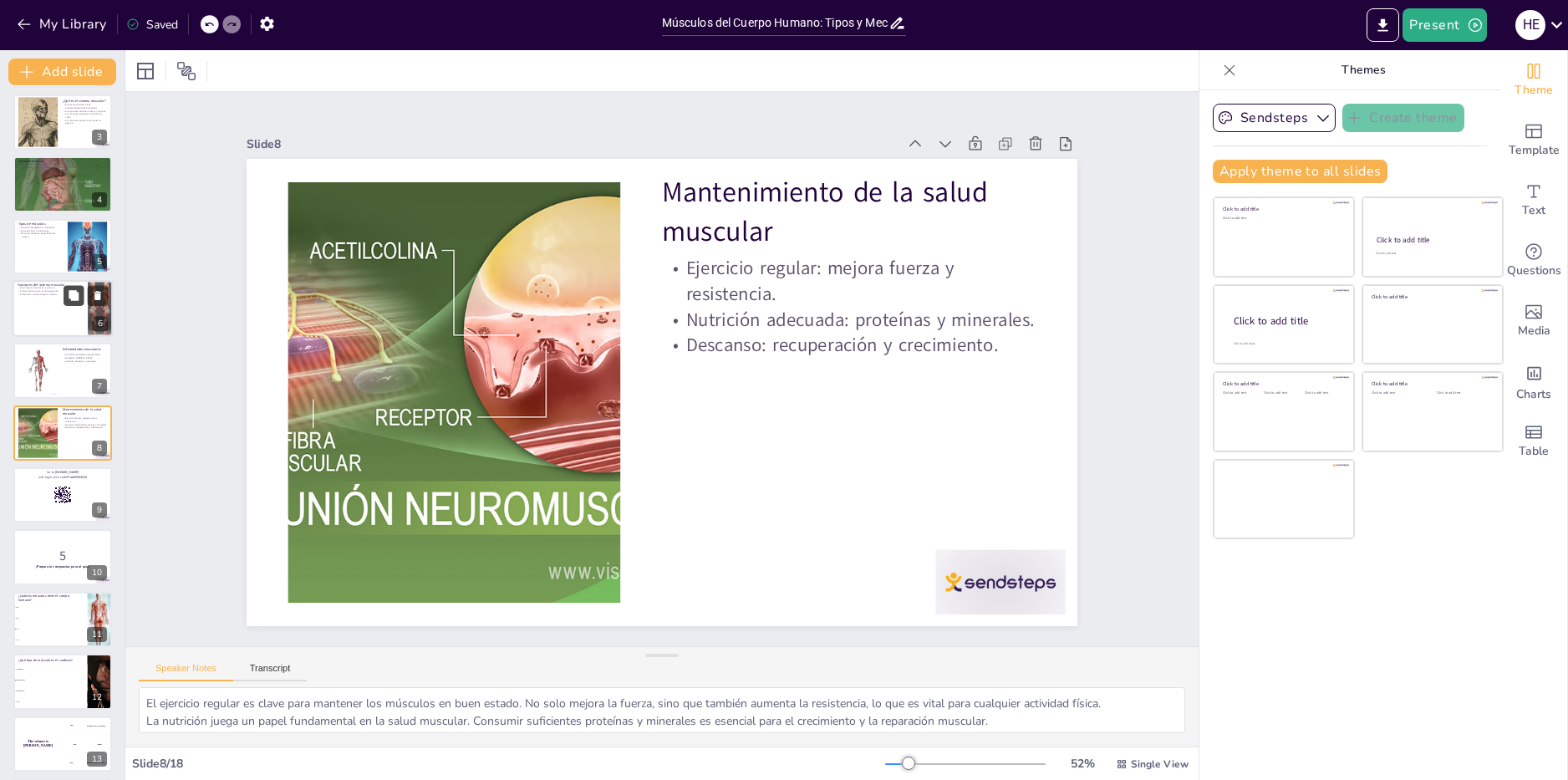
click at [65, 285] on button at bounding box center [73, 295] width 20 height 20
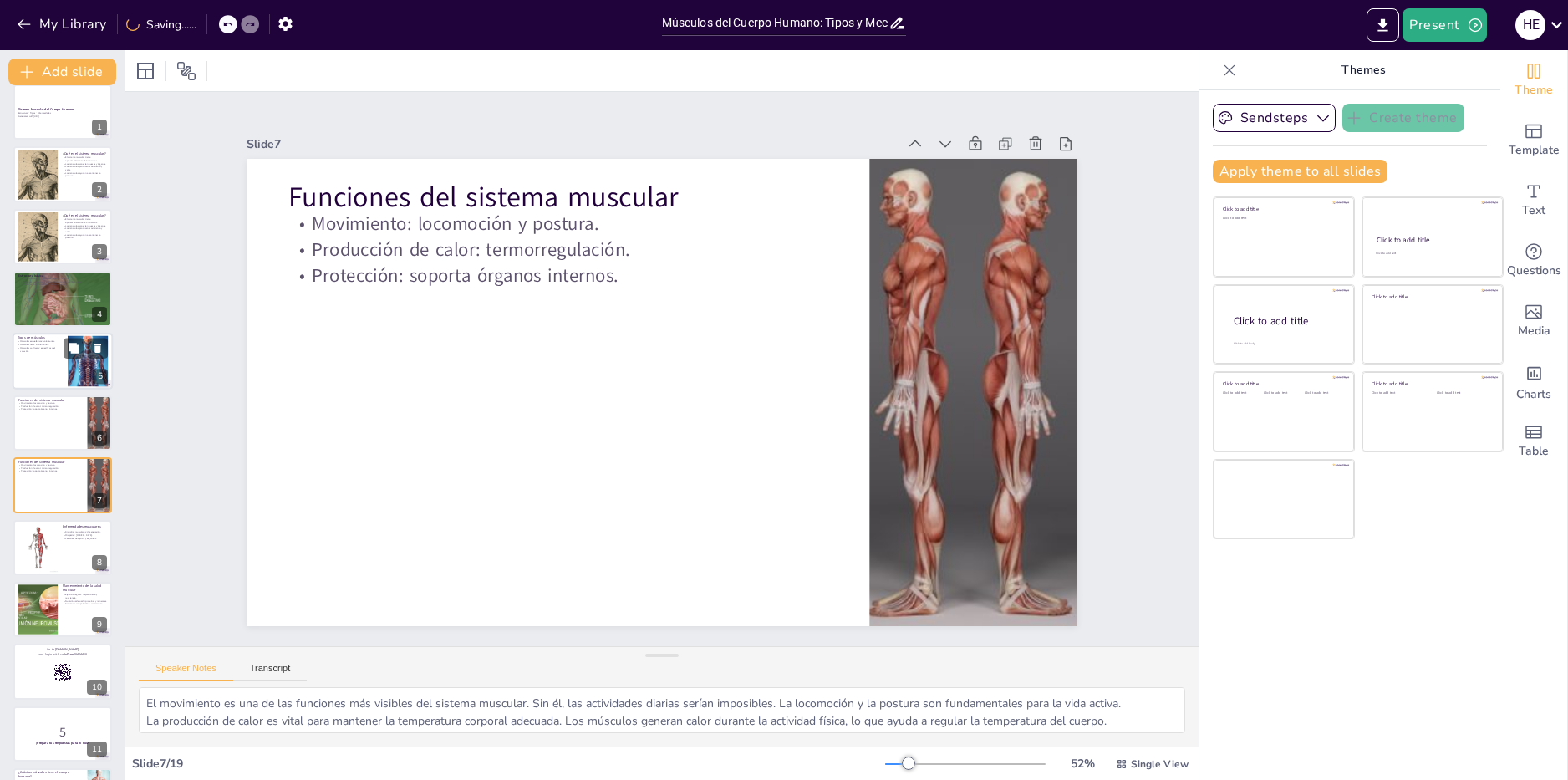
scroll to position [0, 0]
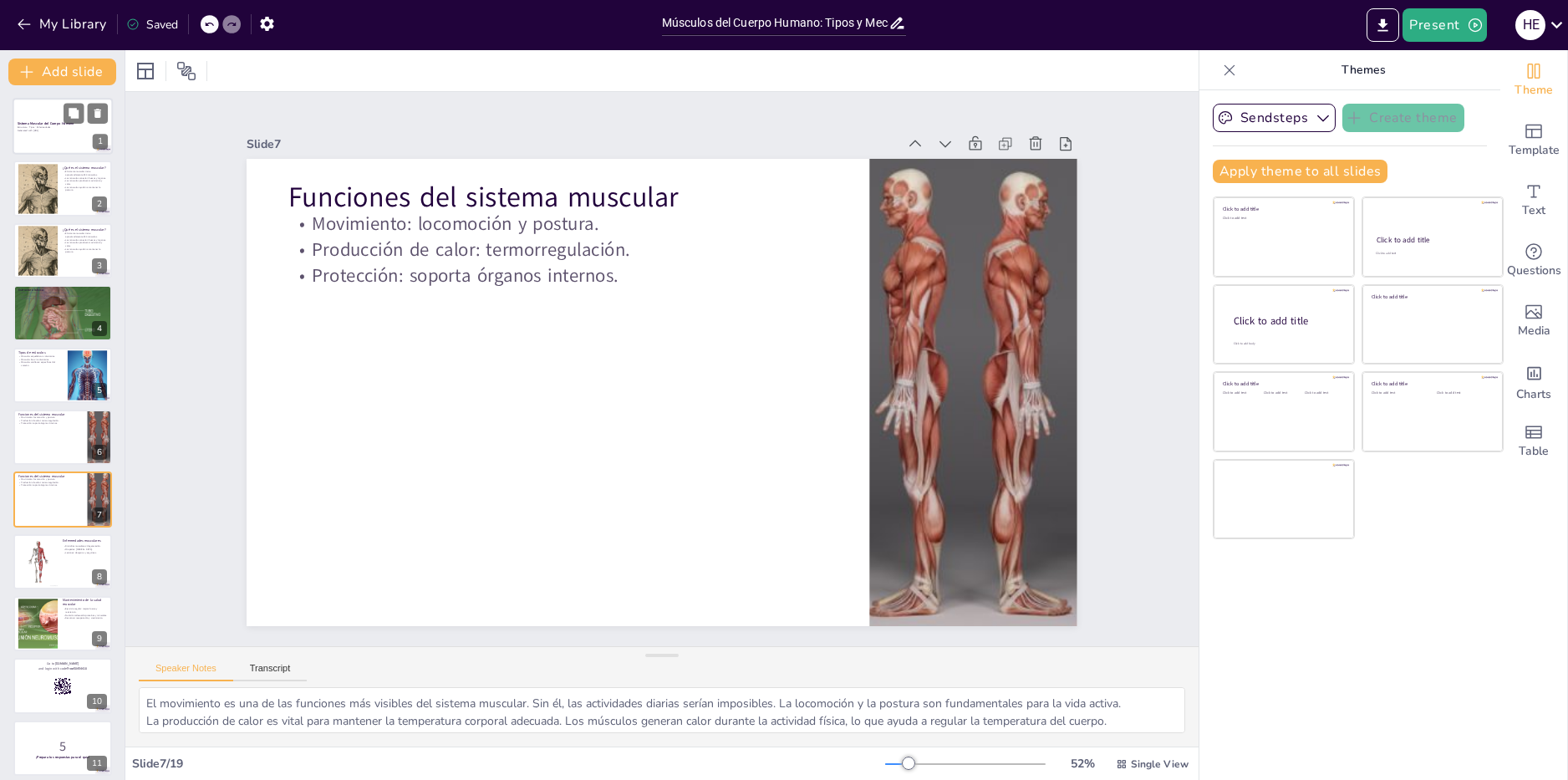
click at [49, 120] on div at bounding box center [62, 126] width 100 height 57
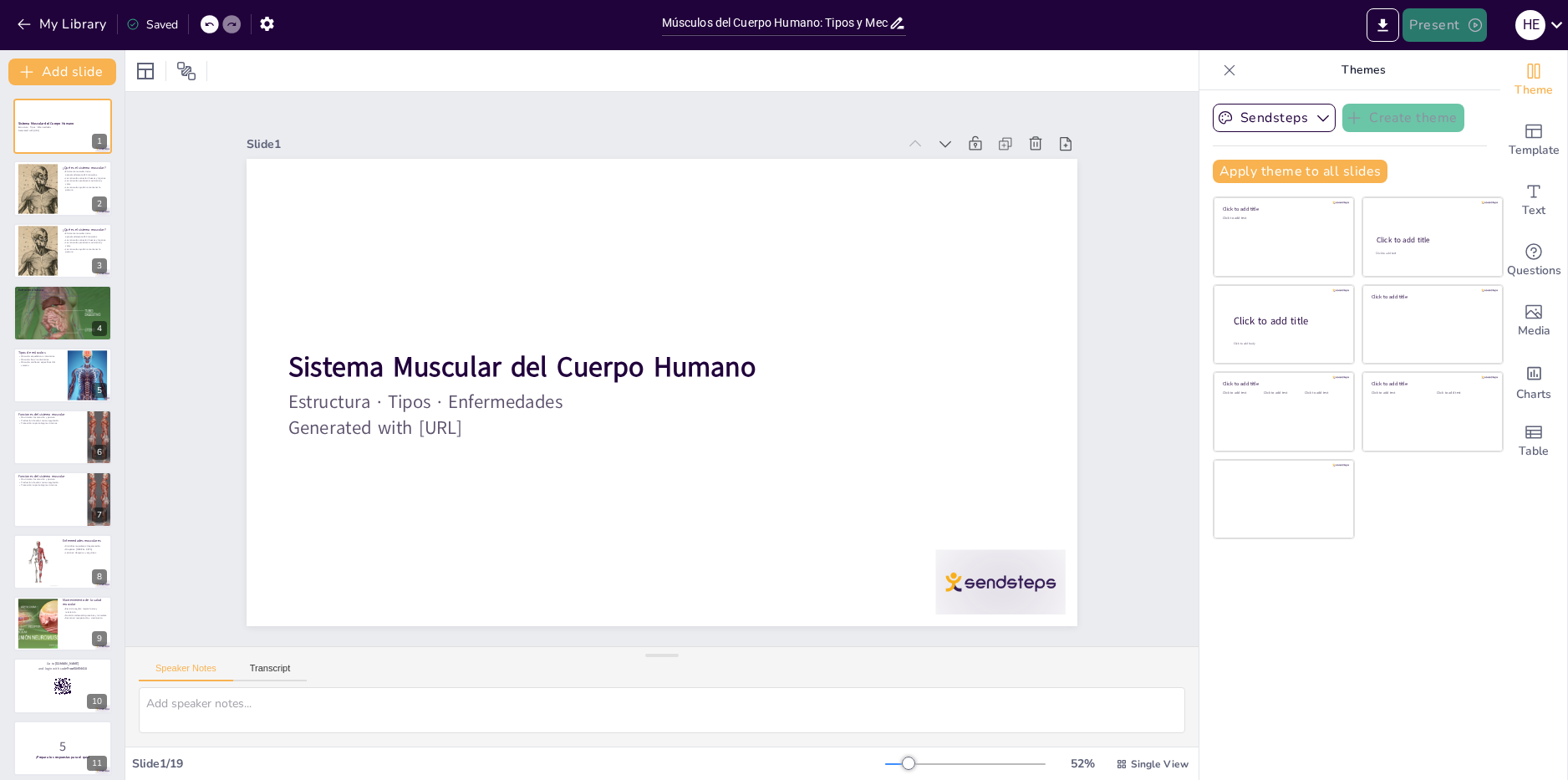
click at [1448, 20] on button "Present" at bounding box center [1444, 25] width 83 height 34
click at [1469, 96] on li "Play presentation" at bounding box center [1470, 103] width 131 height 27
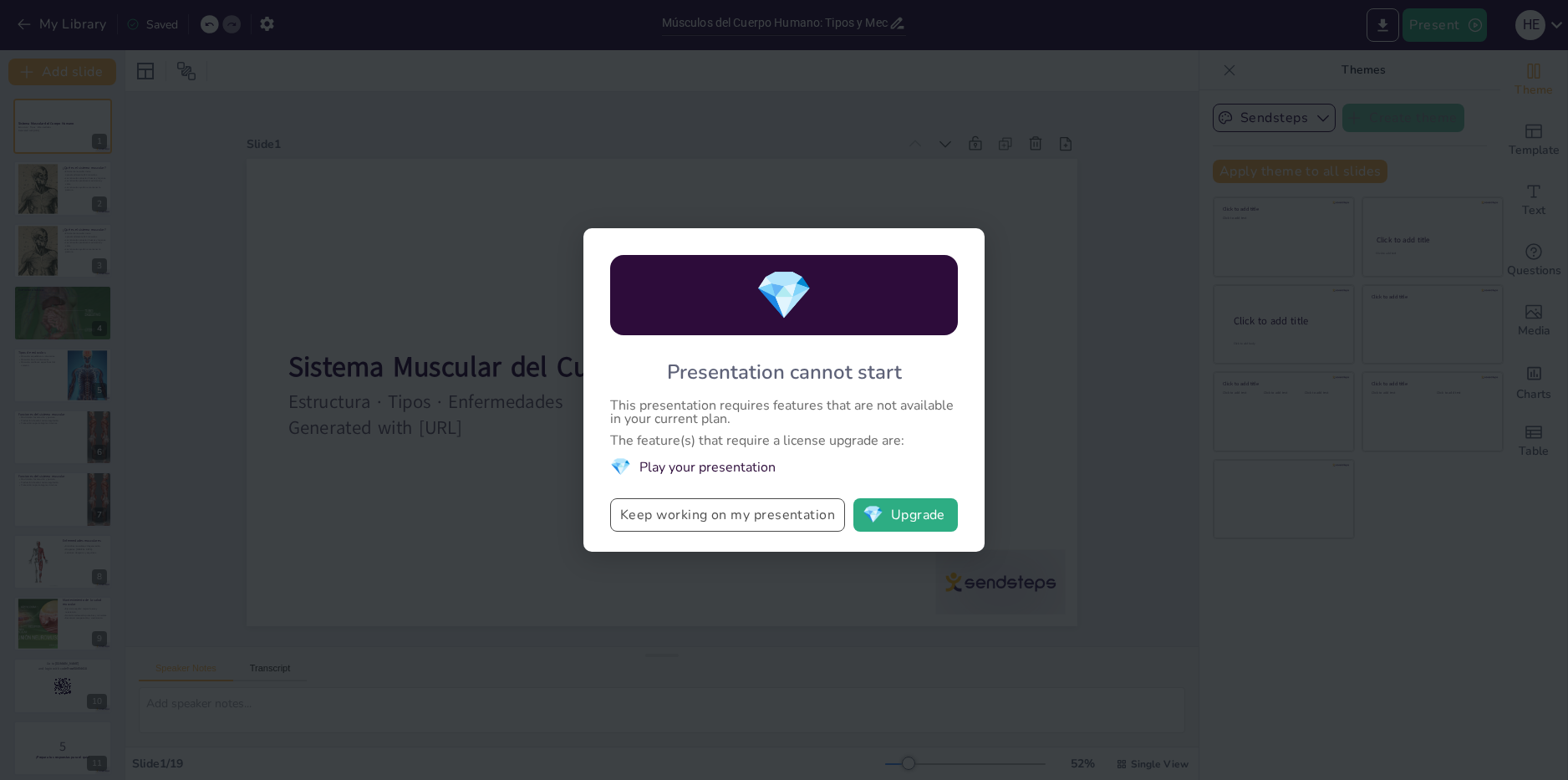
click at [775, 525] on button "Keep working on my presentation" at bounding box center [727, 515] width 235 height 34
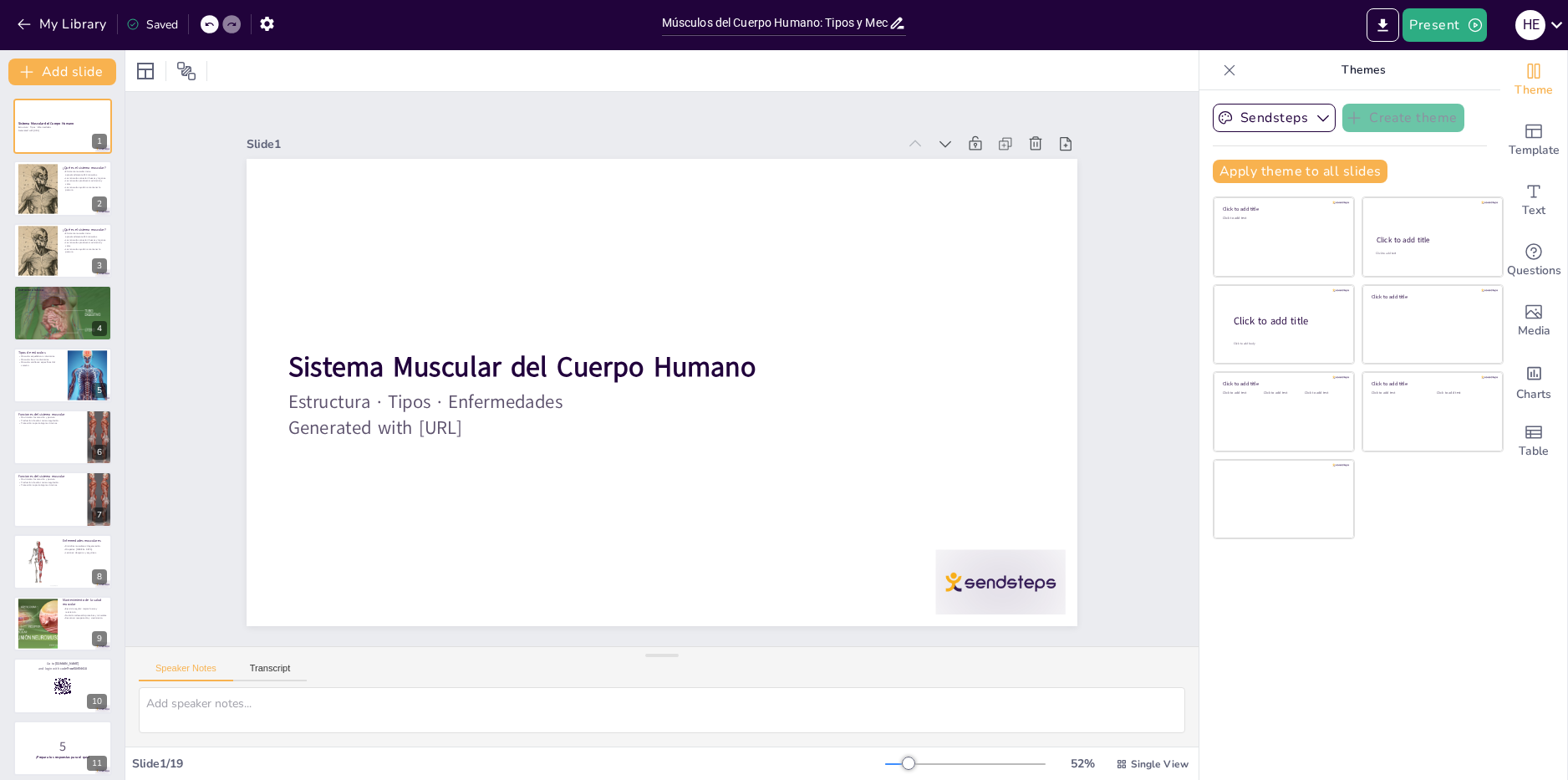
click at [1438, 4] on div "Present H E" at bounding box center [1241, 25] width 654 height 51
click at [1441, 19] on button "Present" at bounding box center [1444, 25] width 83 height 34
click at [1446, 66] on li "Preview presentation" at bounding box center [1470, 62] width 131 height 27
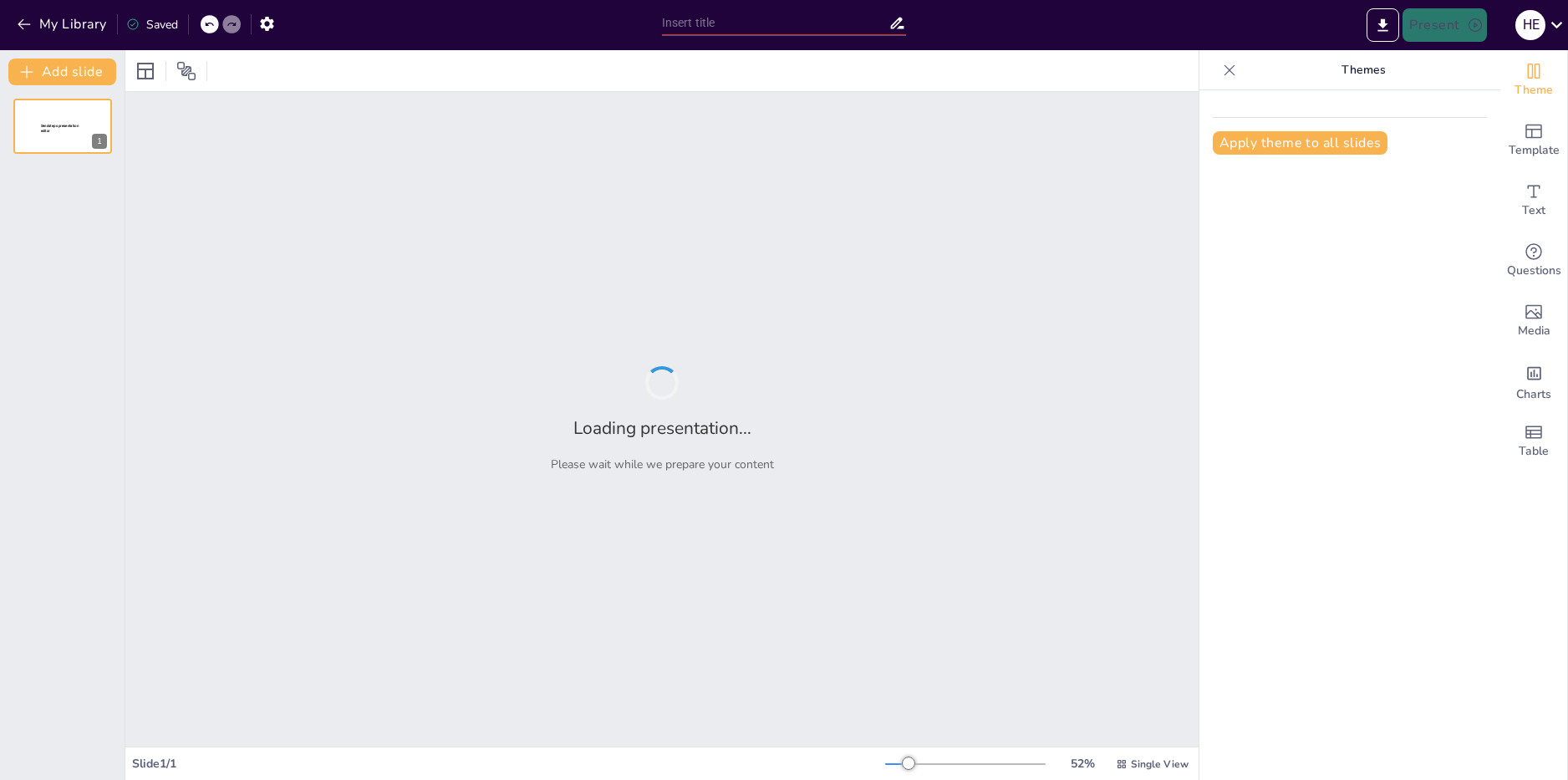
type input "Músculos del Cuerpo Humano: Tipos y Mecanismos de Acción"
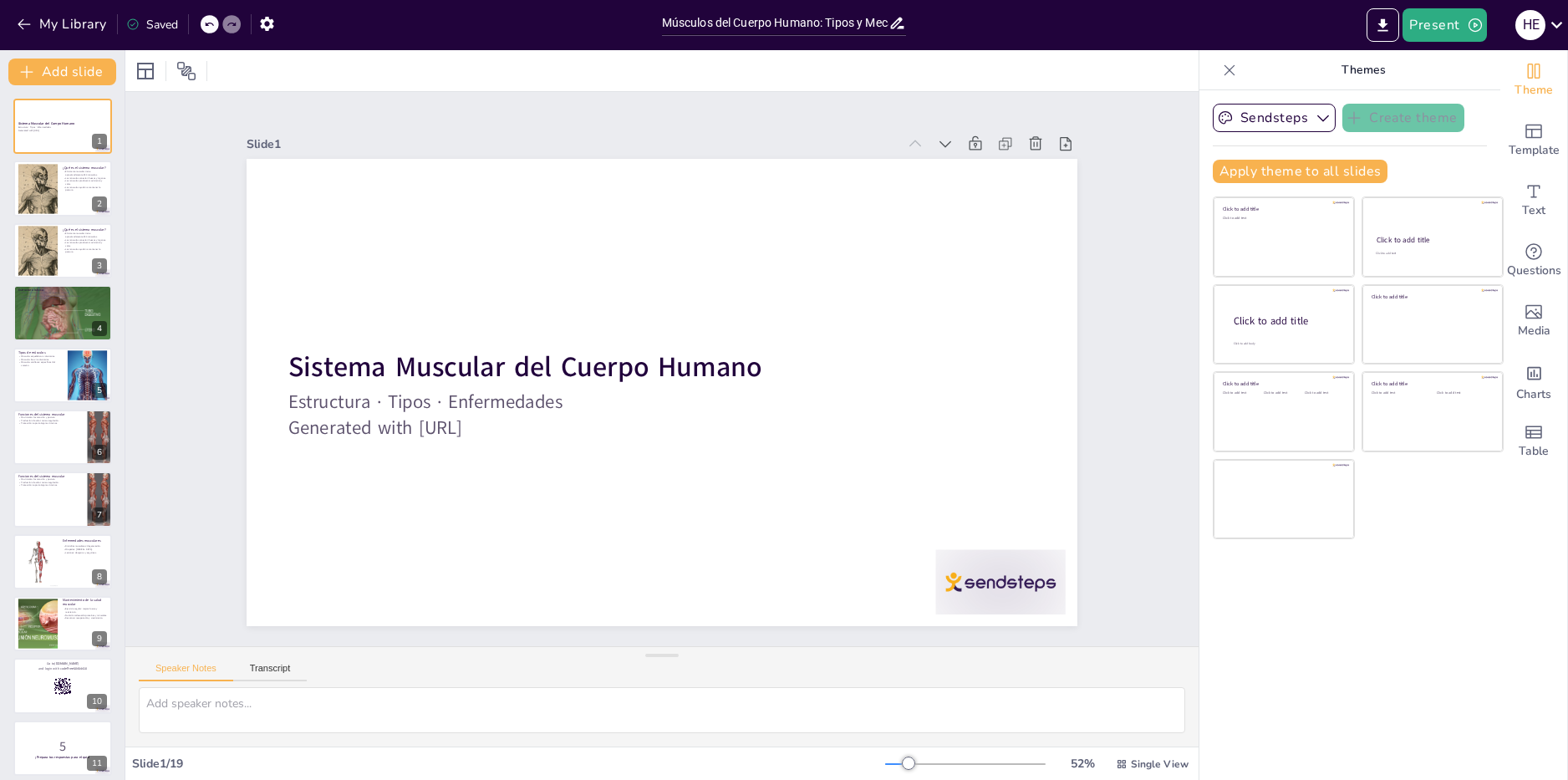
checkbox input "true"
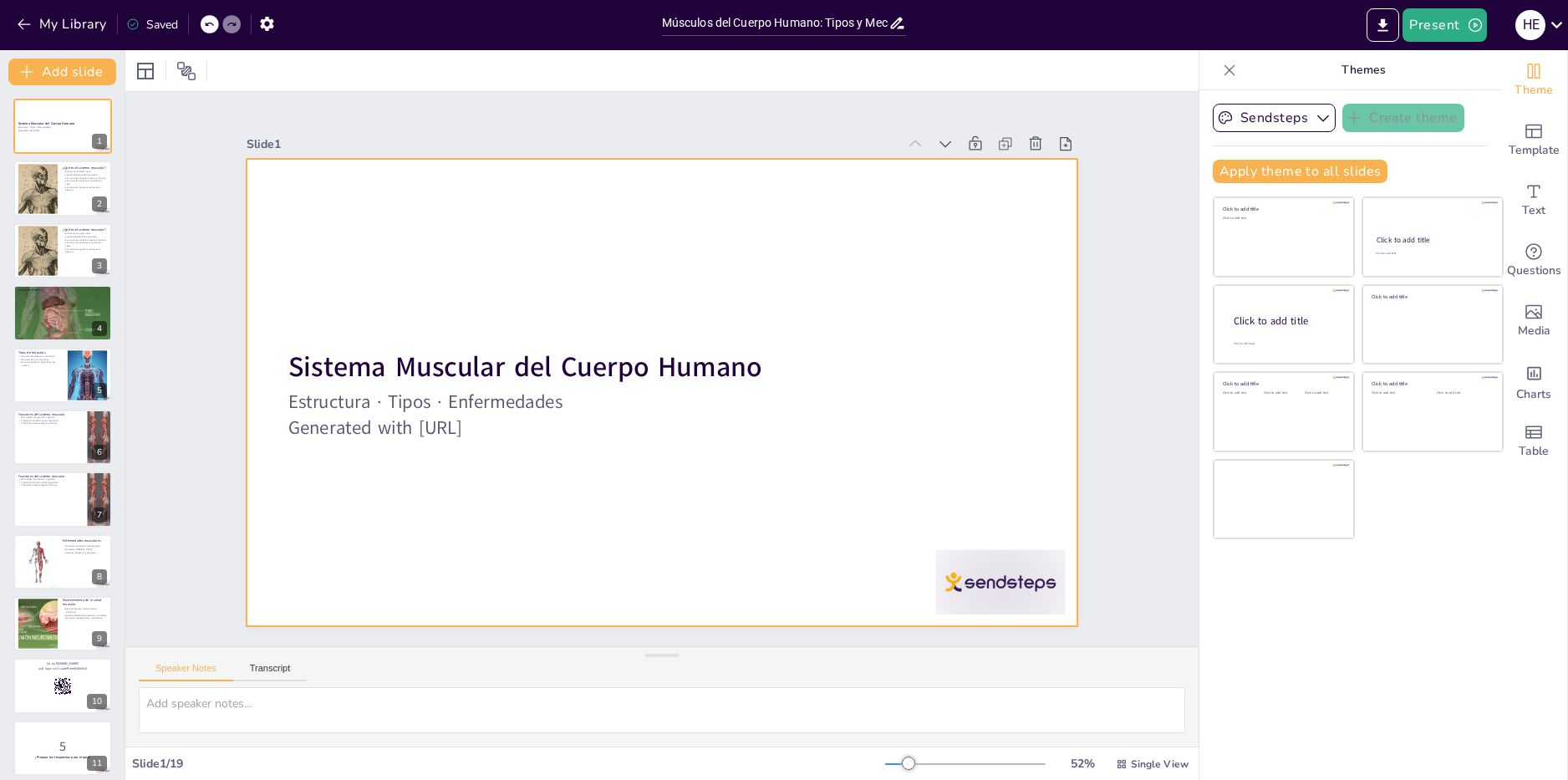
checkbox input "true"
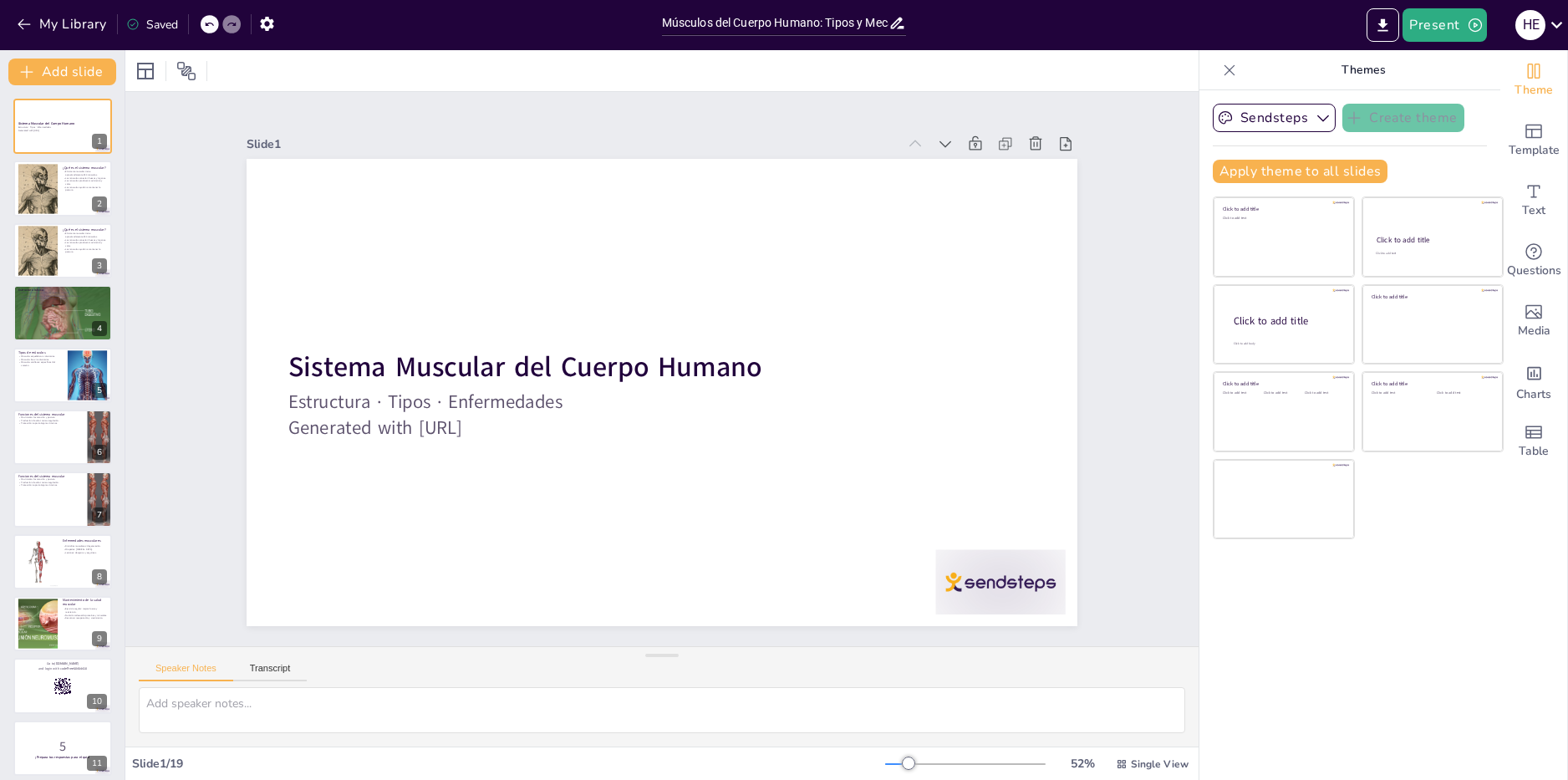
checkbox input "true"
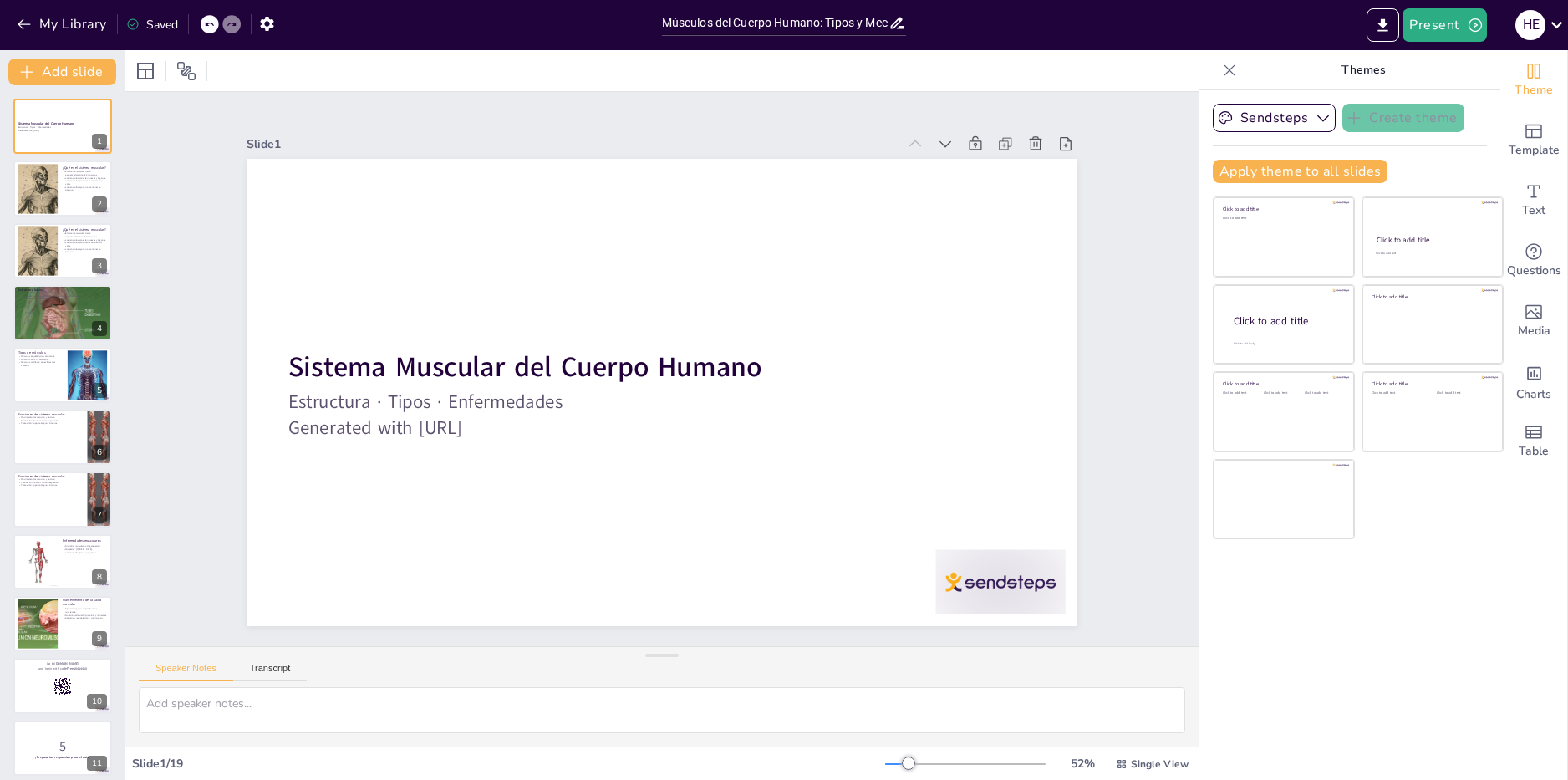
checkbox input "true"
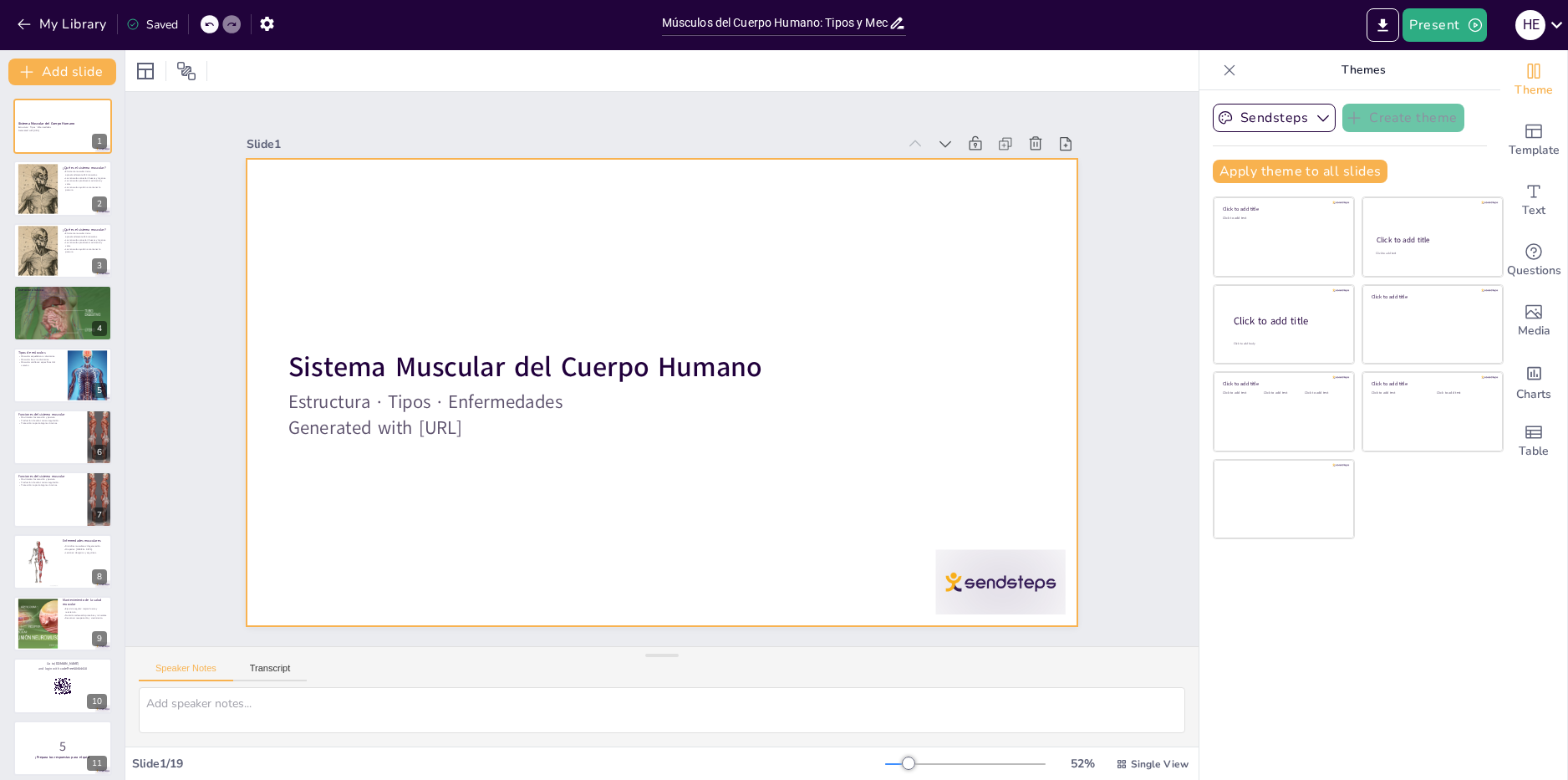
checkbox input "true"
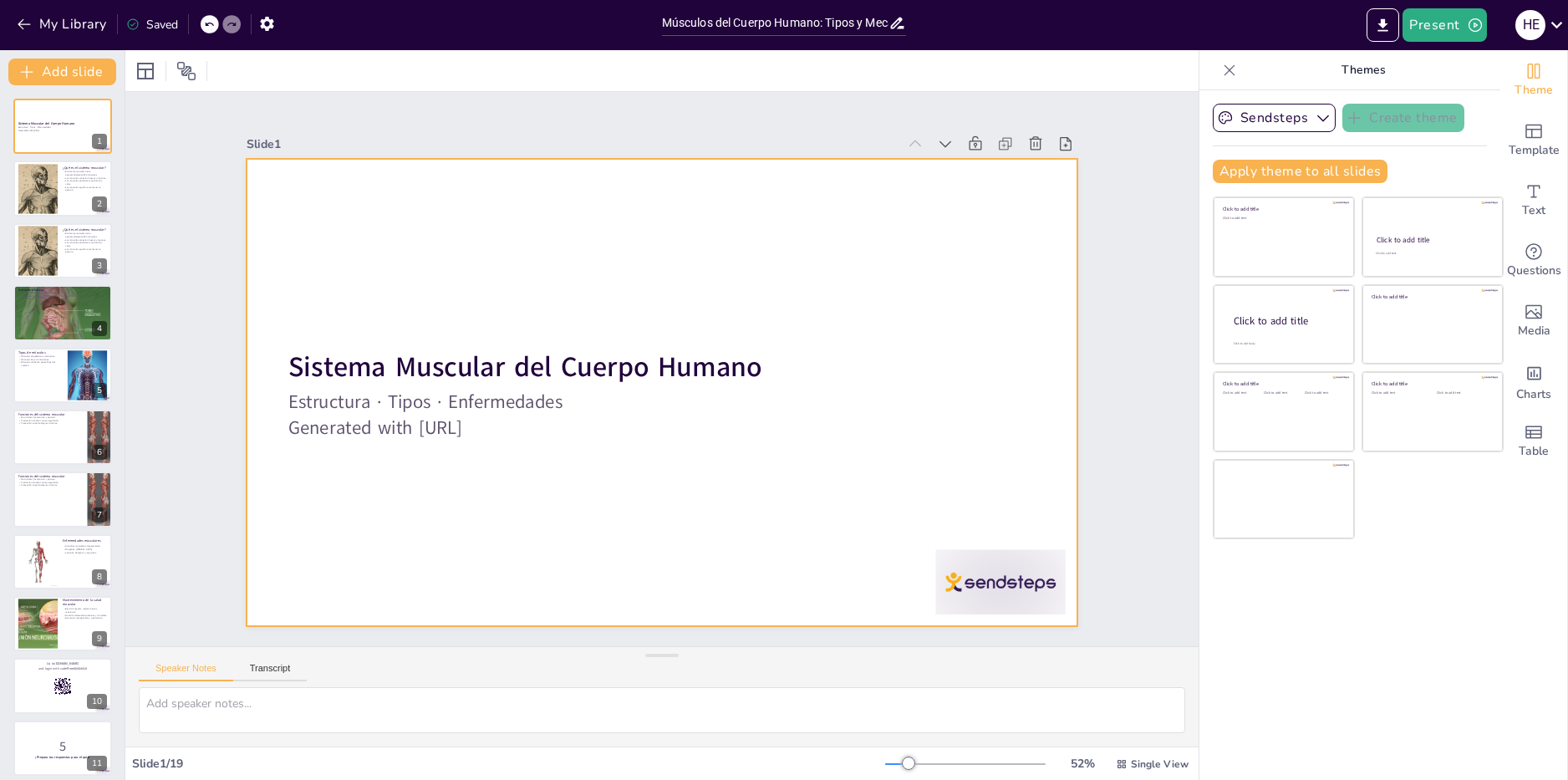
checkbox input "true"
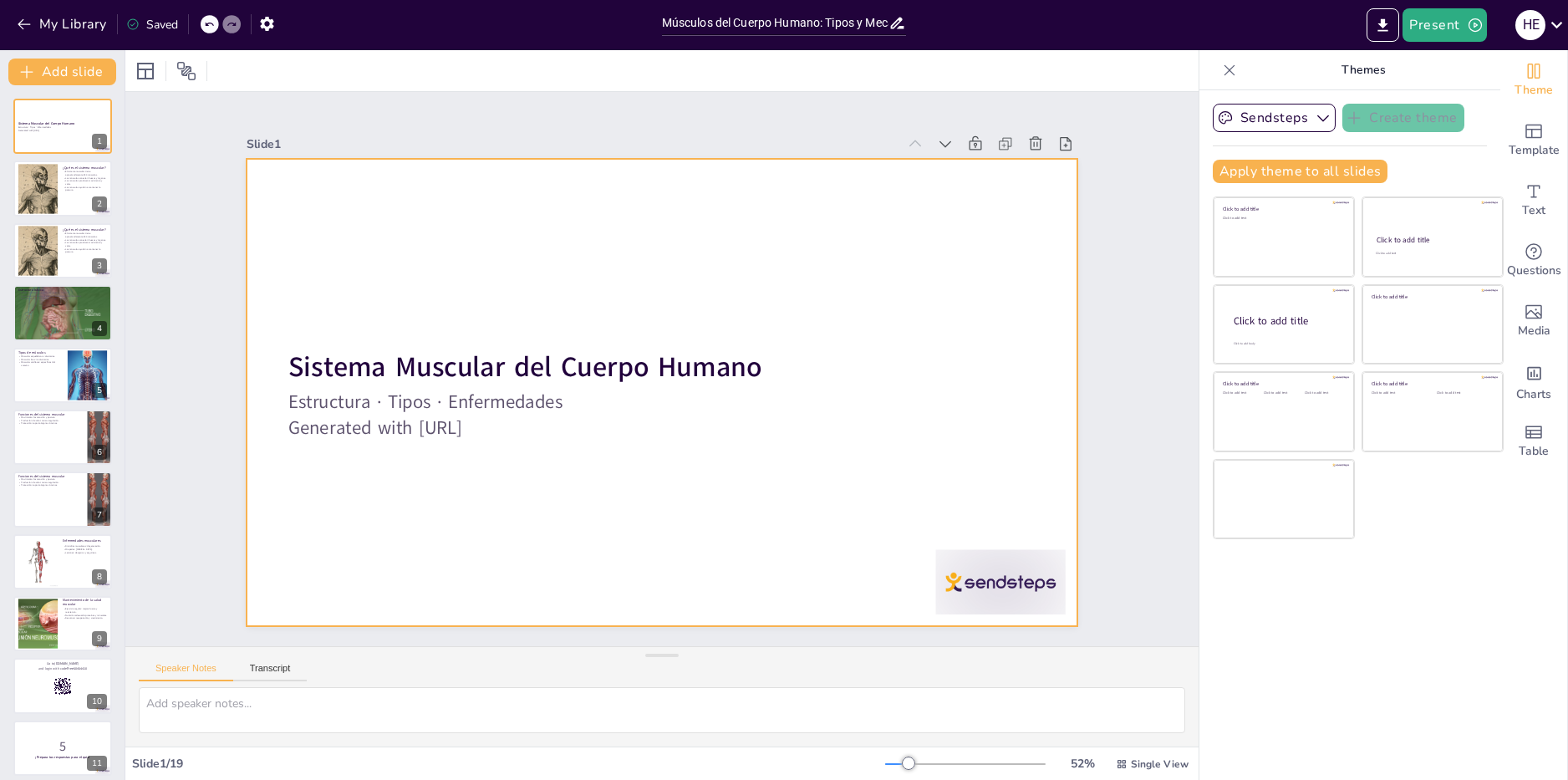
checkbox input "true"
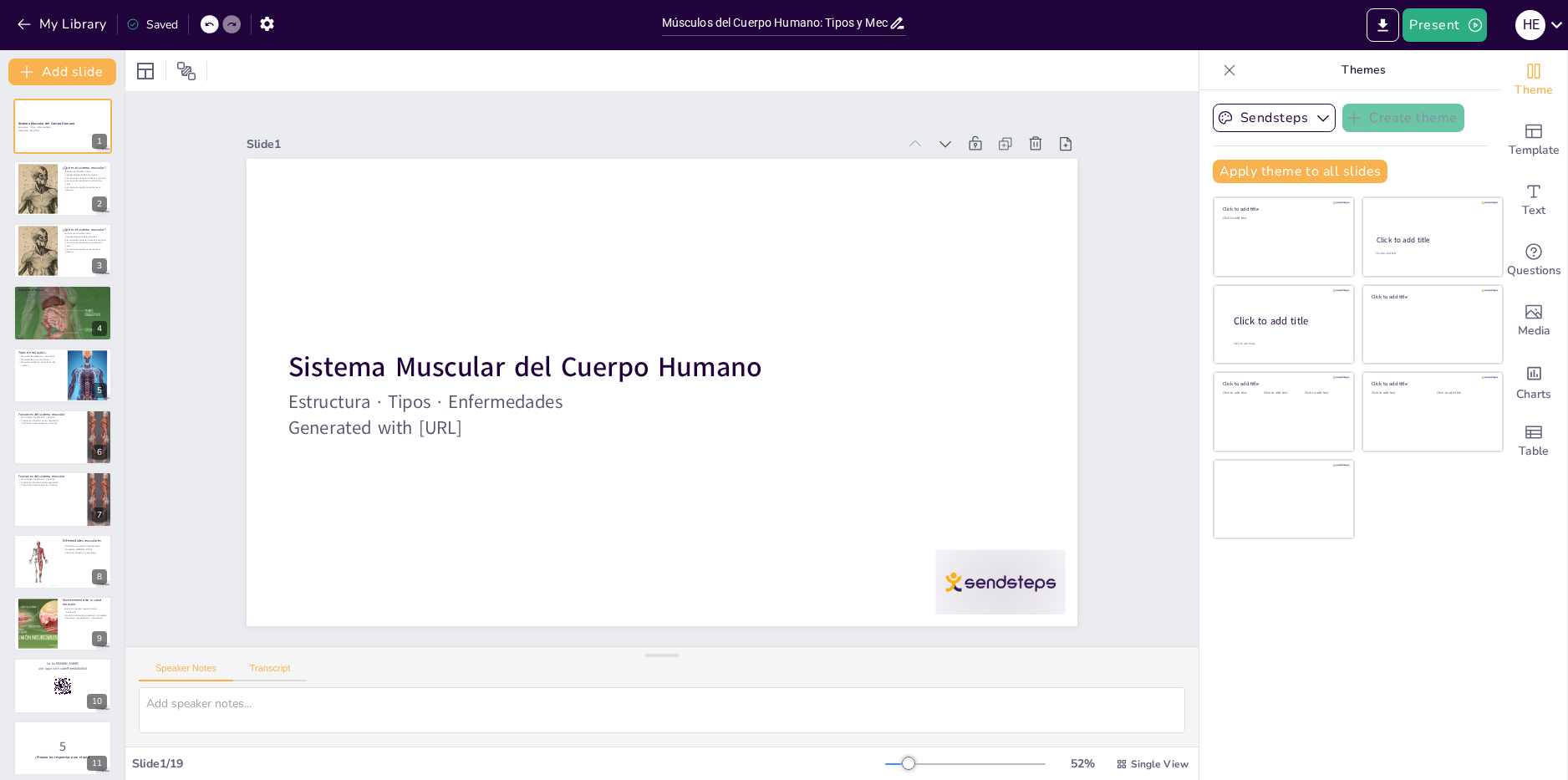
click at [263, 668] on button "Transcript" at bounding box center [270, 672] width 75 height 19
checkbox input "true"
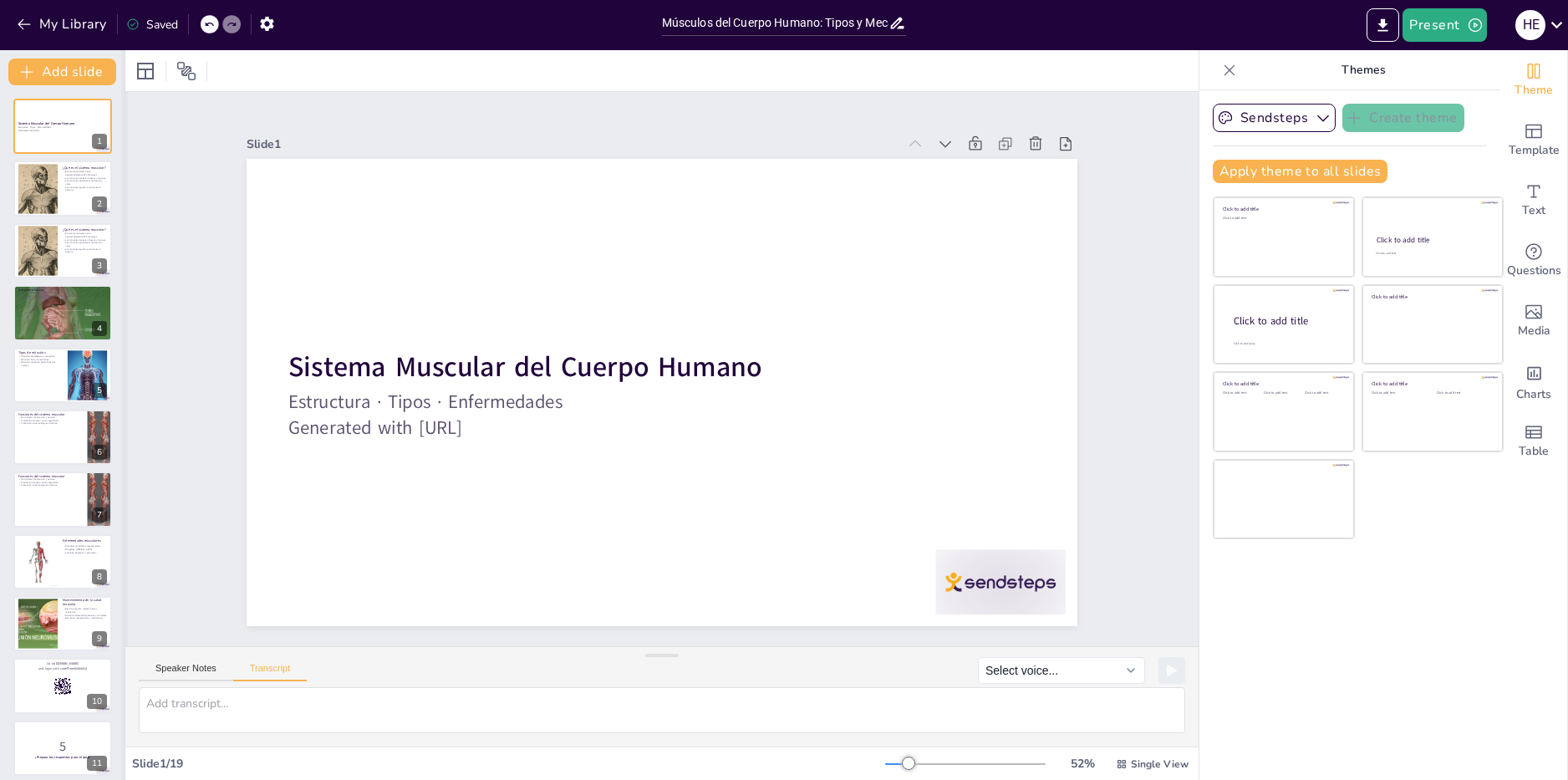
checkbox input "true"
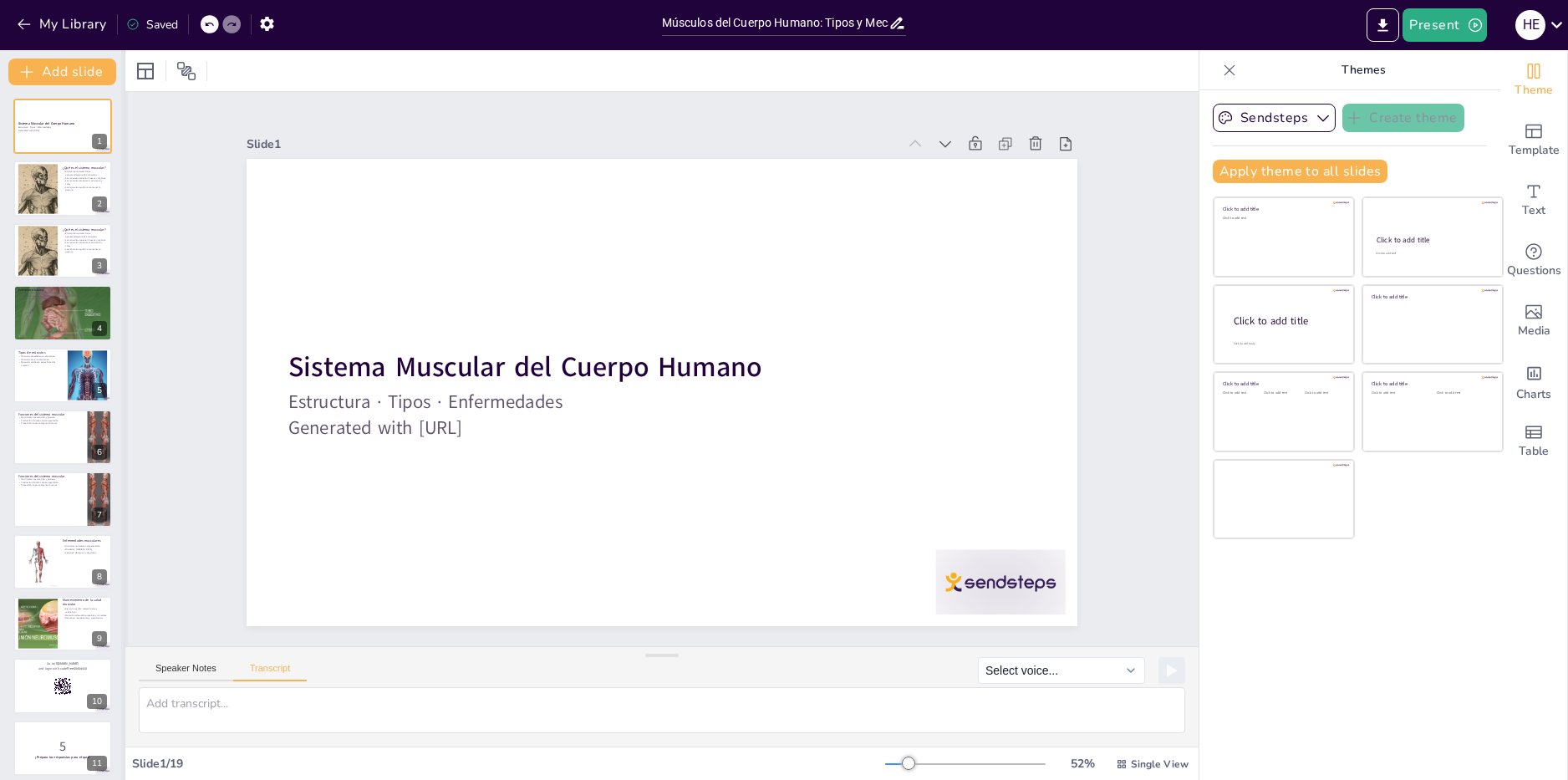
checkbox input "true"
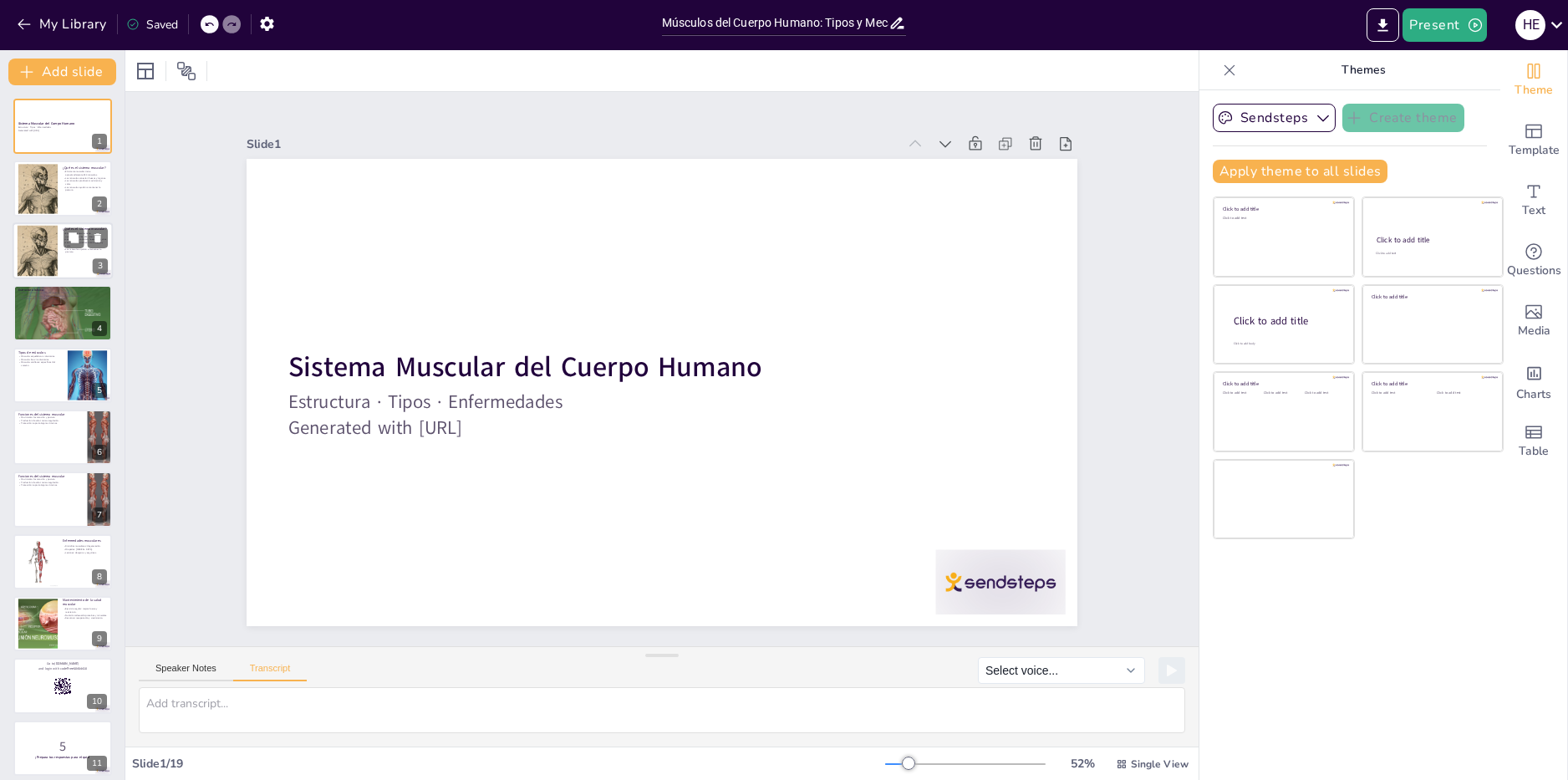
checkbox input "true"
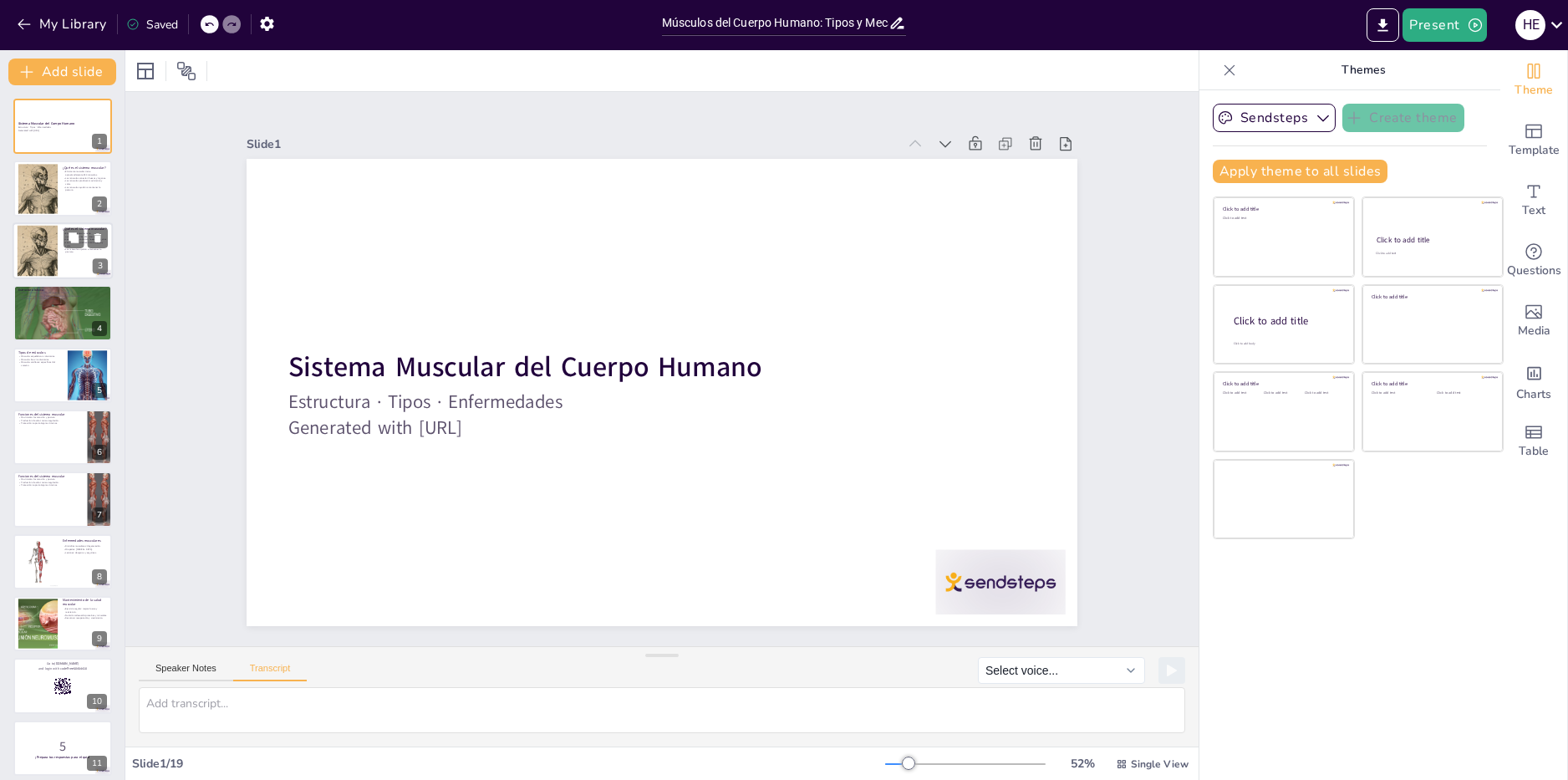
checkbox input "true"
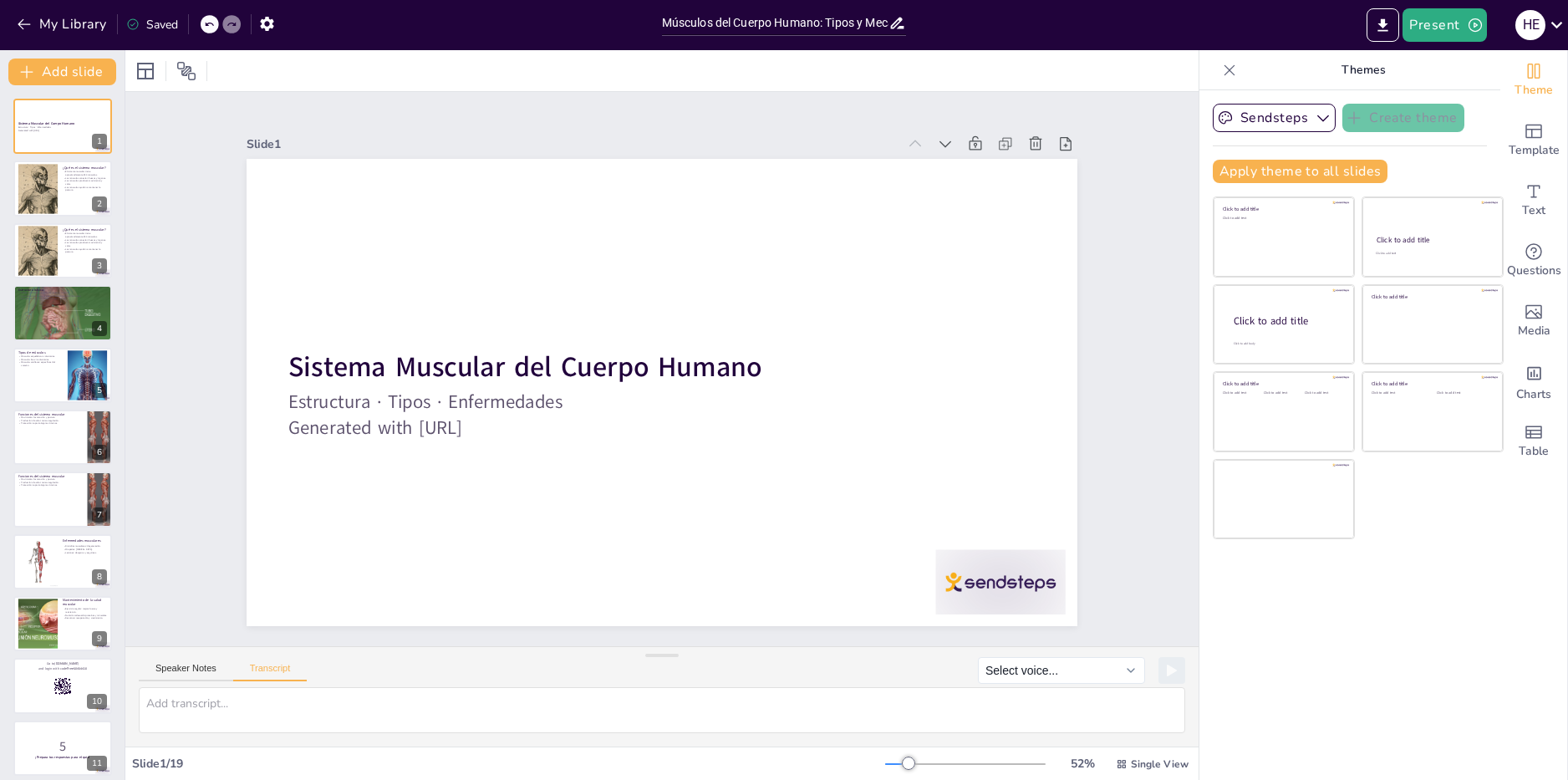
checkbox input "true"
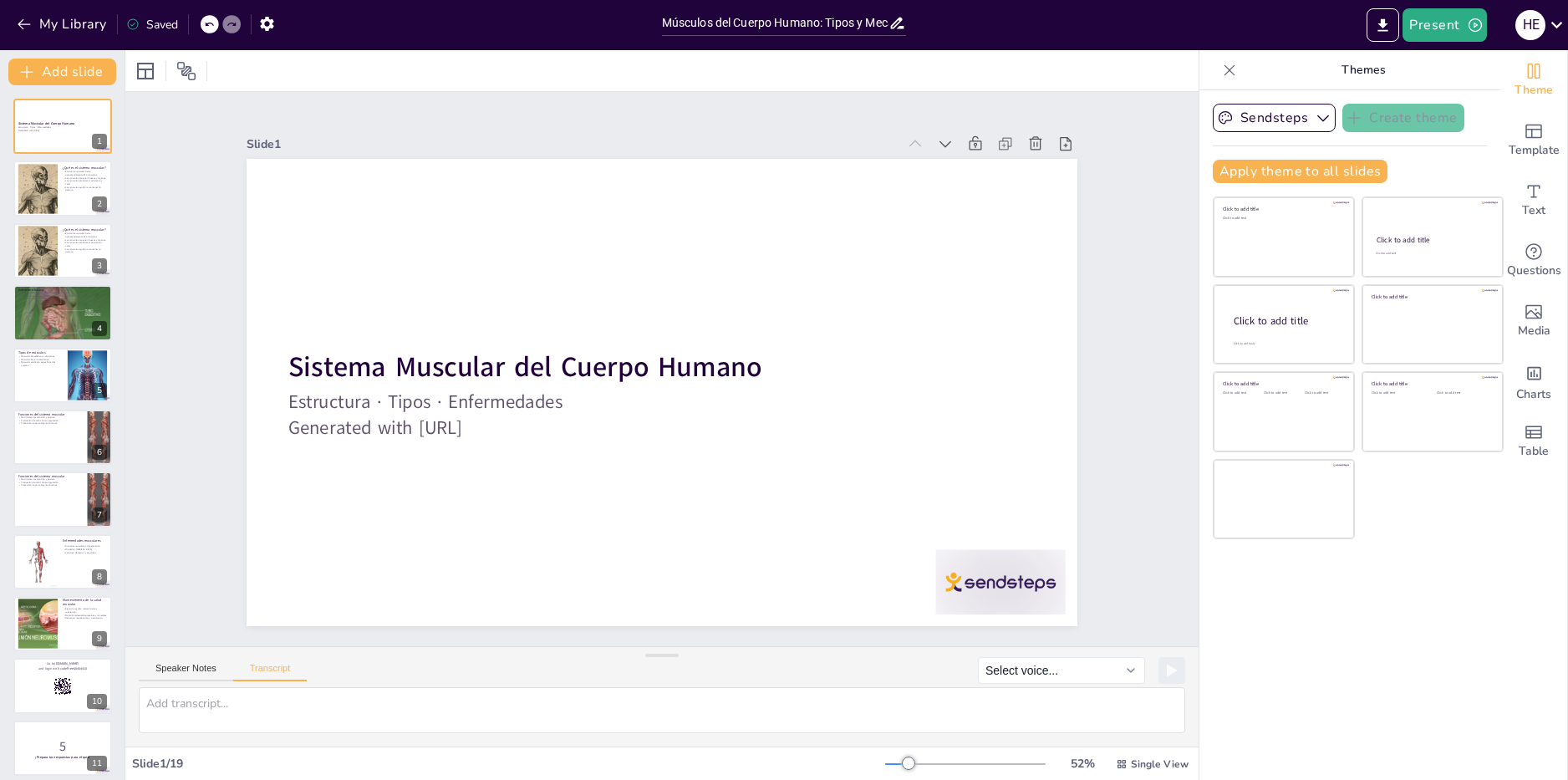
checkbox input "true"
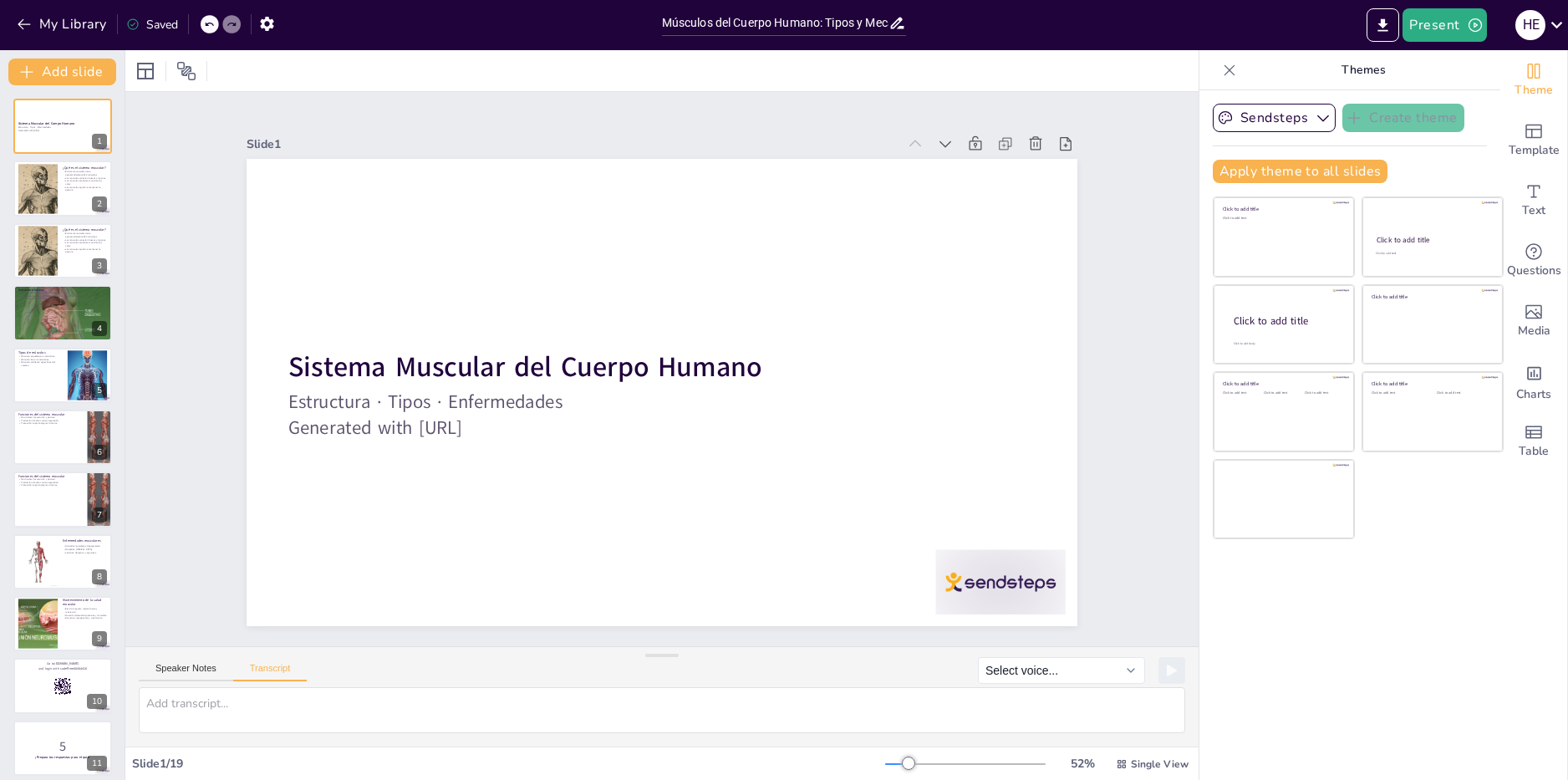
checkbox input "true"
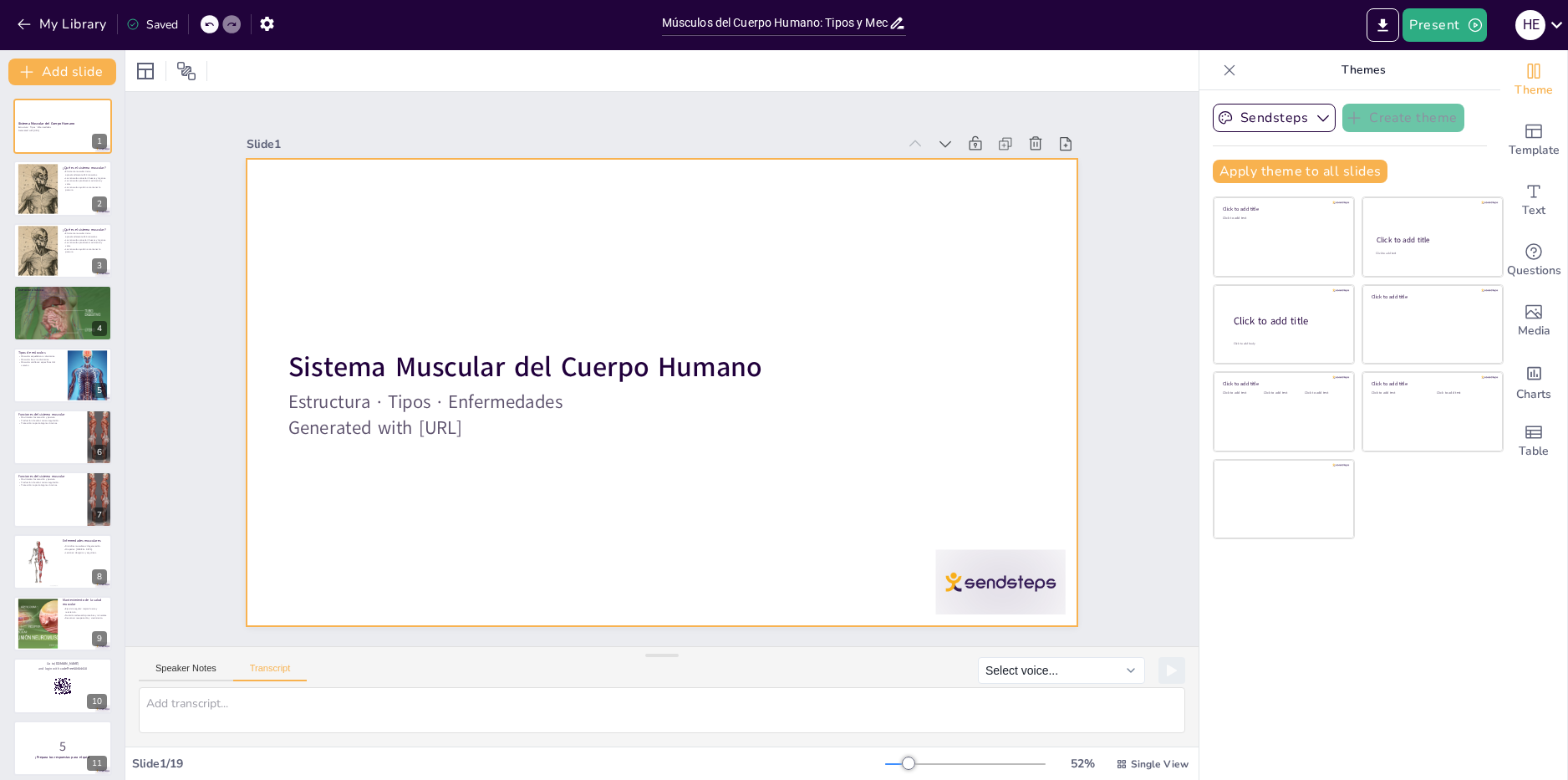
checkbox input "true"
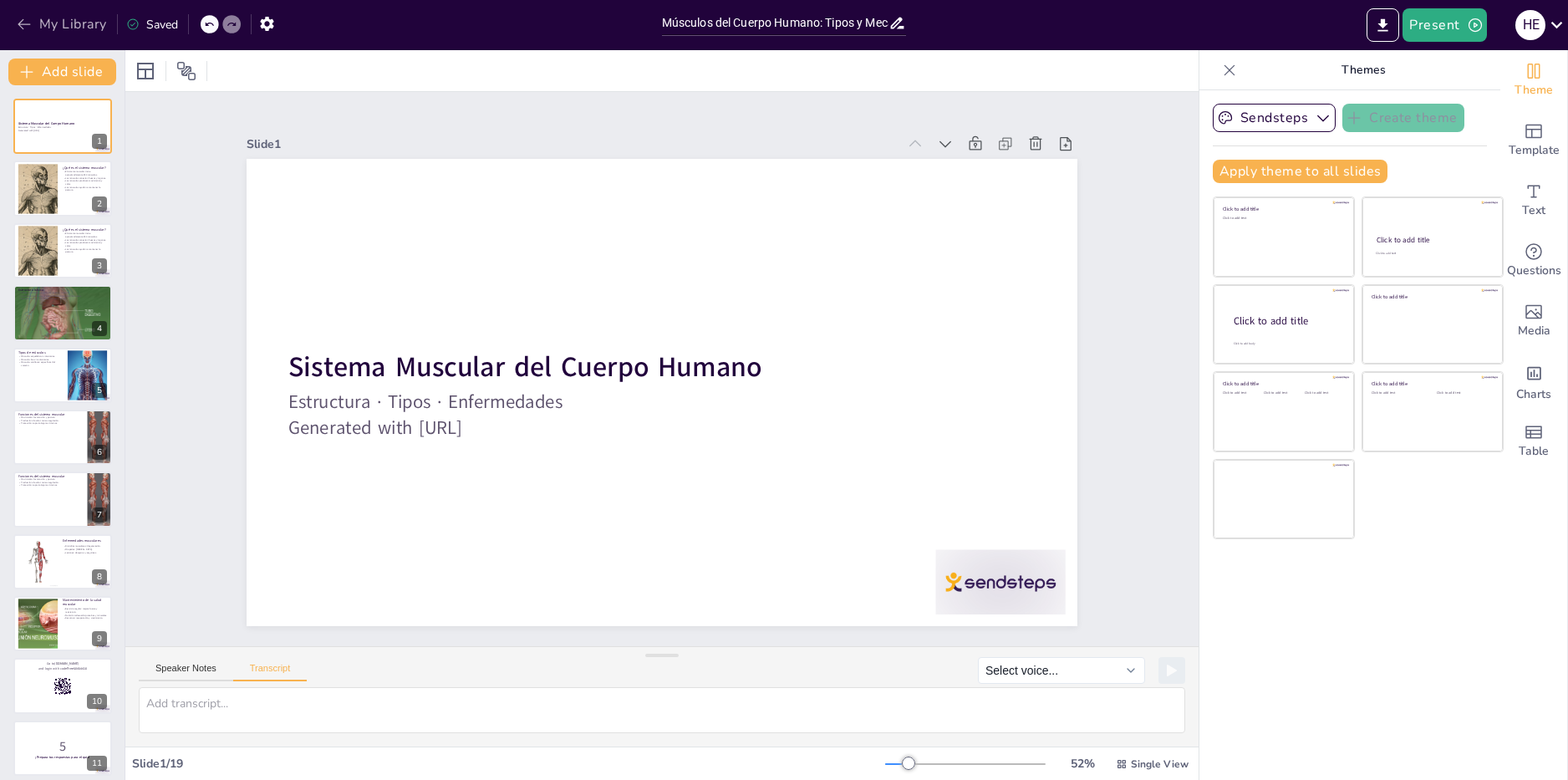
drag, startPoint x: 5, startPoint y: 33, endPoint x: 24, endPoint y: 26, distance: 20.2
click at [24, 26] on icon "button" at bounding box center [24, 24] width 17 height 17
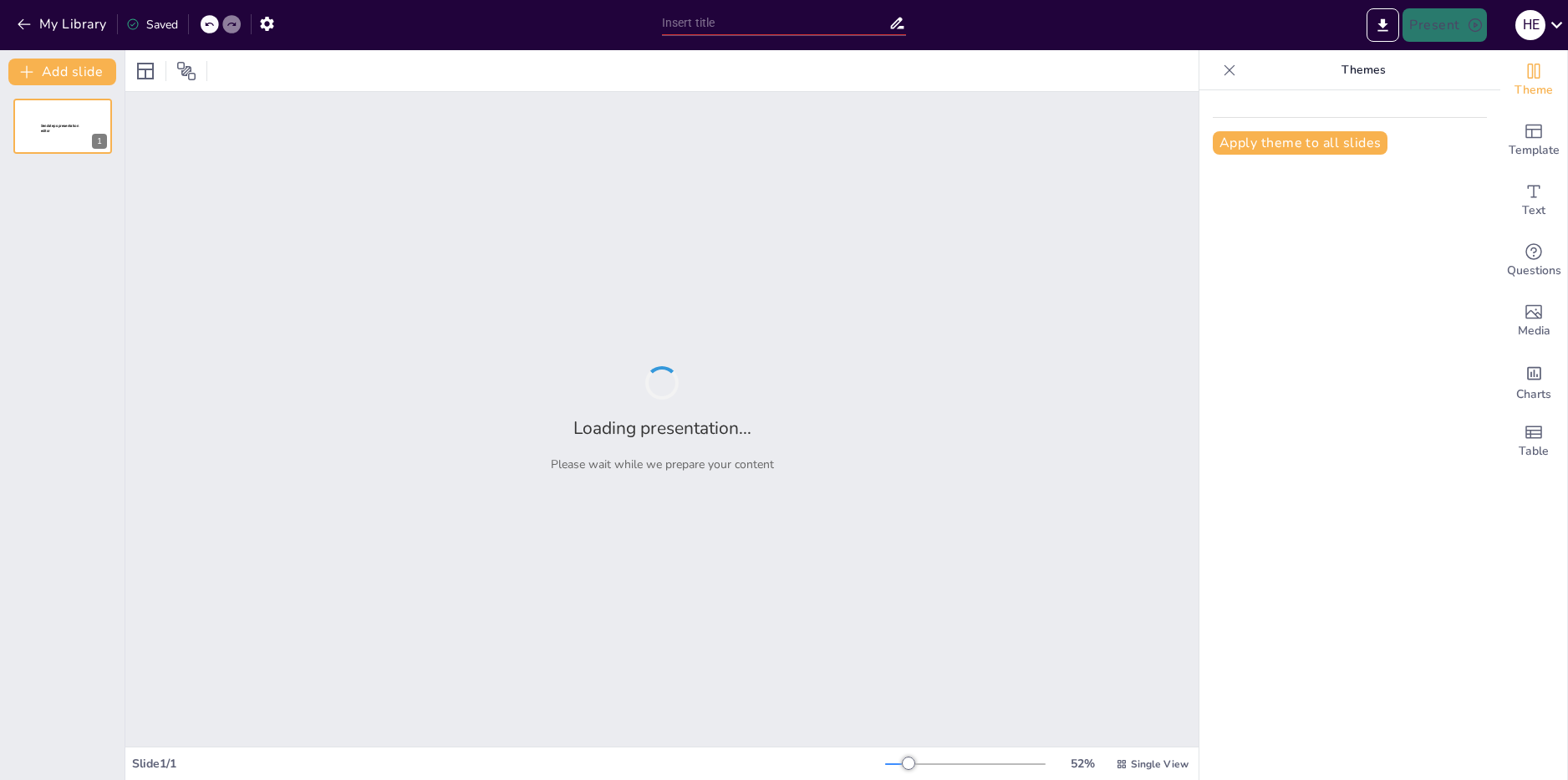
type input "Definición y Estructura del Sistema Muscular"
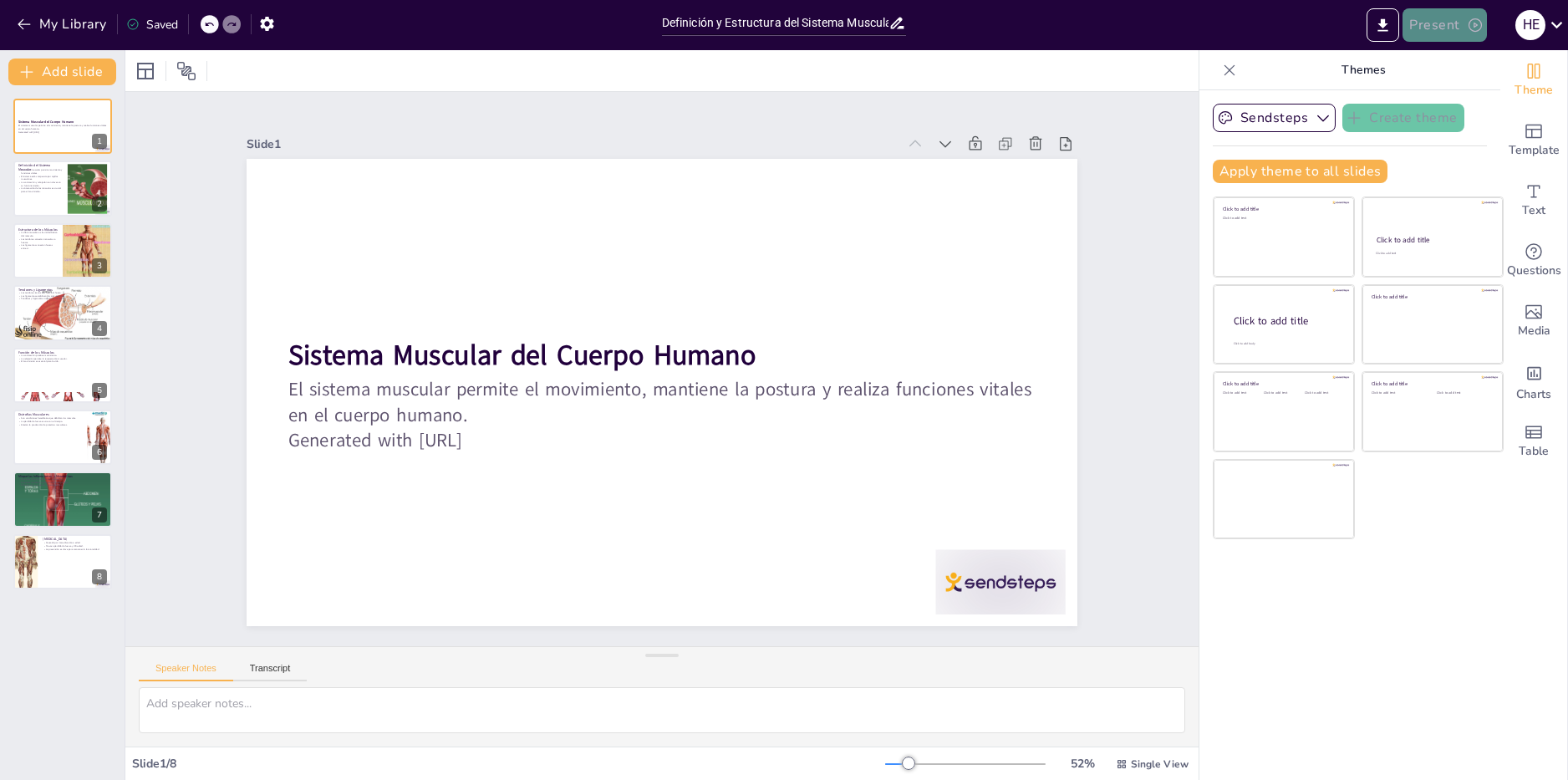
click at [1417, 22] on button "Present" at bounding box center [1444, 25] width 83 height 34
click at [1430, 58] on li "Preview presentation" at bounding box center [1470, 62] width 131 height 27
